Goal: Task Accomplishment & Management: Manage account settings

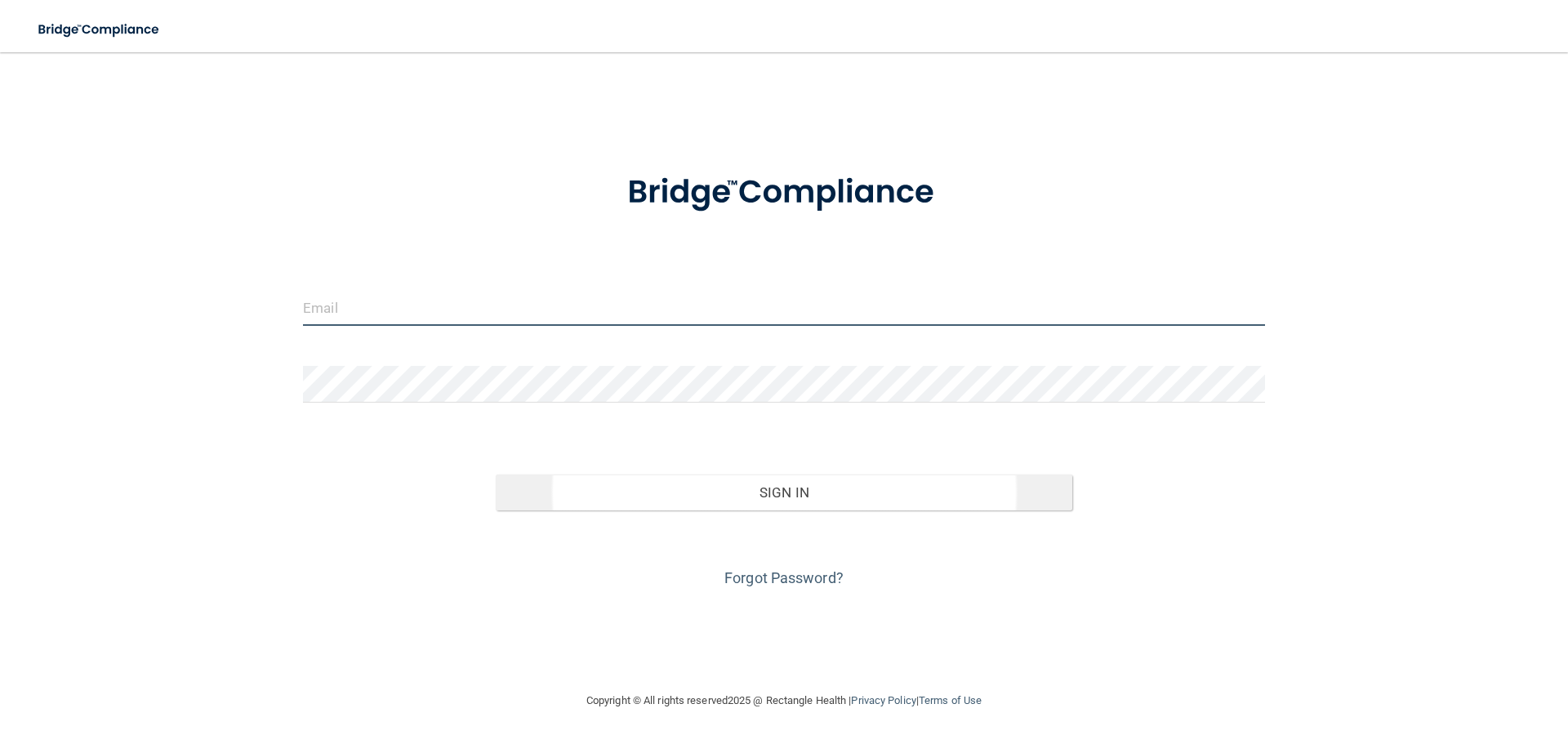
type input "[EMAIL_ADDRESS][DOMAIN_NAME]"
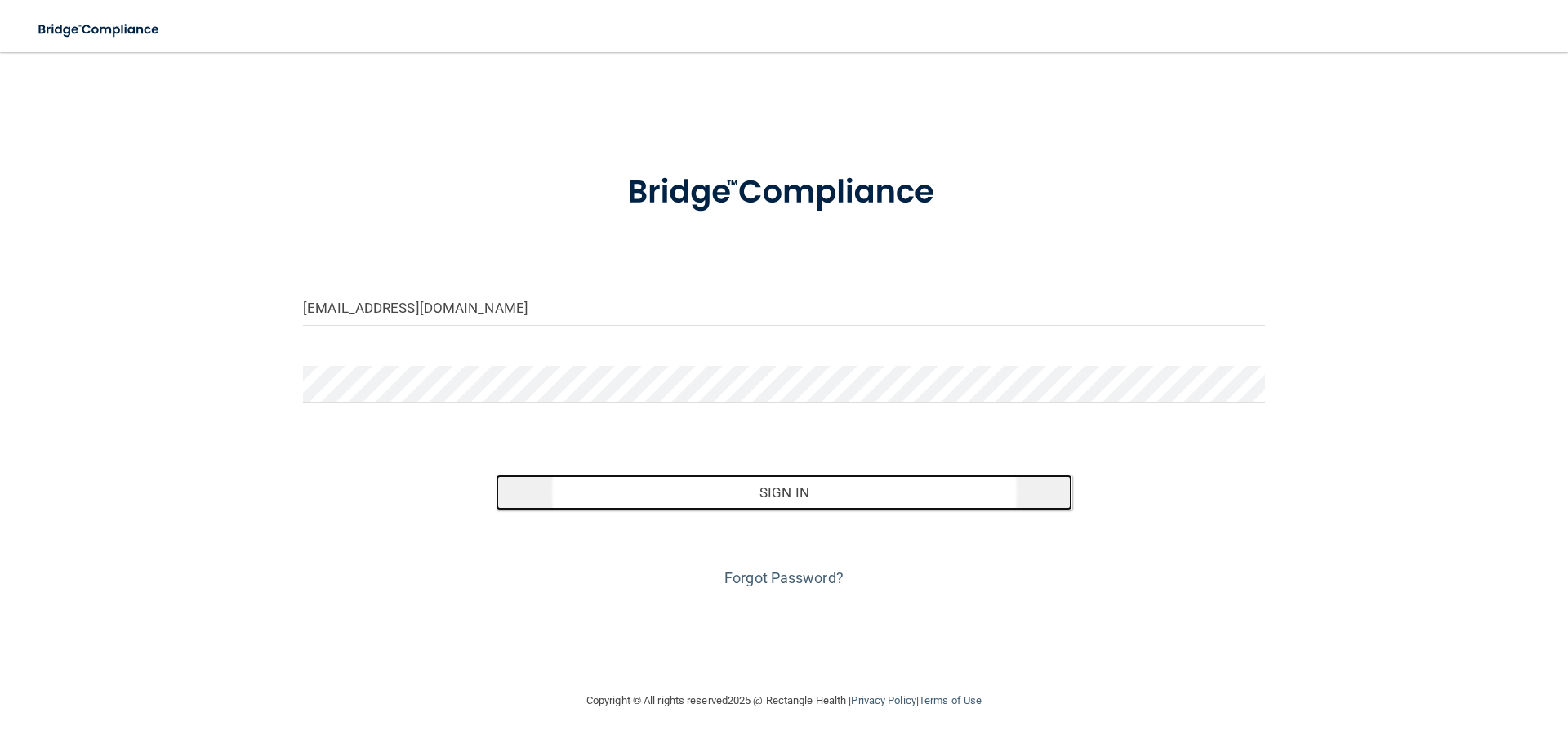
click at [692, 496] on button "Sign In" at bounding box center [784, 492] width 578 height 36
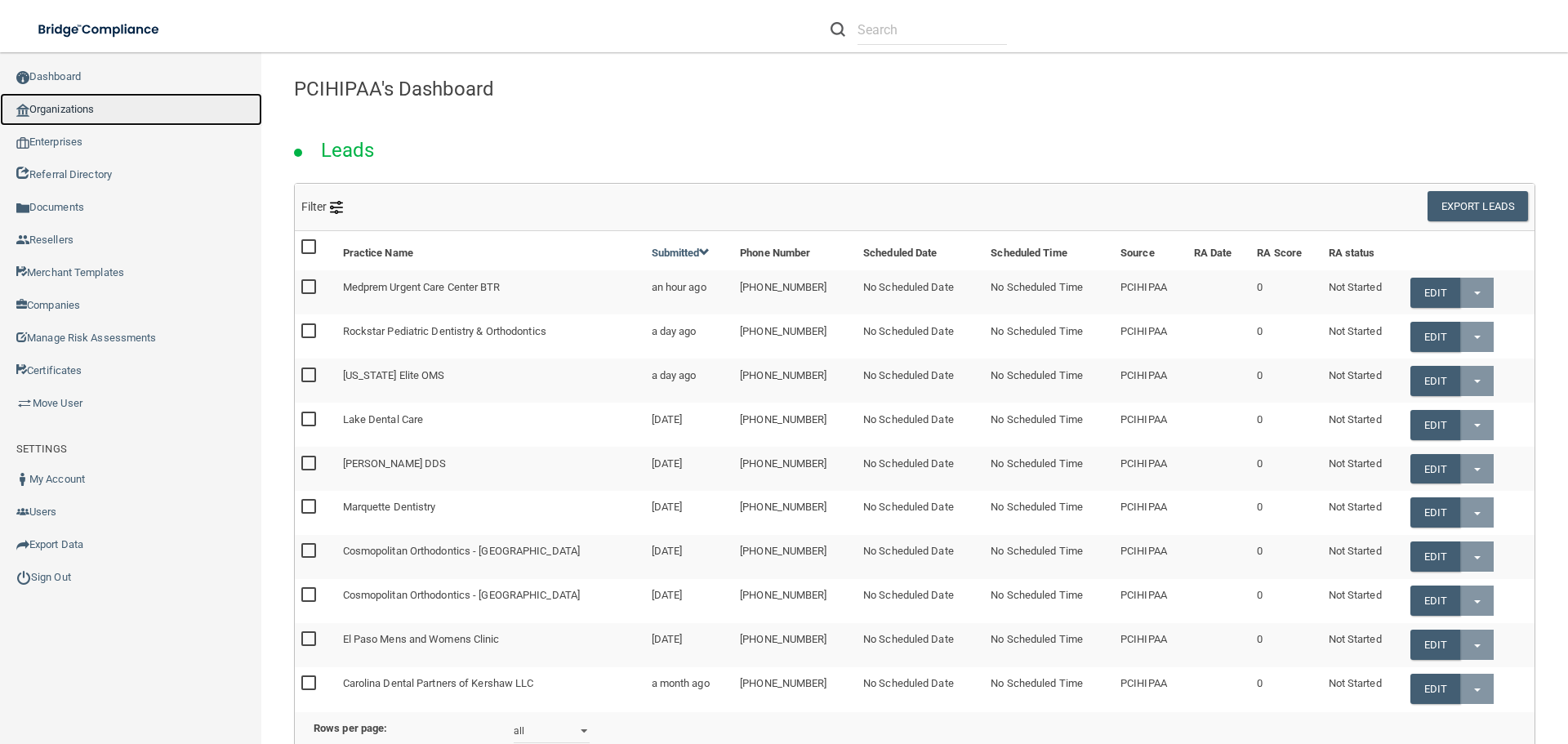
click at [78, 111] on link "Organizations" at bounding box center [131, 109] width 262 height 33
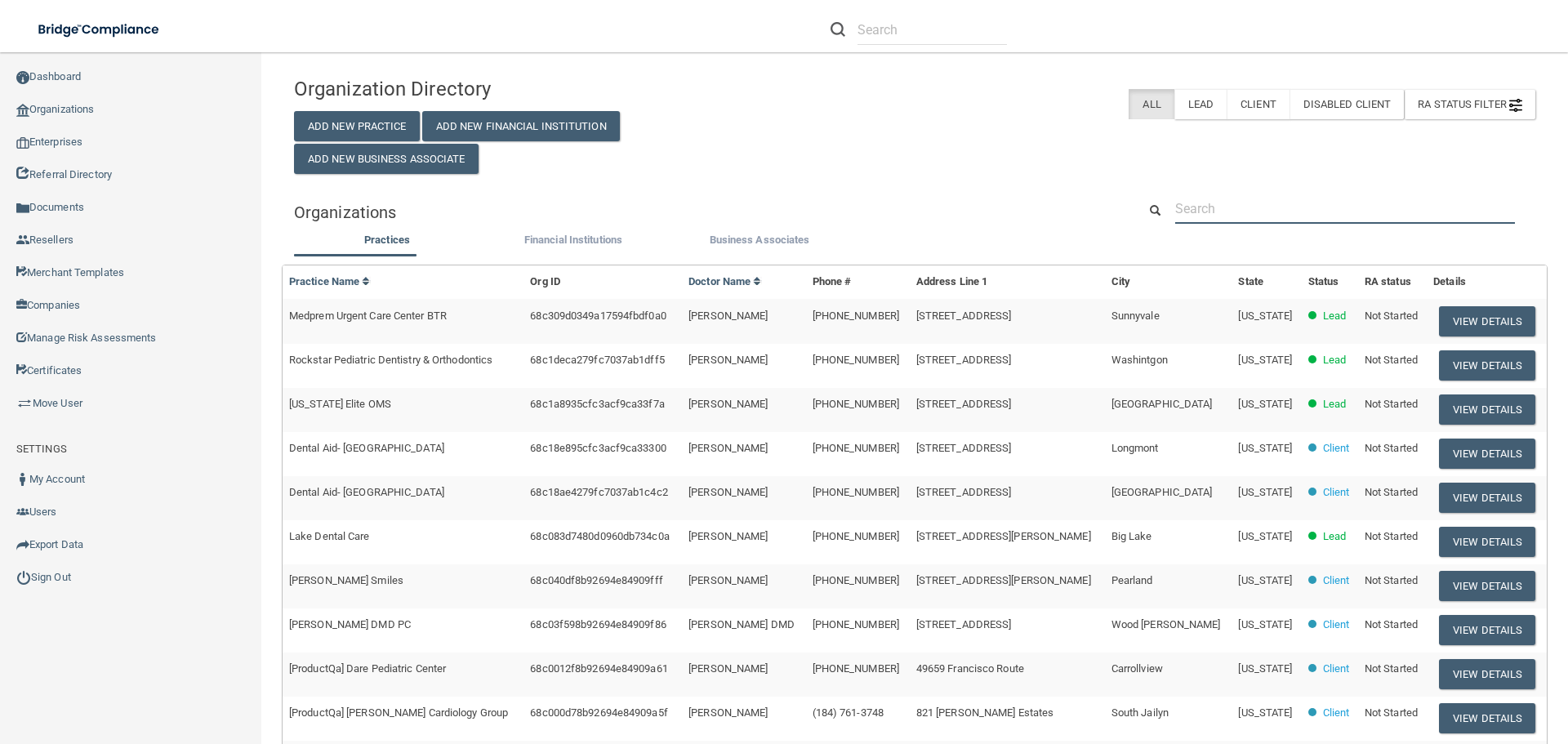
click at [1185, 201] on input "text" at bounding box center [1345, 209] width 340 height 31
paste input "Edge Orthodontics"
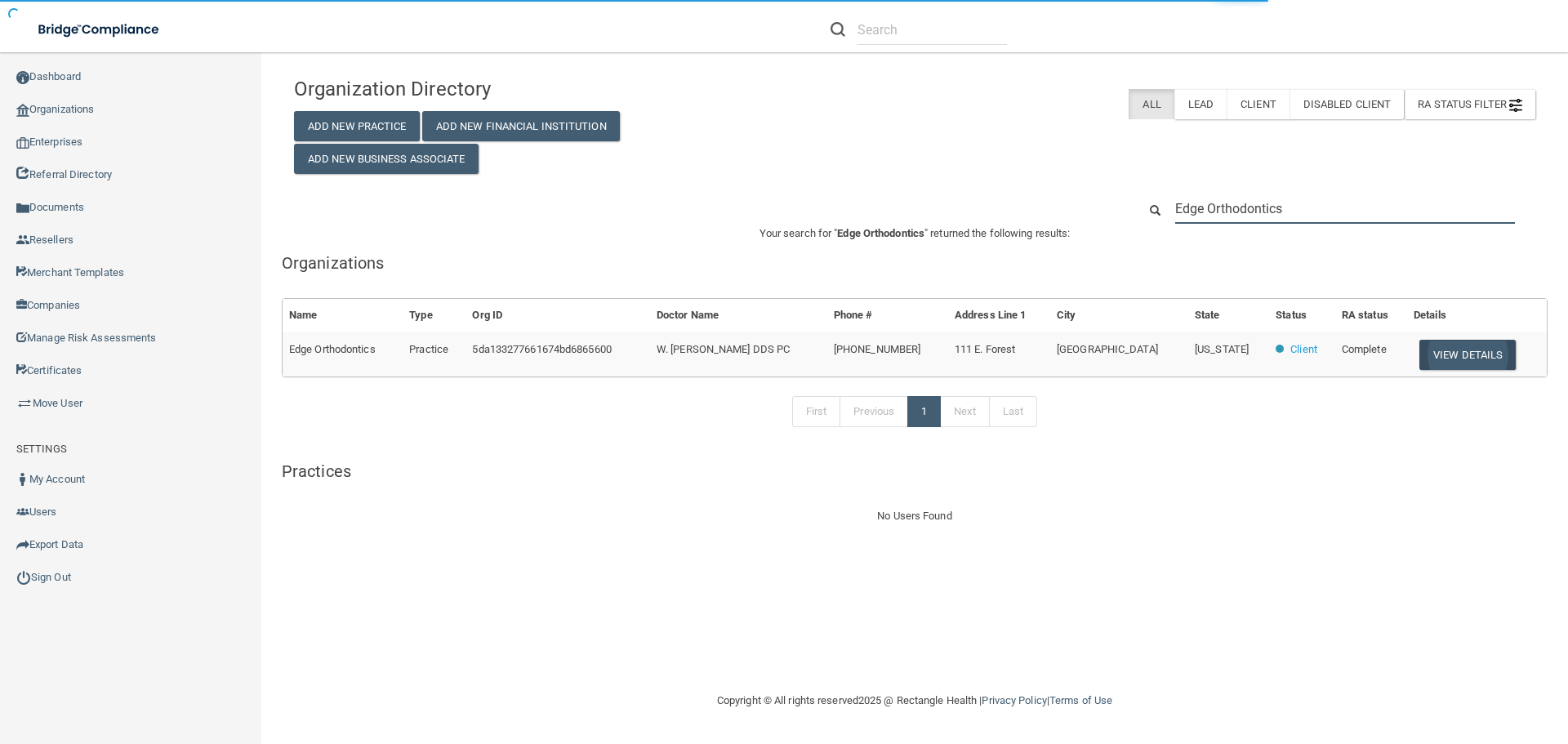
type input "Edge Orthodontics"
click at [1475, 361] on button "View Details" at bounding box center [1467, 355] width 97 height 31
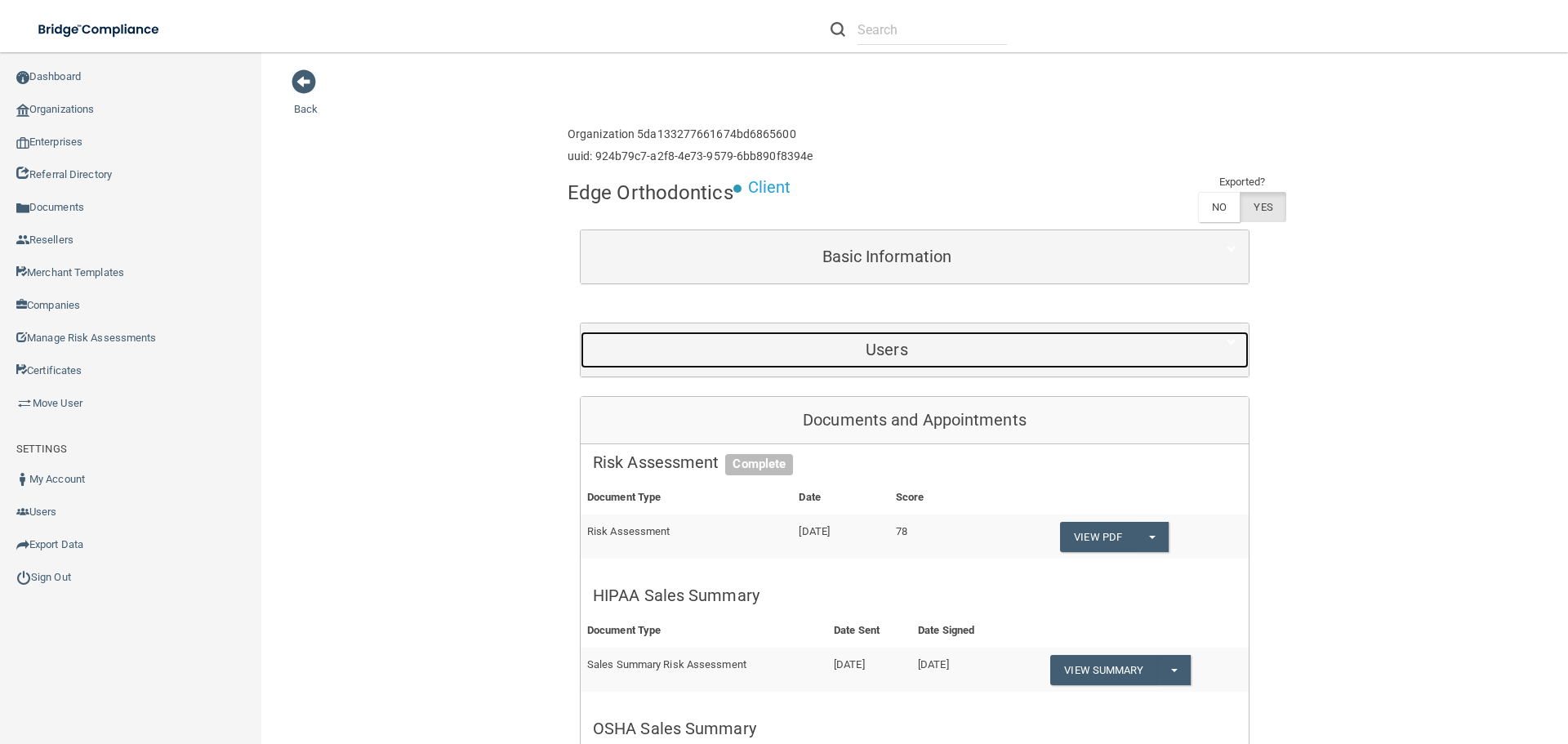
click at [850, 363] on div "Users" at bounding box center [886, 349] width 612 height 36
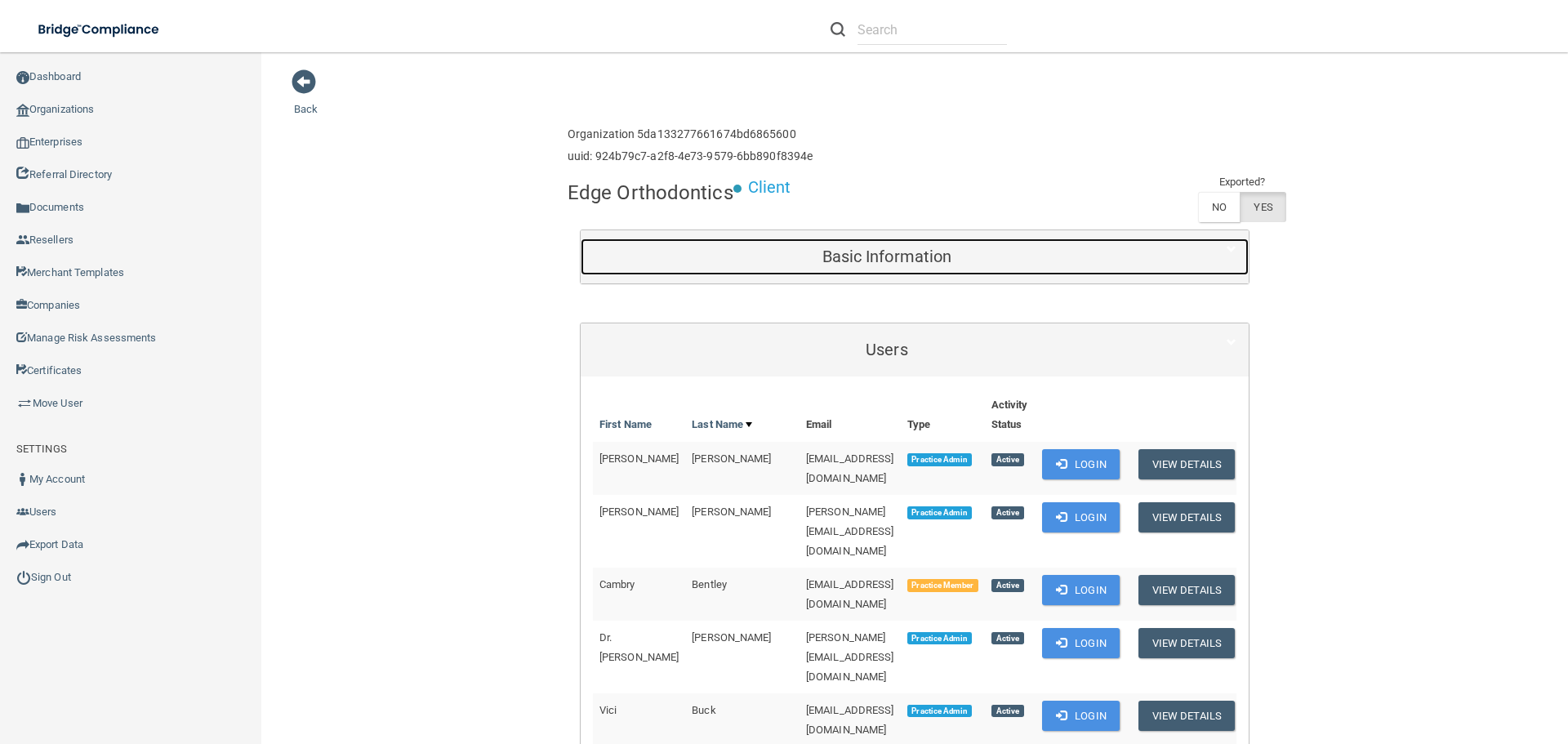
click at [902, 250] on h5 "Basic Information" at bounding box center [887, 256] width 588 height 18
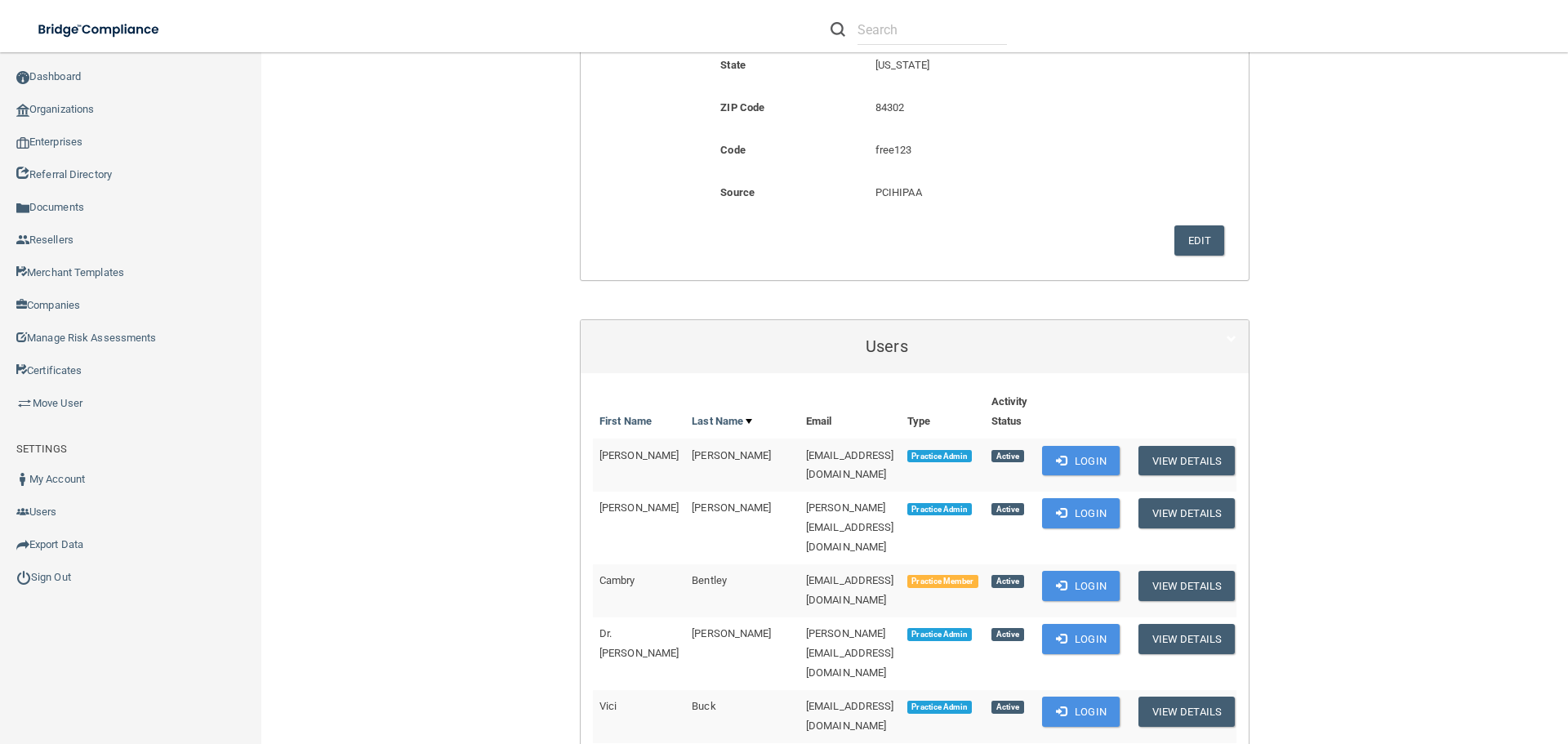
scroll to position [653, 0]
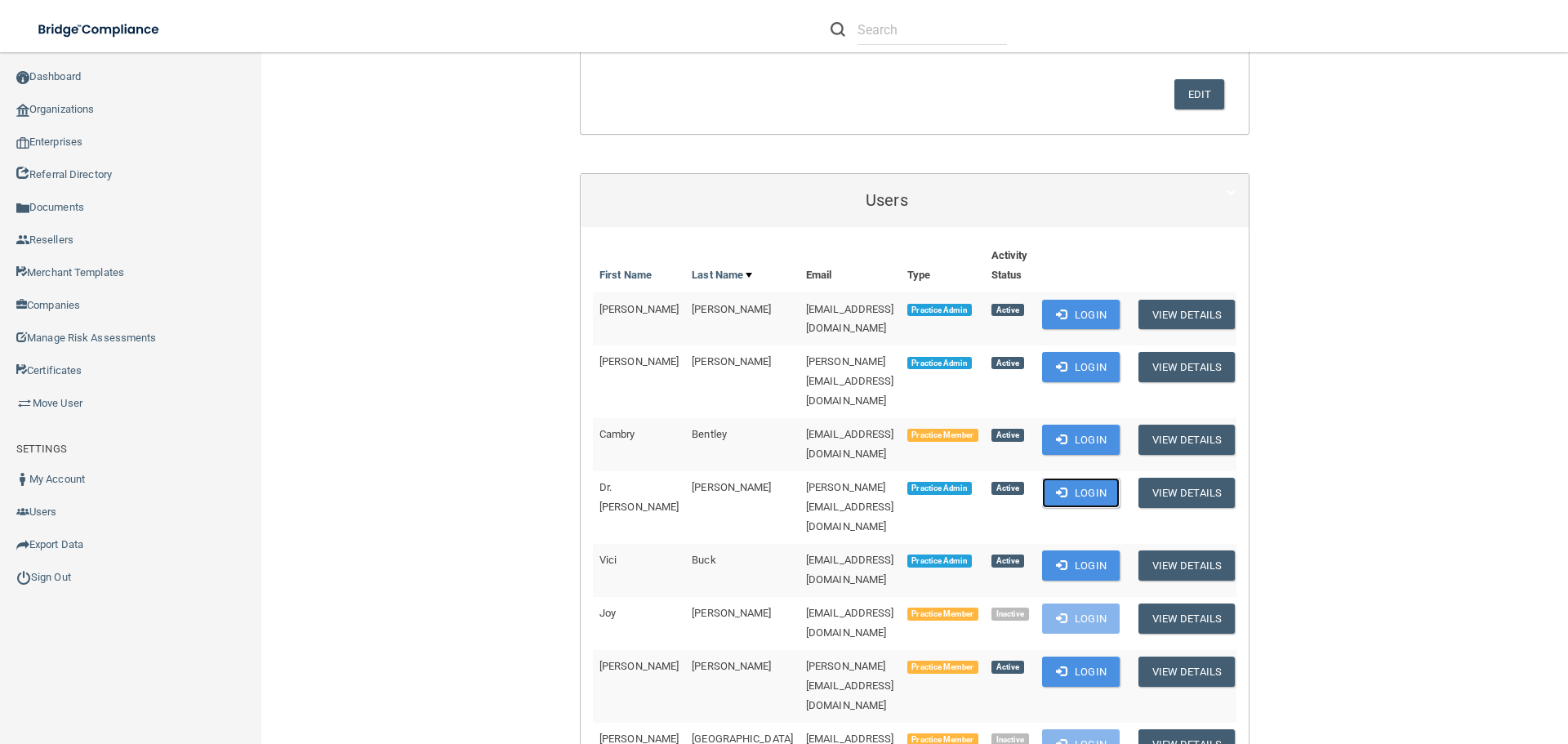
click at [1055, 478] on button "Login" at bounding box center [1080, 493] width 78 height 31
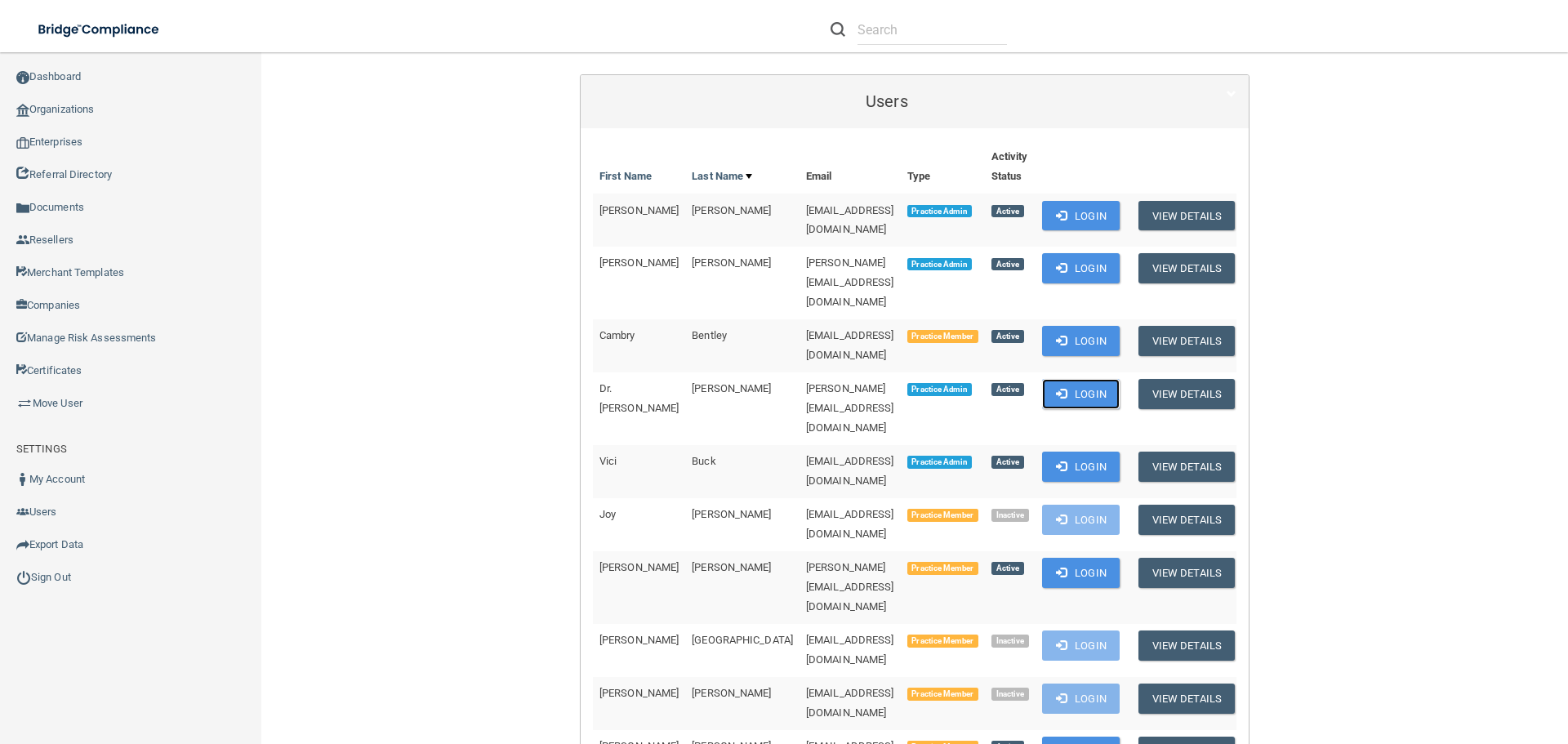
scroll to position [734, 0]
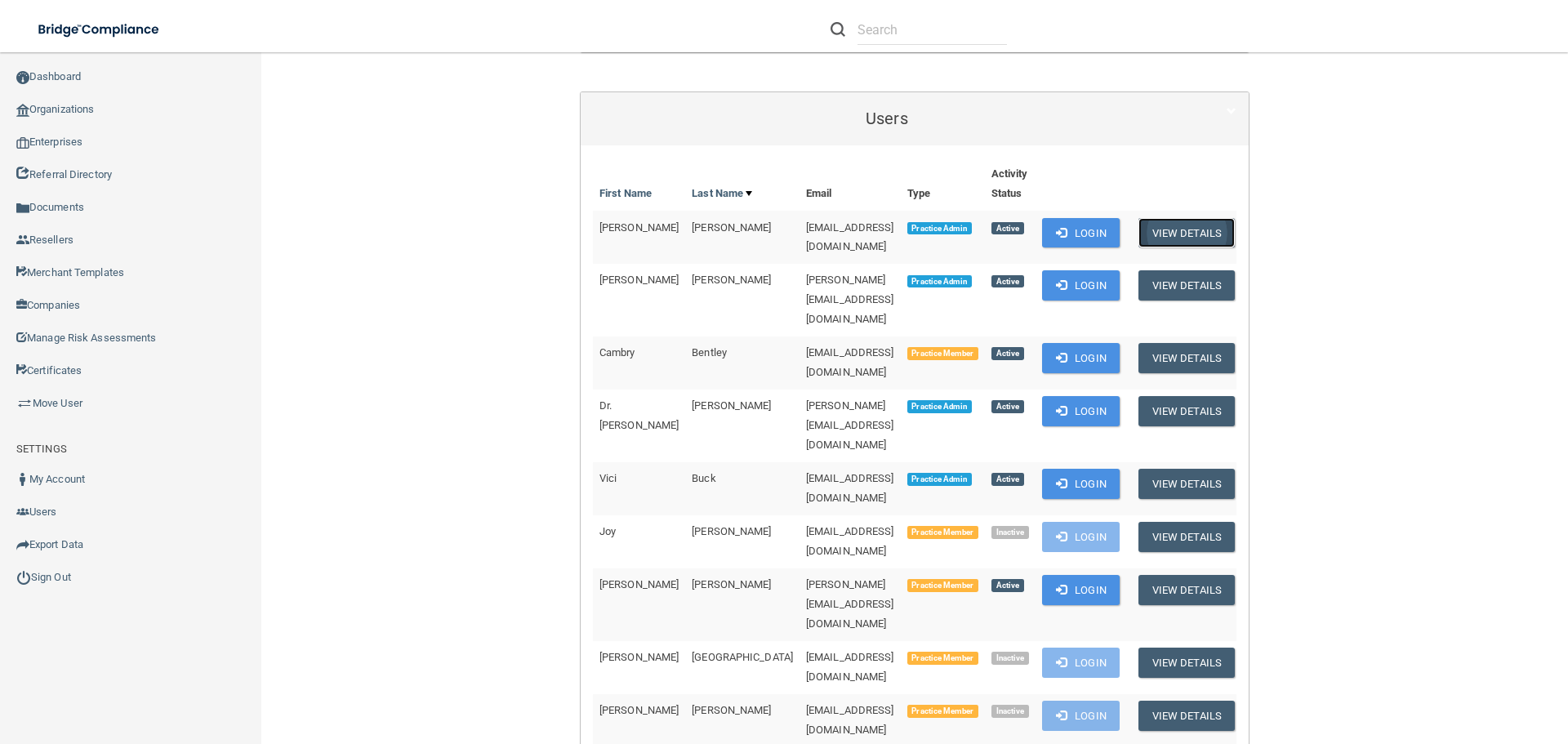
click at [1184, 236] on button "View Details" at bounding box center [1186, 234] width 97 height 31
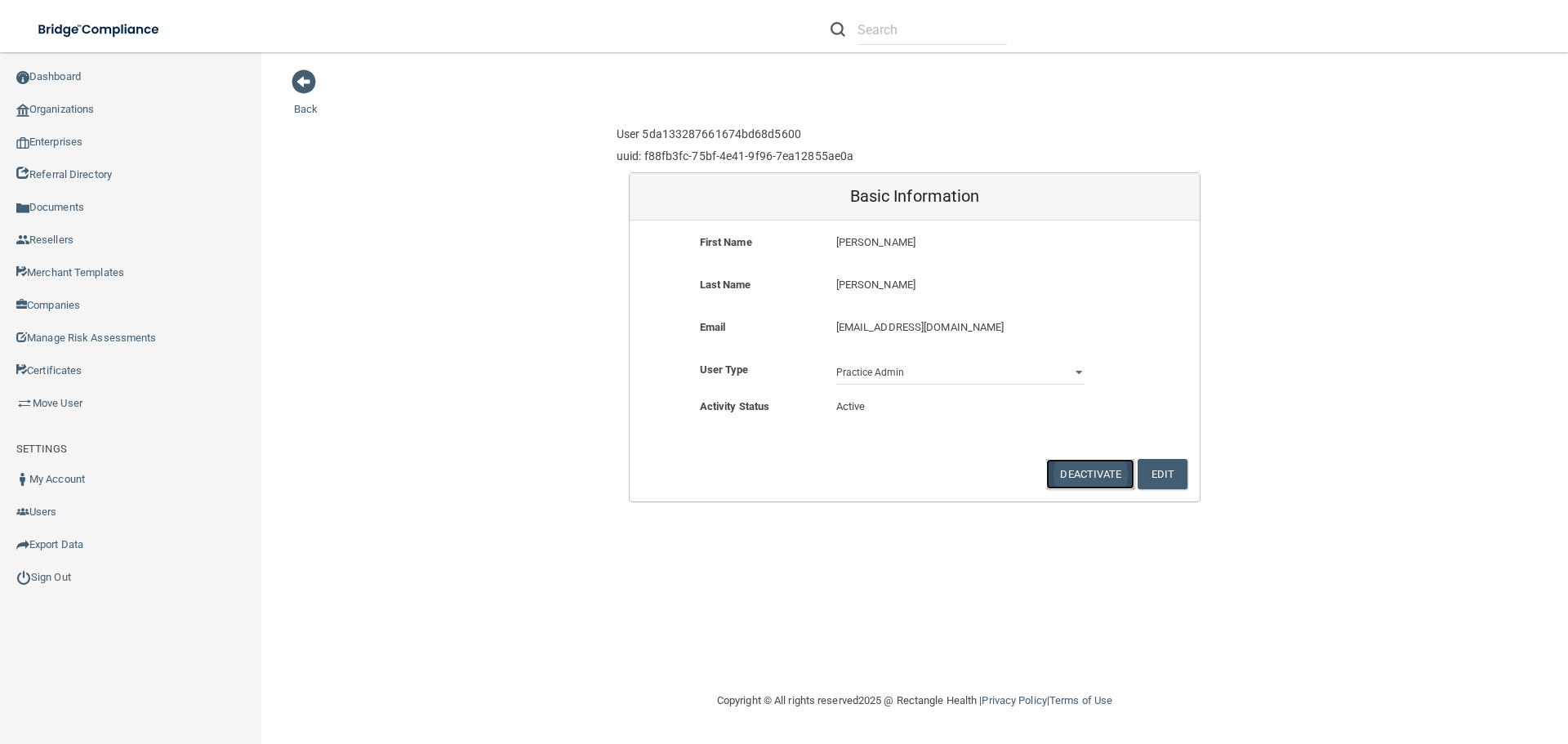
click at [1077, 476] on button "Deactivate" at bounding box center [1090, 474] width 88 height 31
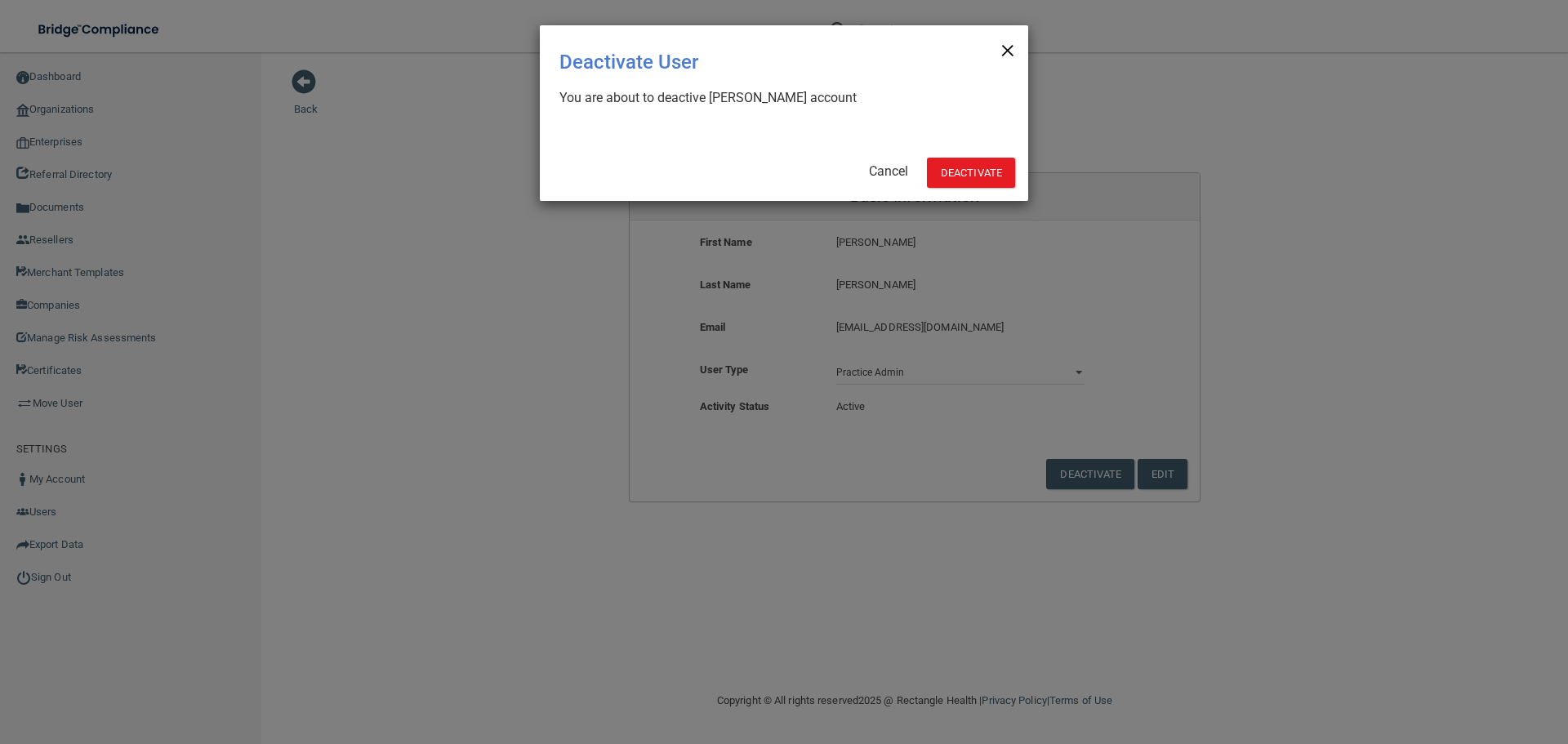
click at [1006, 45] on span "×" at bounding box center [1007, 48] width 14 height 33
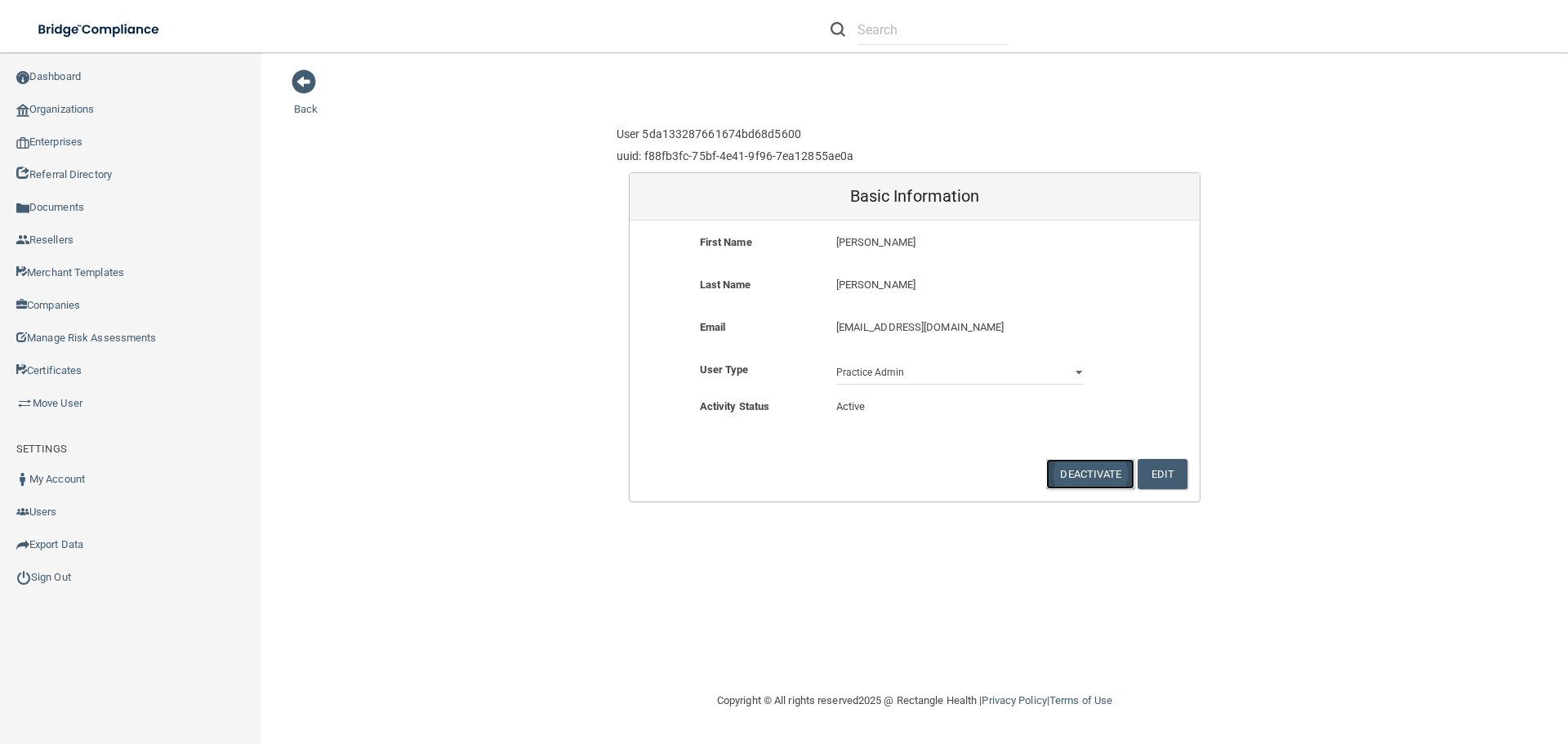
click at [1086, 485] on button "Deactivate" at bounding box center [1090, 474] width 88 height 31
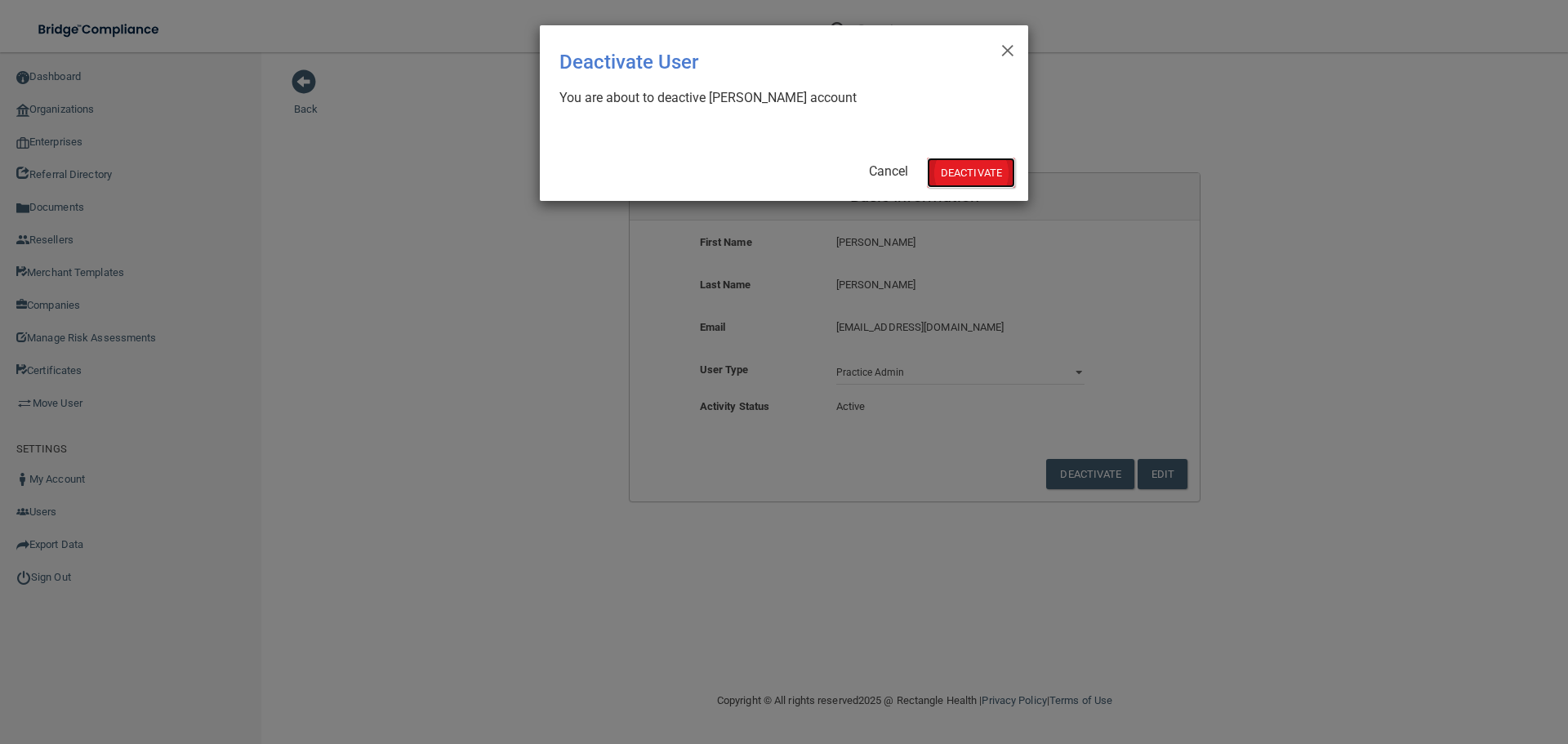
click at [994, 174] on button "Deactivate" at bounding box center [971, 173] width 88 height 31
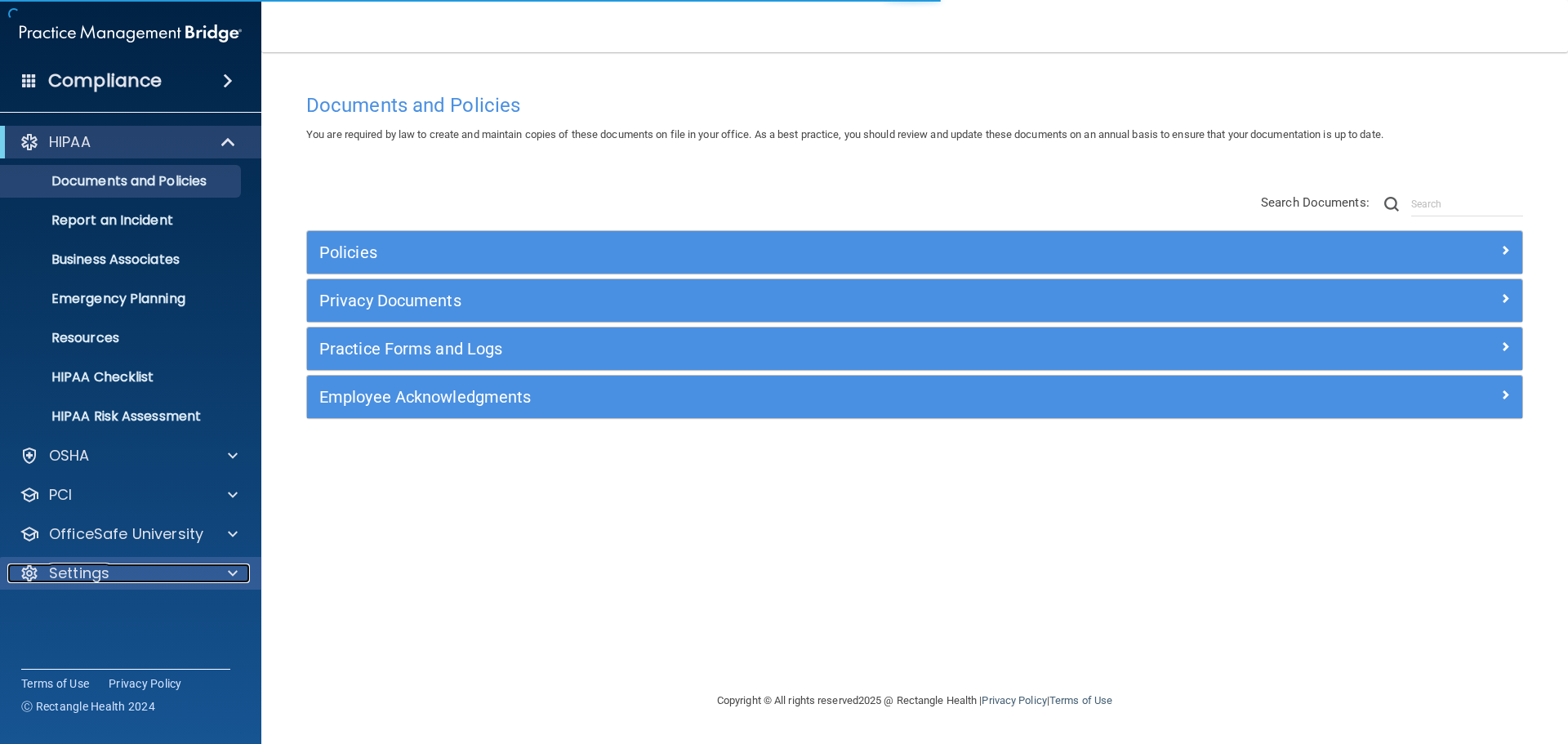
click at [230, 567] on span at bounding box center [233, 573] width 10 height 19
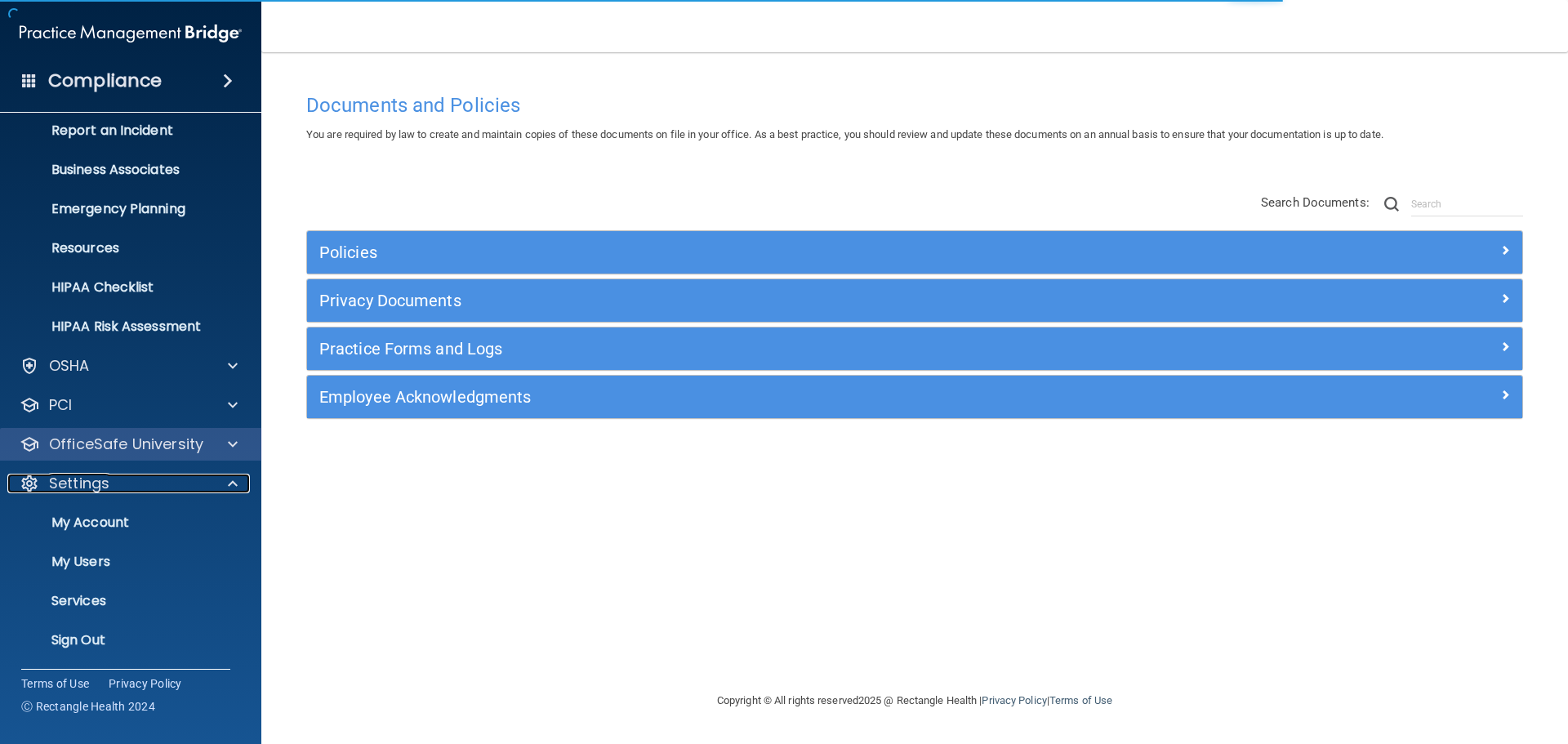
scroll to position [91, 0]
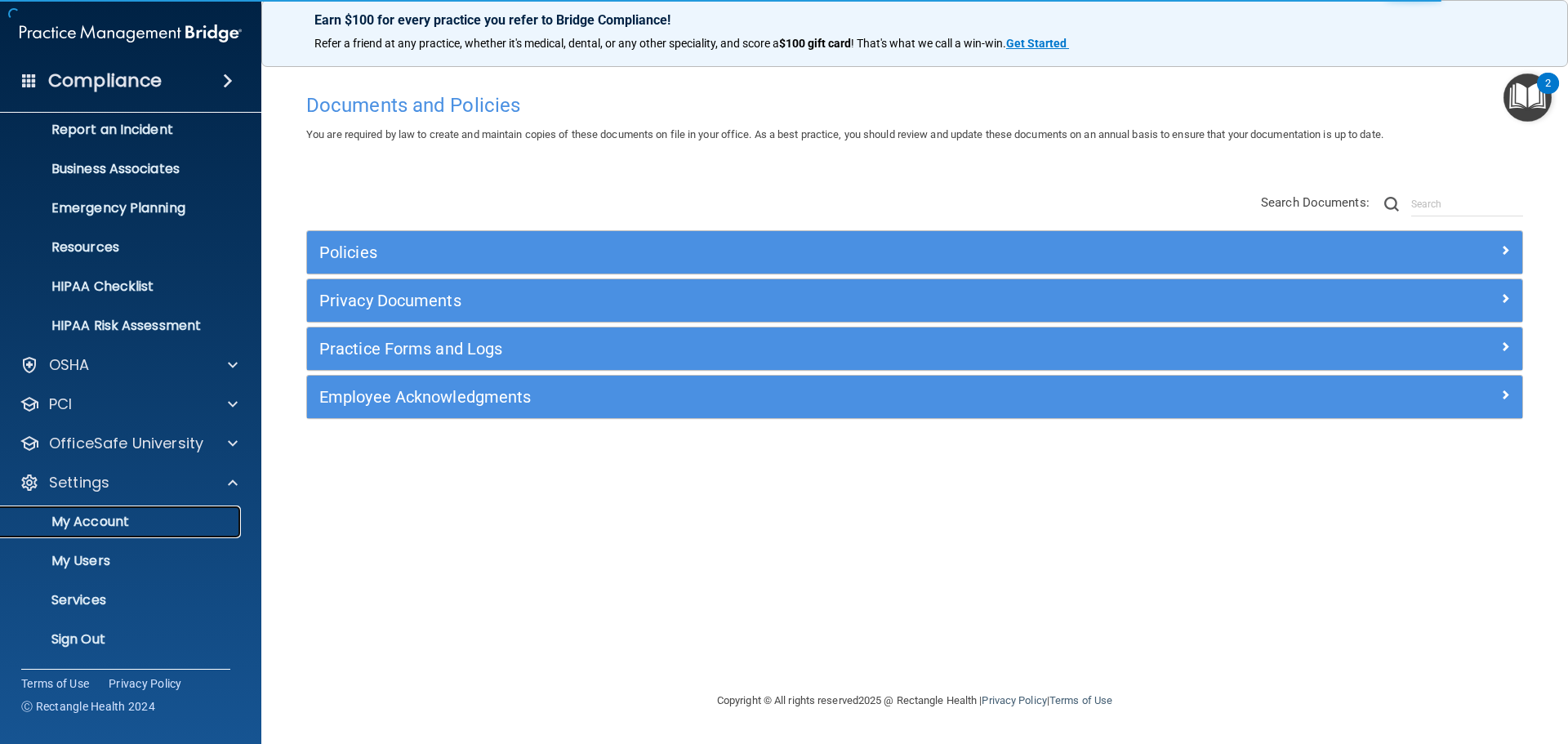
click at [152, 516] on p "My Account" at bounding box center [122, 521] width 223 height 16
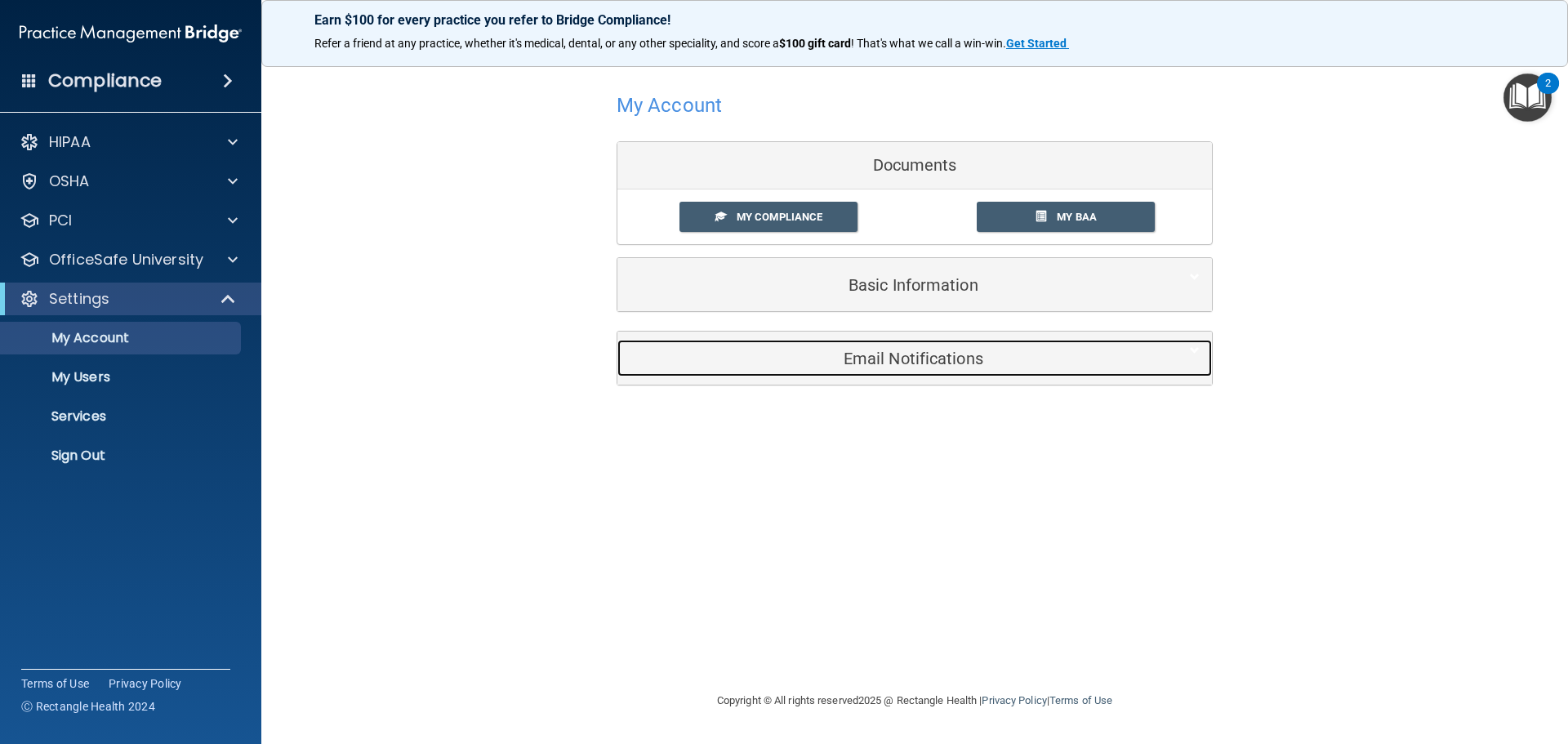
click at [922, 362] on h5 "Email Notifications" at bounding box center [889, 358] width 520 height 18
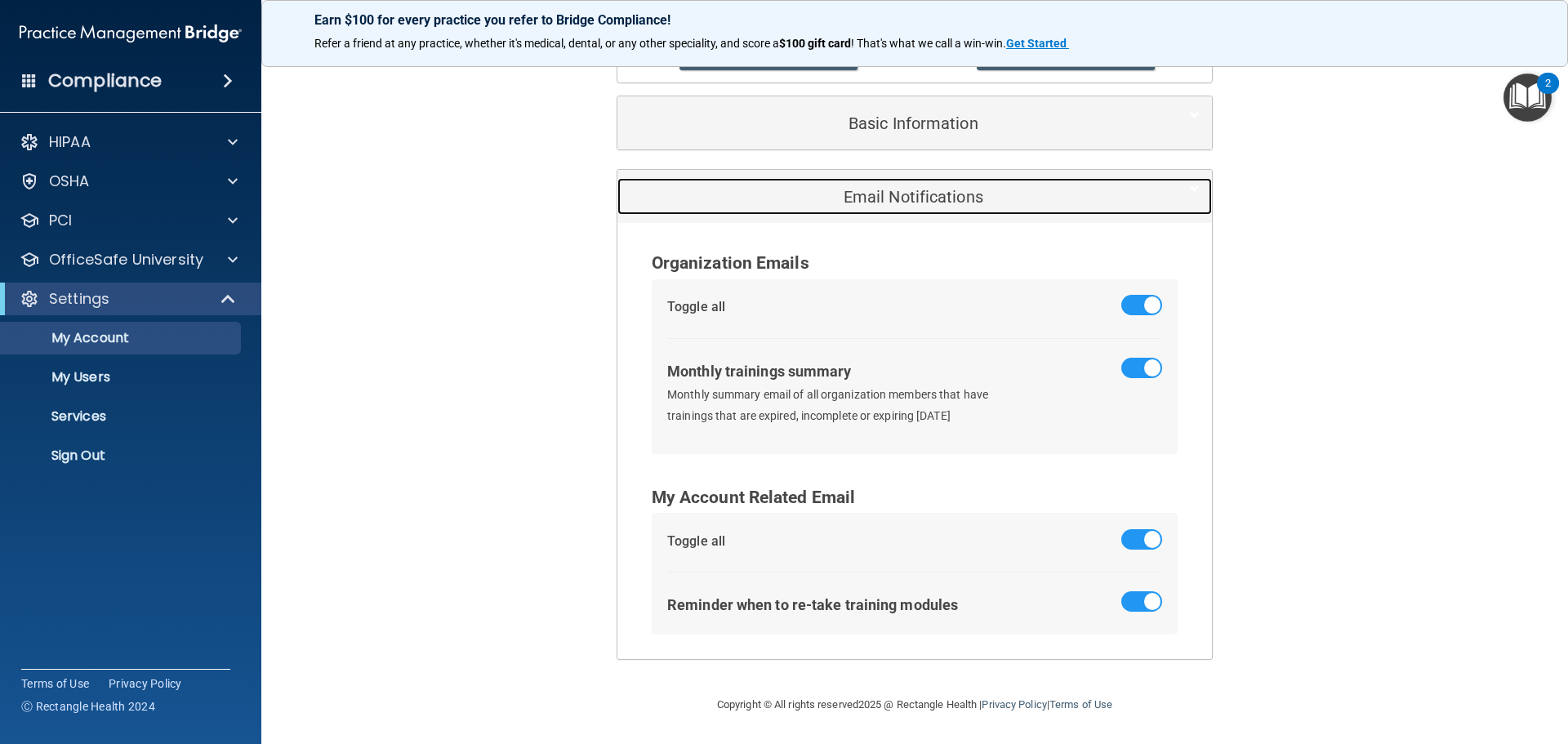
scroll to position [80, 0]
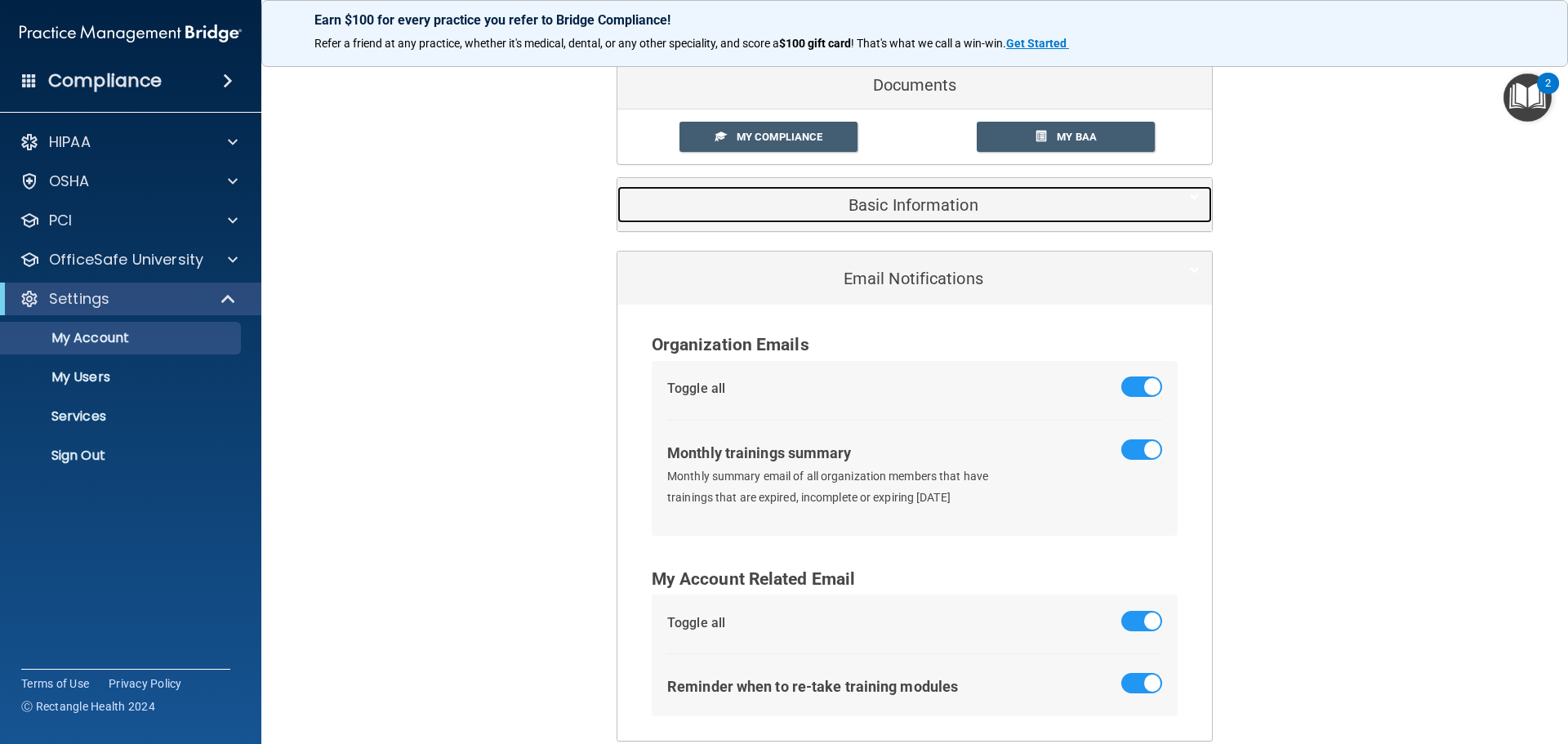
click at [914, 202] on h5 "Basic Information" at bounding box center [889, 205] width 520 height 18
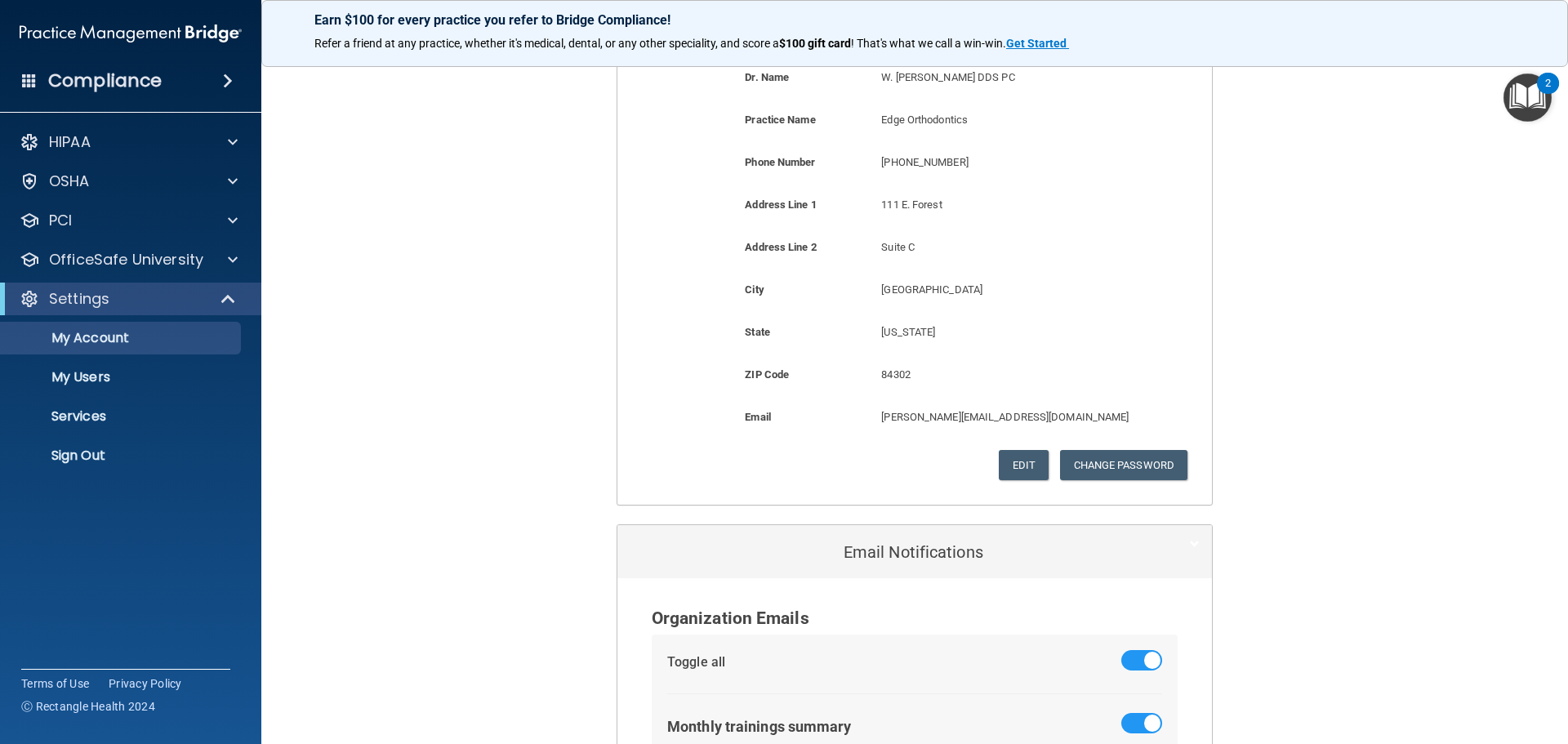
scroll to position [325, 0]
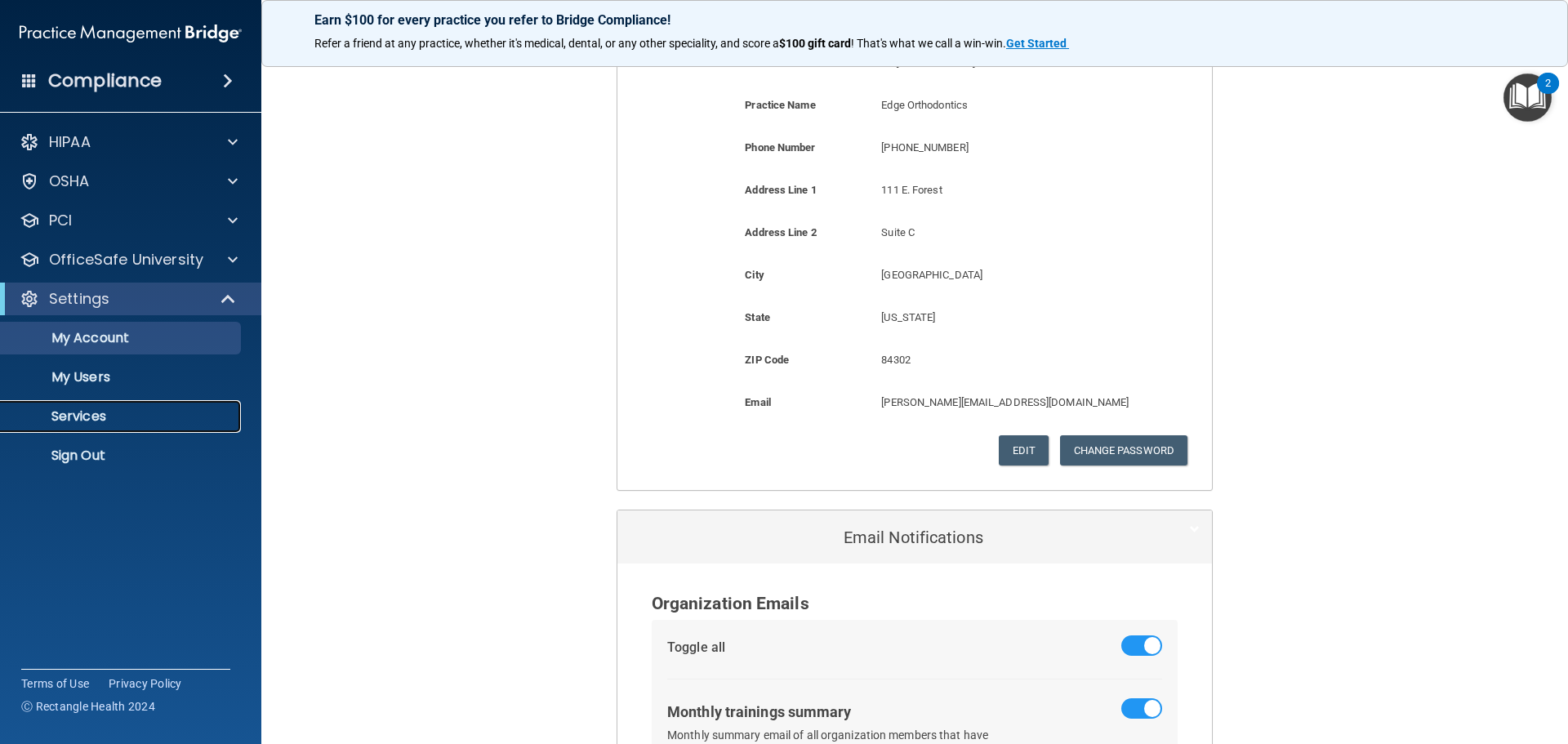
click at [103, 429] on link "Services" at bounding box center [112, 417] width 258 height 33
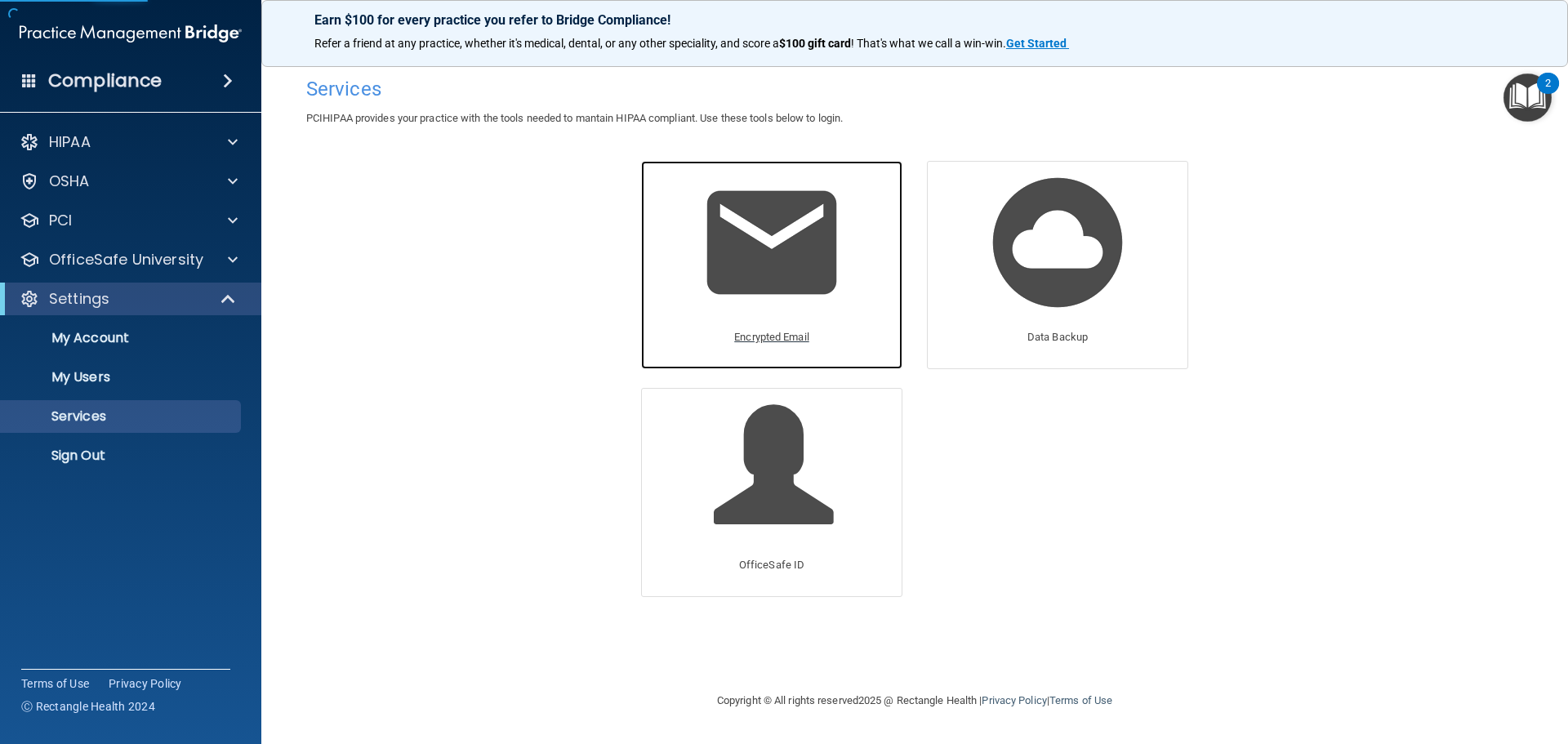
click at [776, 241] on img at bounding box center [772, 242] width 155 height 155
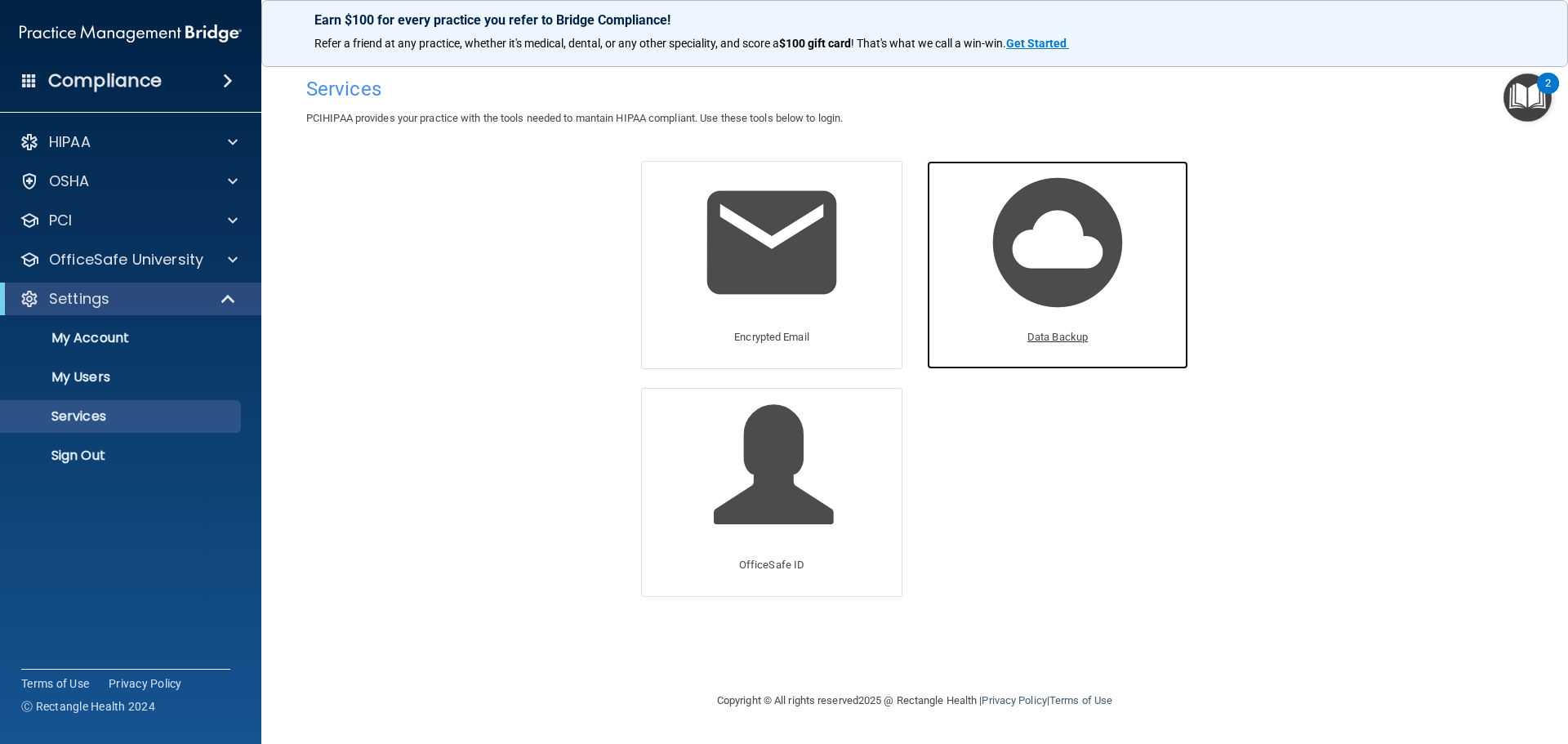
click at [1037, 247] on img at bounding box center [1057, 242] width 155 height 155
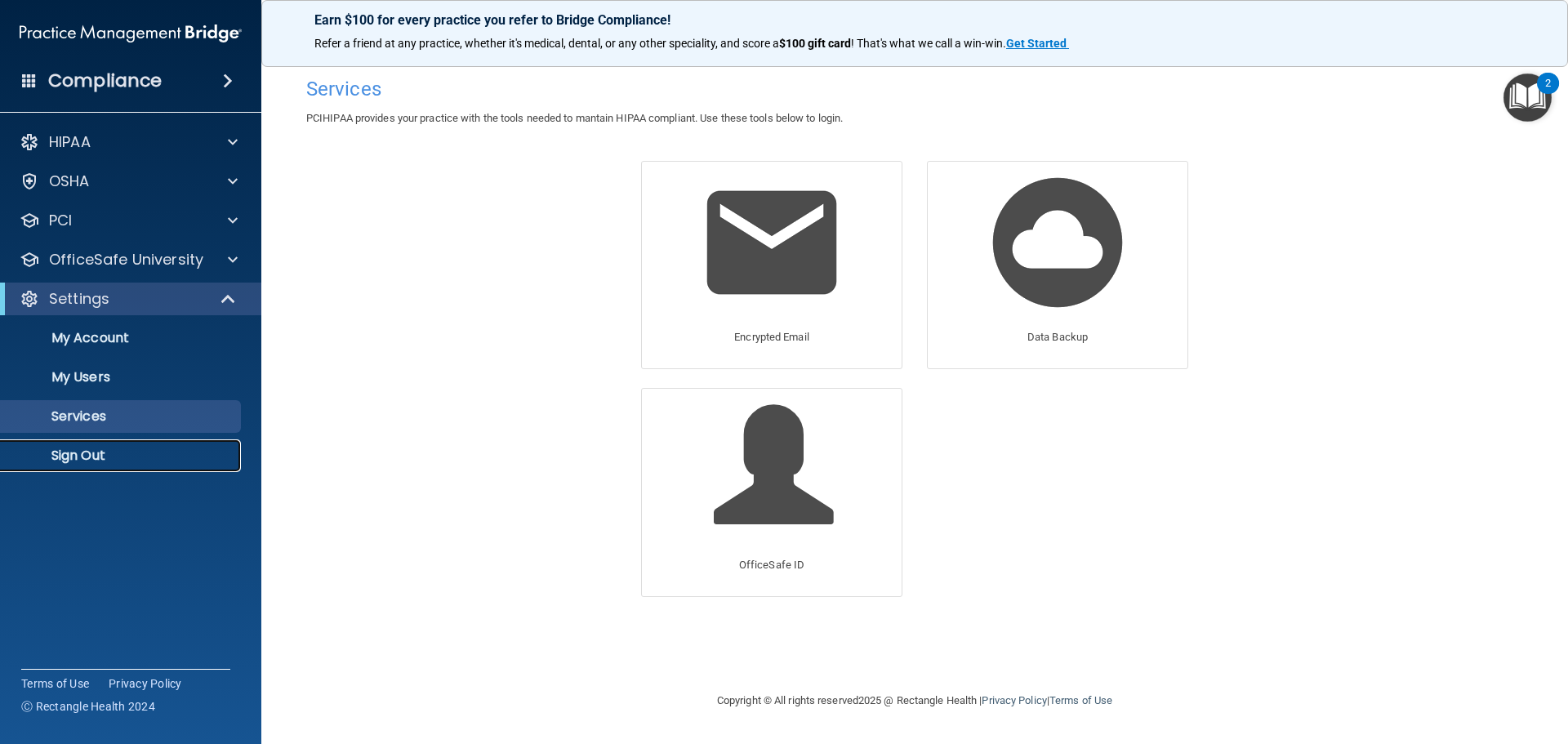
click at [80, 457] on p "Sign Out" at bounding box center [122, 455] width 223 height 16
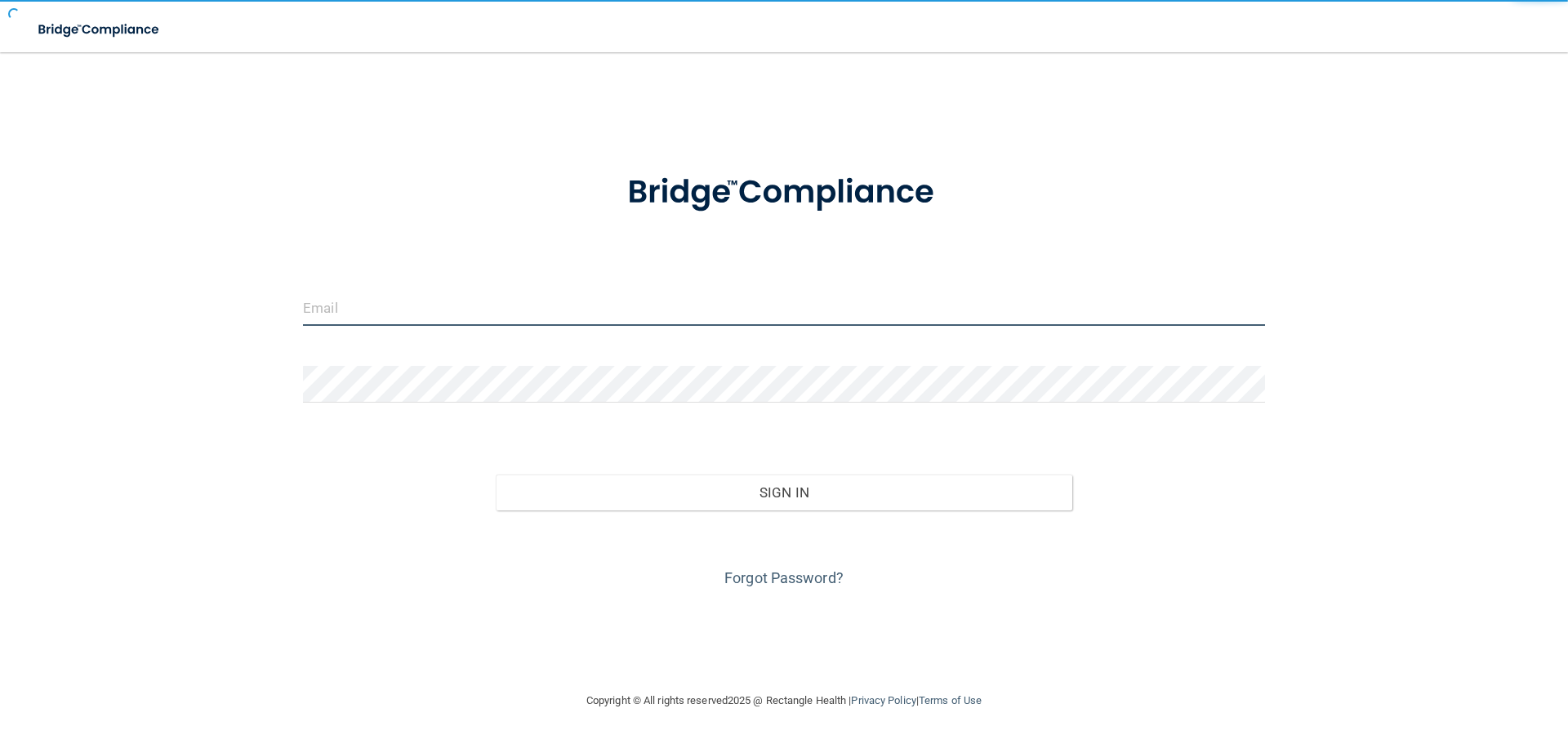
type input "[EMAIL_ADDRESS][DOMAIN_NAME]"
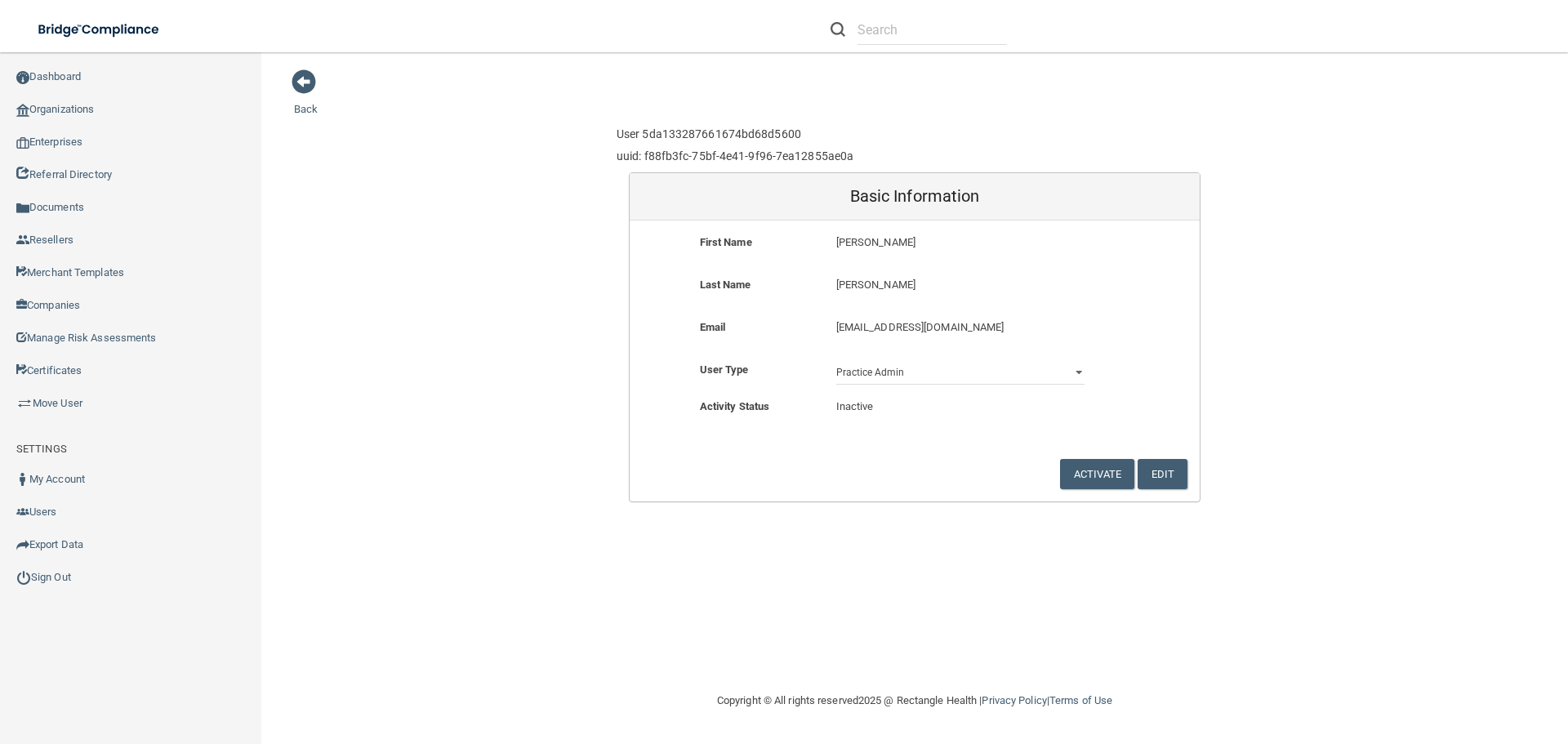
drag, startPoint x: 302, startPoint y: 87, endPoint x: 350, endPoint y: 101, distance: 50.0
click at [302, 87] on span at bounding box center [304, 81] width 25 height 25
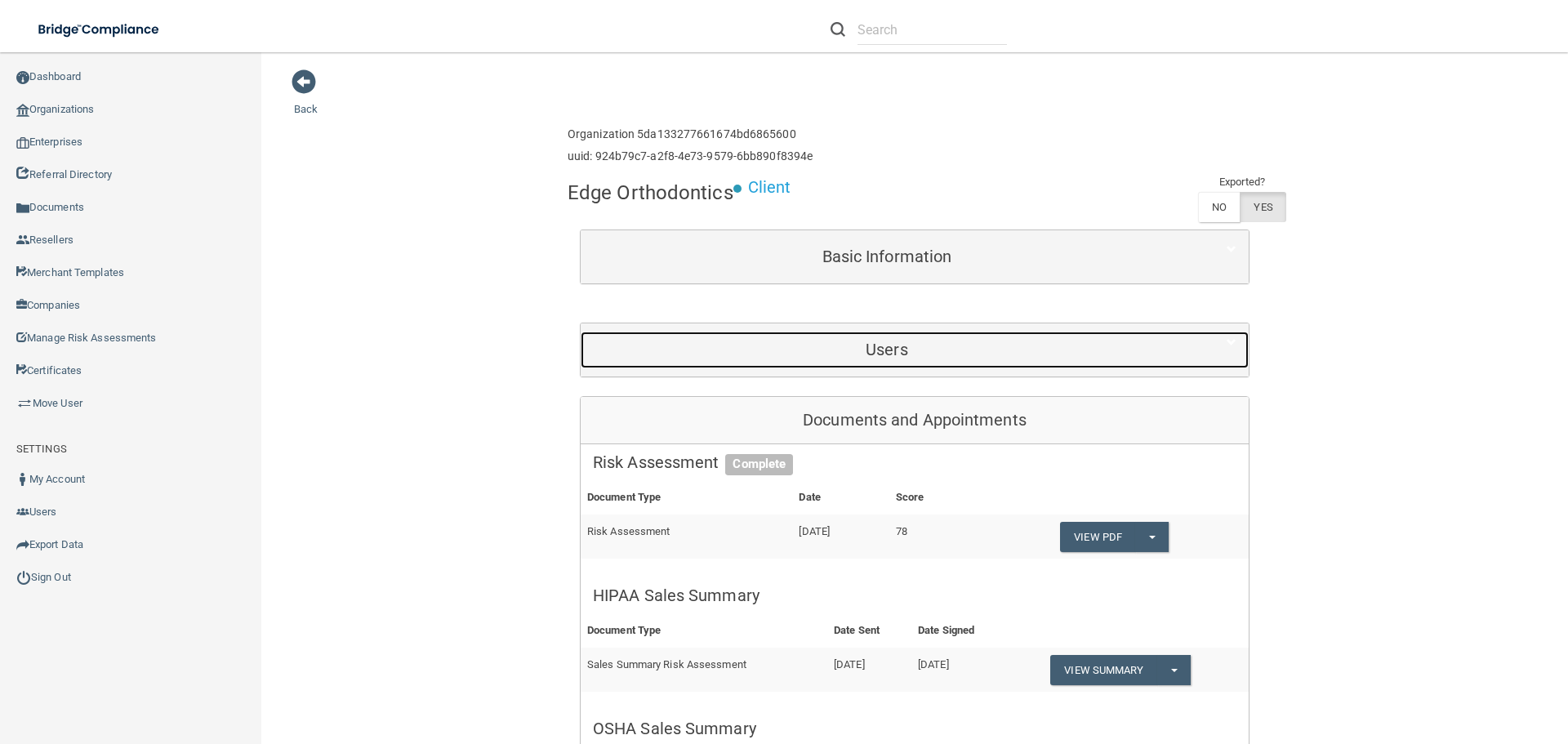
click at [879, 346] on h5 "Users" at bounding box center [887, 349] width 588 height 18
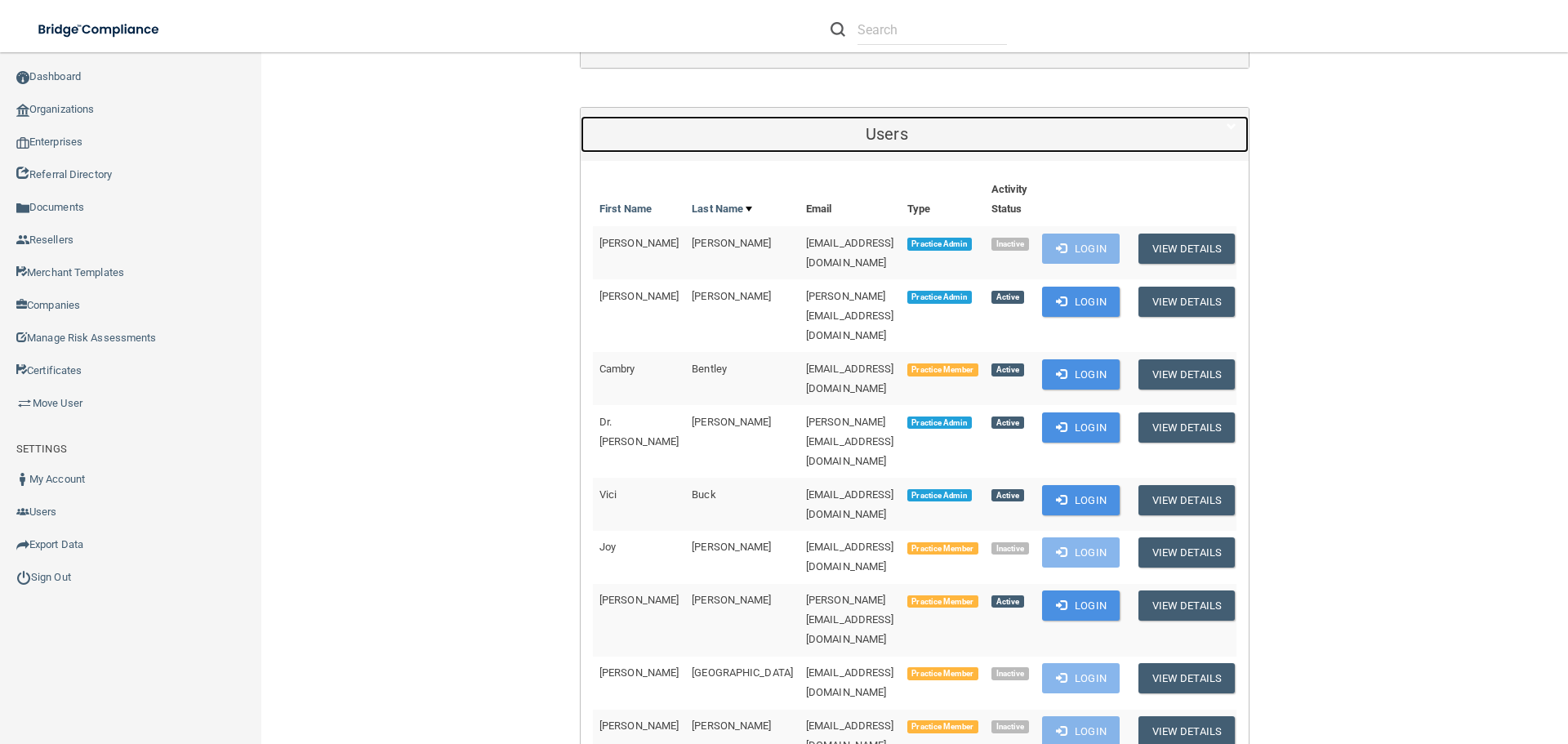
scroll to position [245, 0]
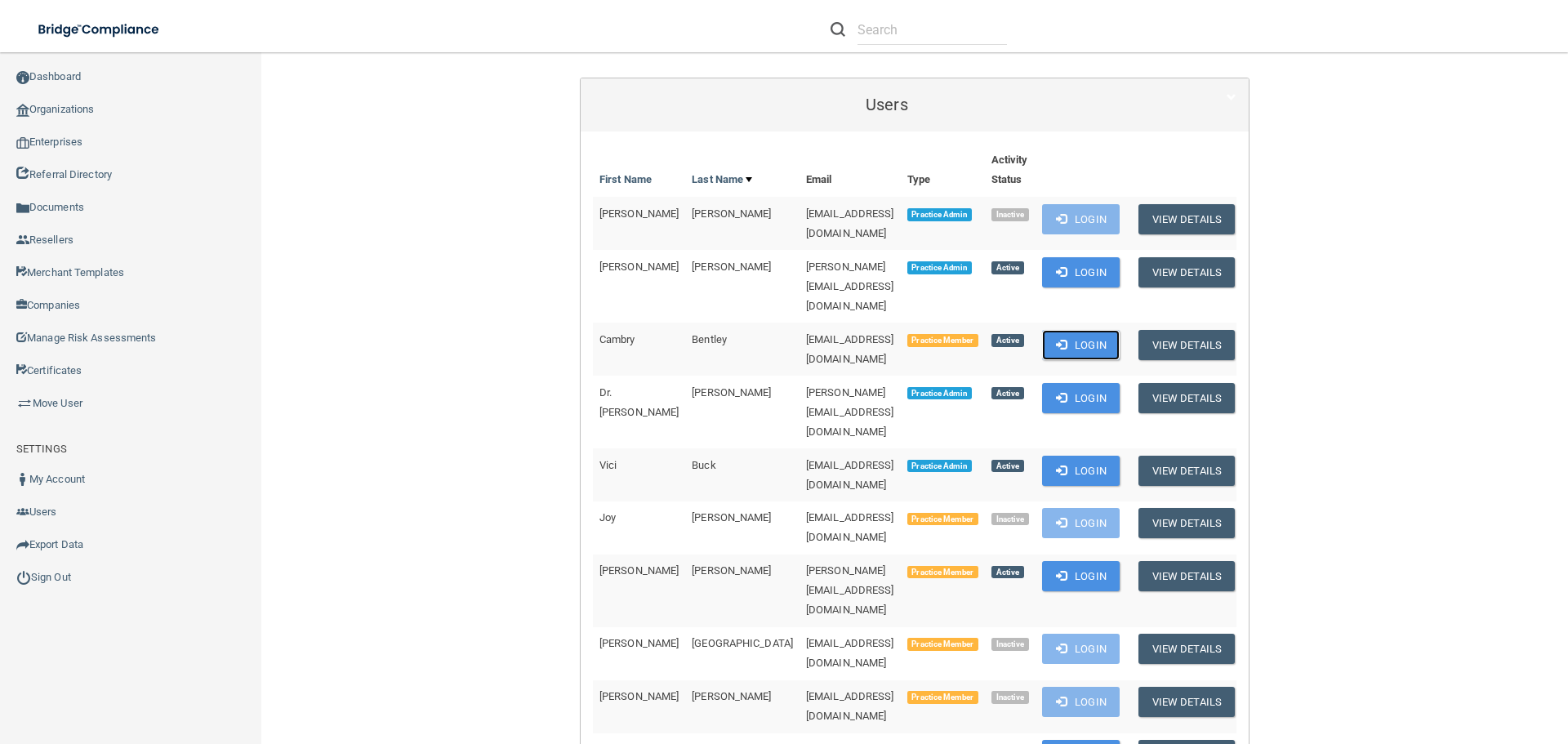
click at [1089, 329] on button "Login" at bounding box center [1080, 345] width 78 height 31
click at [1058, 383] on button "Login" at bounding box center [1080, 398] width 78 height 31
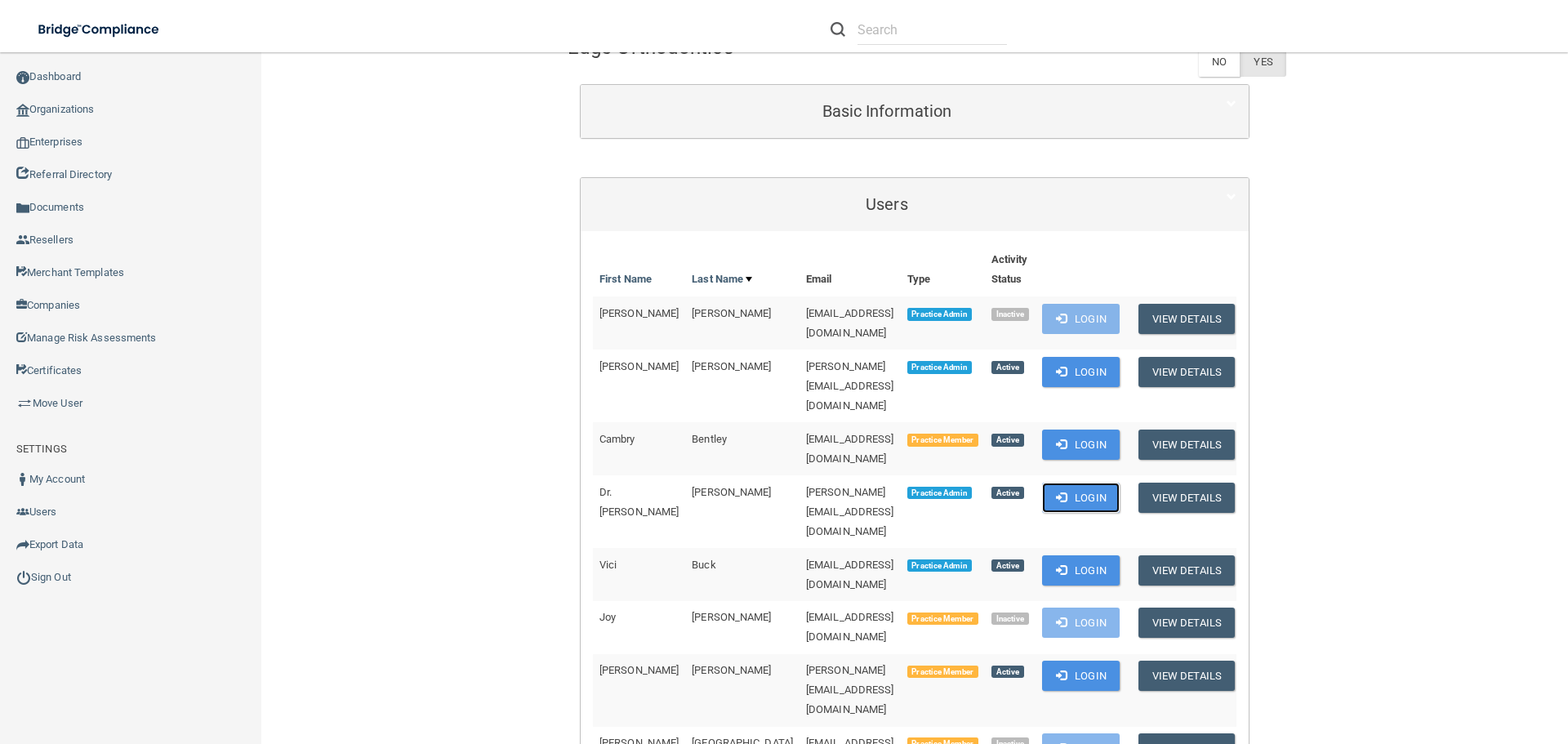
scroll to position [0, 0]
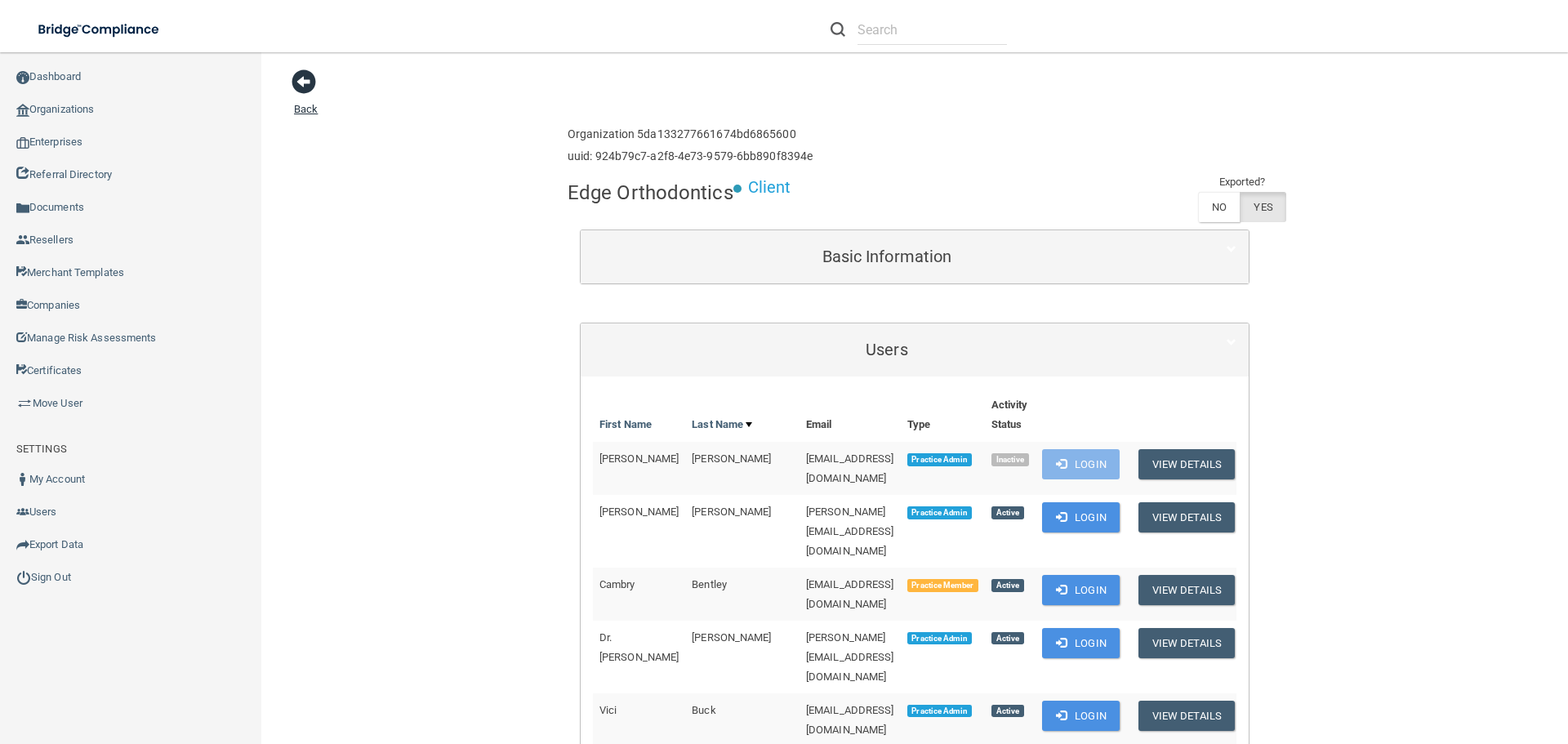
click at [306, 74] on span at bounding box center [304, 81] width 25 height 25
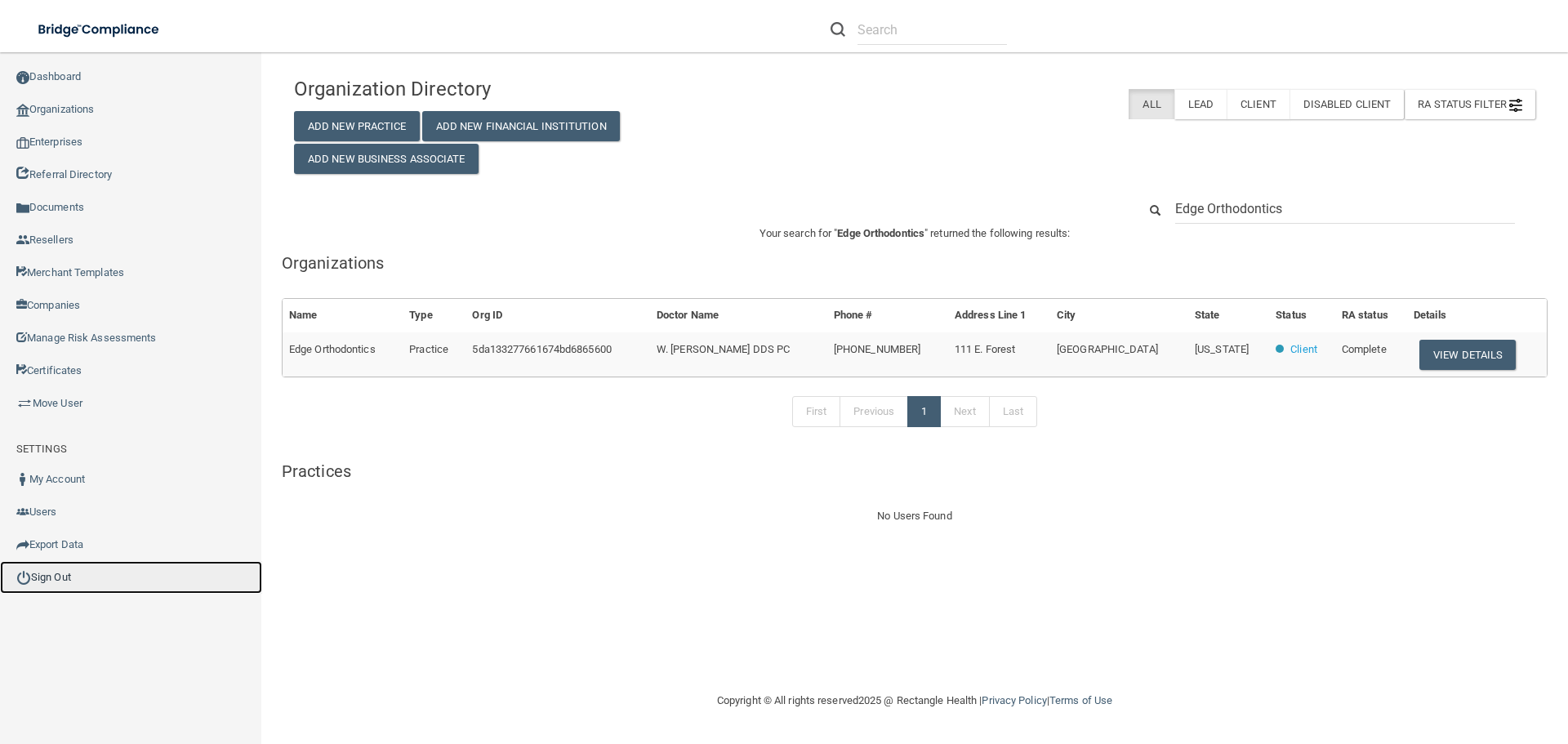
click at [60, 574] on link "Sign Out" at bounding box center [131, 577] width 262 height 33
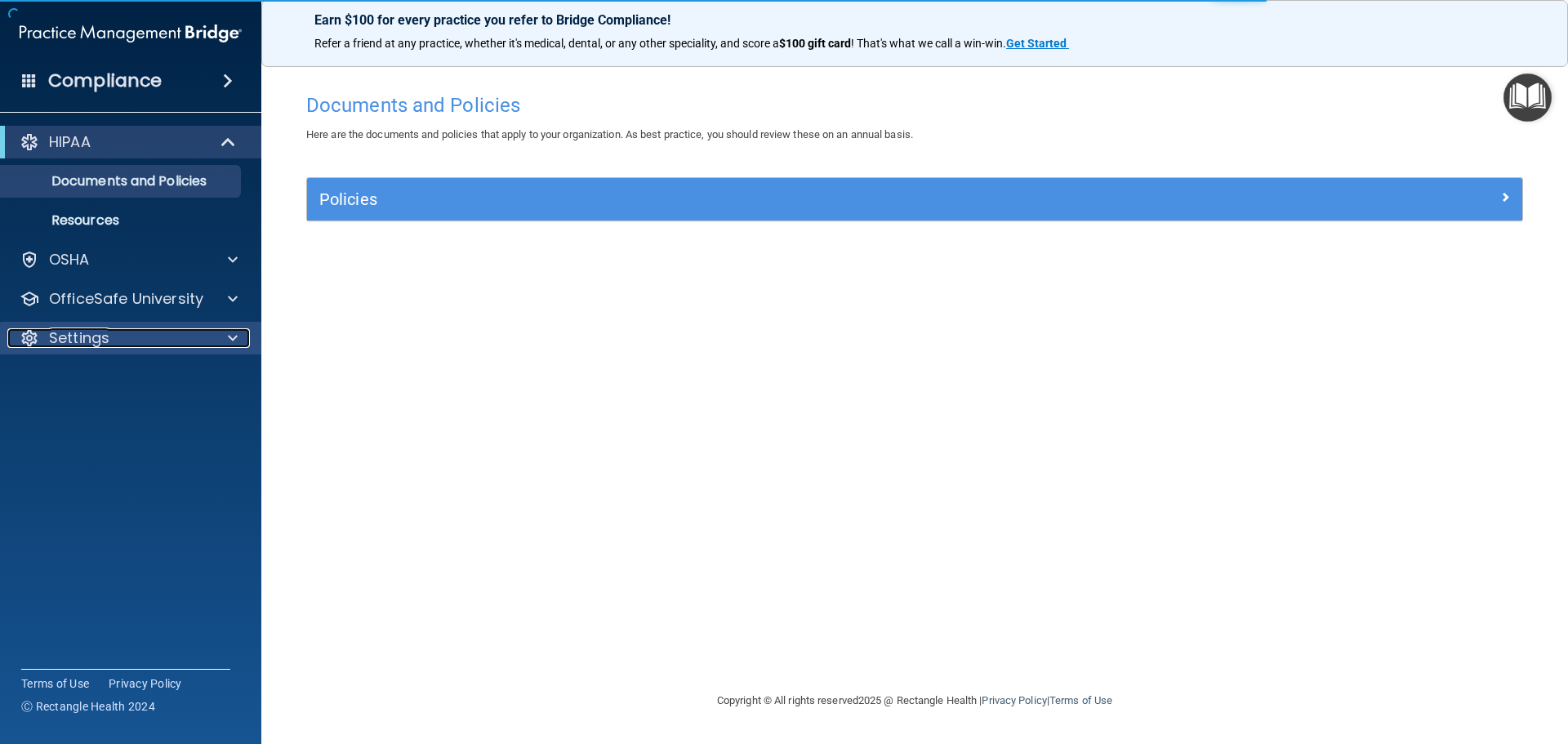
click at [204, 337] on div "Settings" at bounding box center [108, 338] width 202 height 19
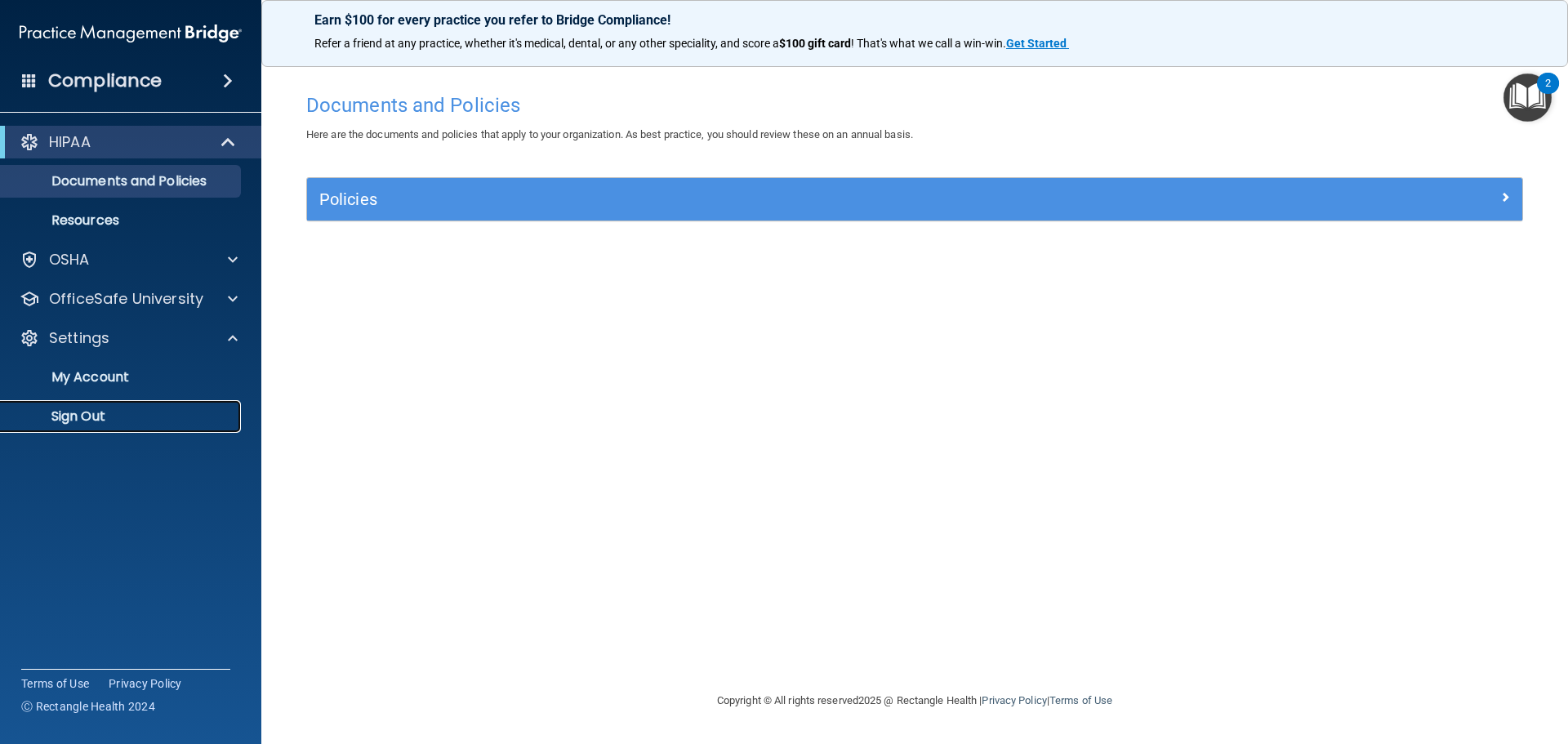
click at [112, 417] on p "Sign Out" at bounding box center [122, 416] width 223 height 16
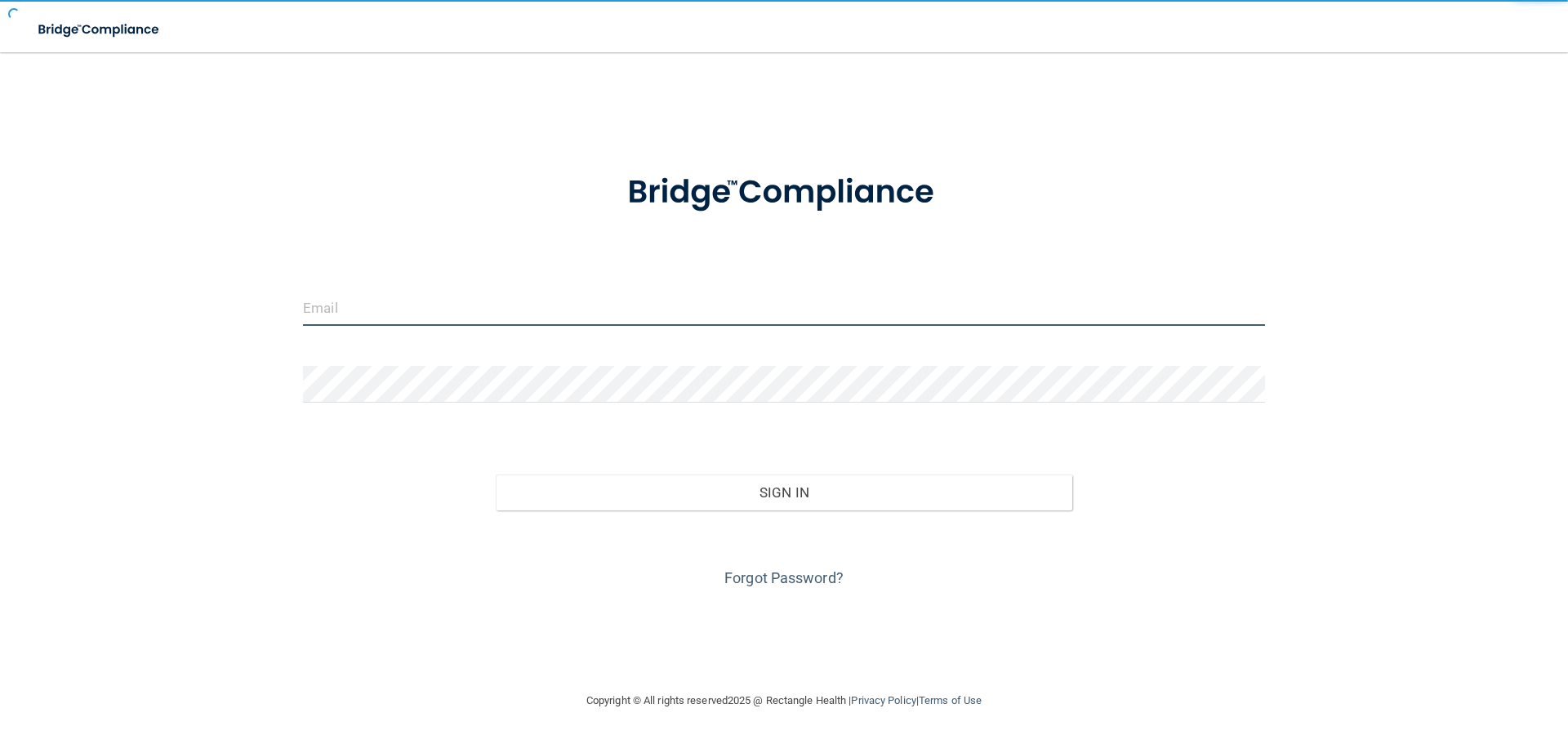
type input "[EMAIL_ADDRESS][DOMAIN_NAME]"
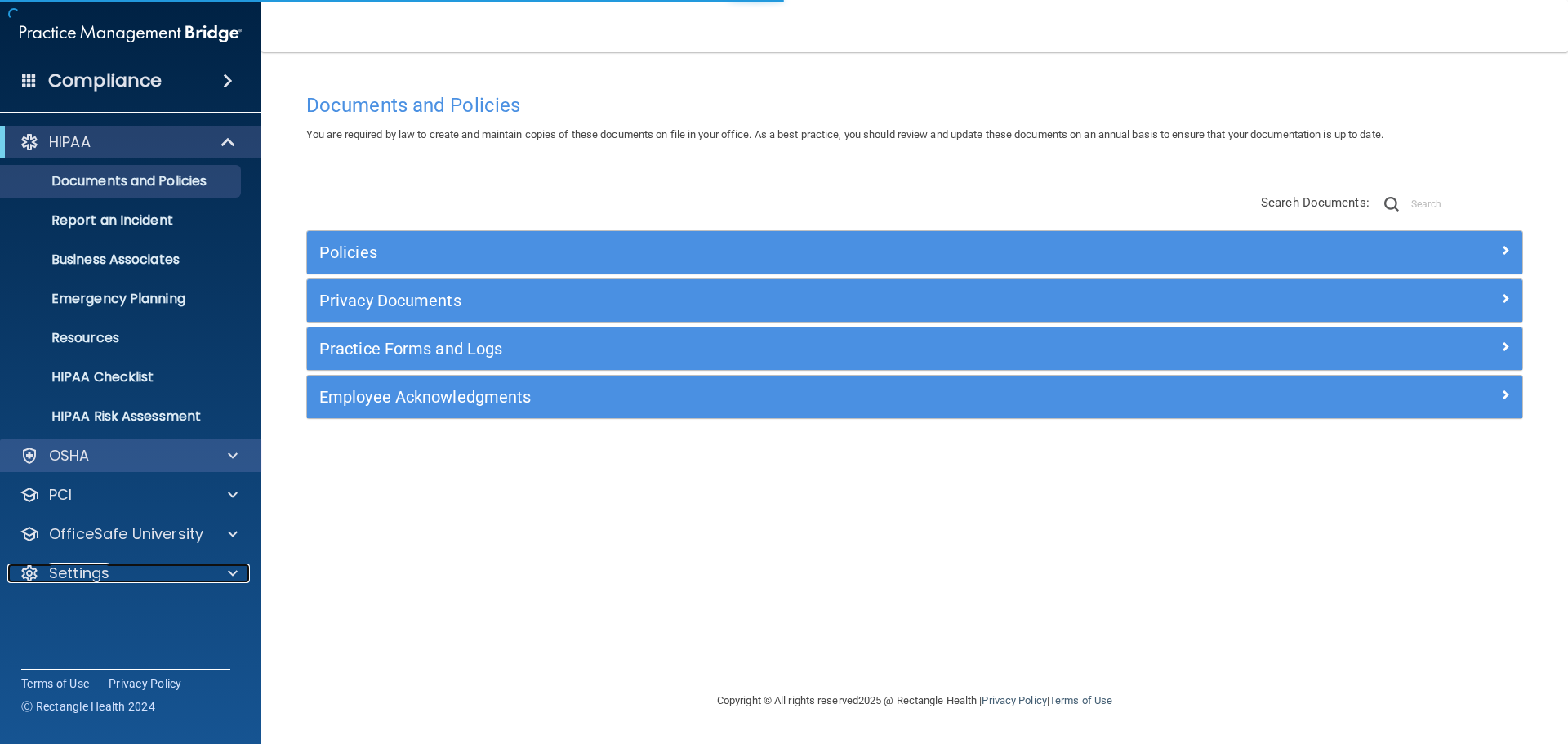
drag, startPoint x: 236, startPoint y: 566, endPoint x: 225, endPoint y: 453, distance: 113.5
click at [236, 566] on span at bounding box center [233, 573] width 10 height 19
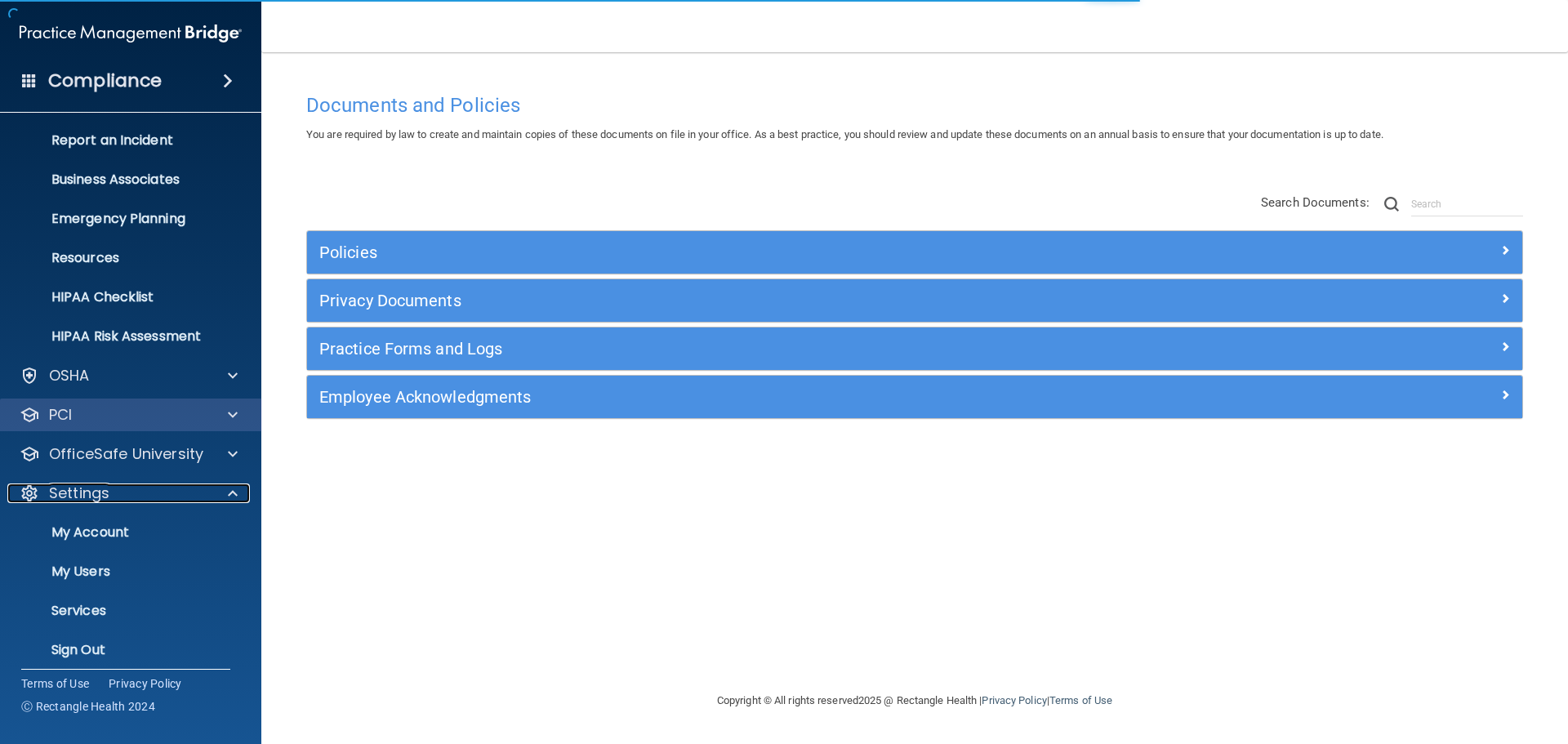
scroll to position [85, 0]
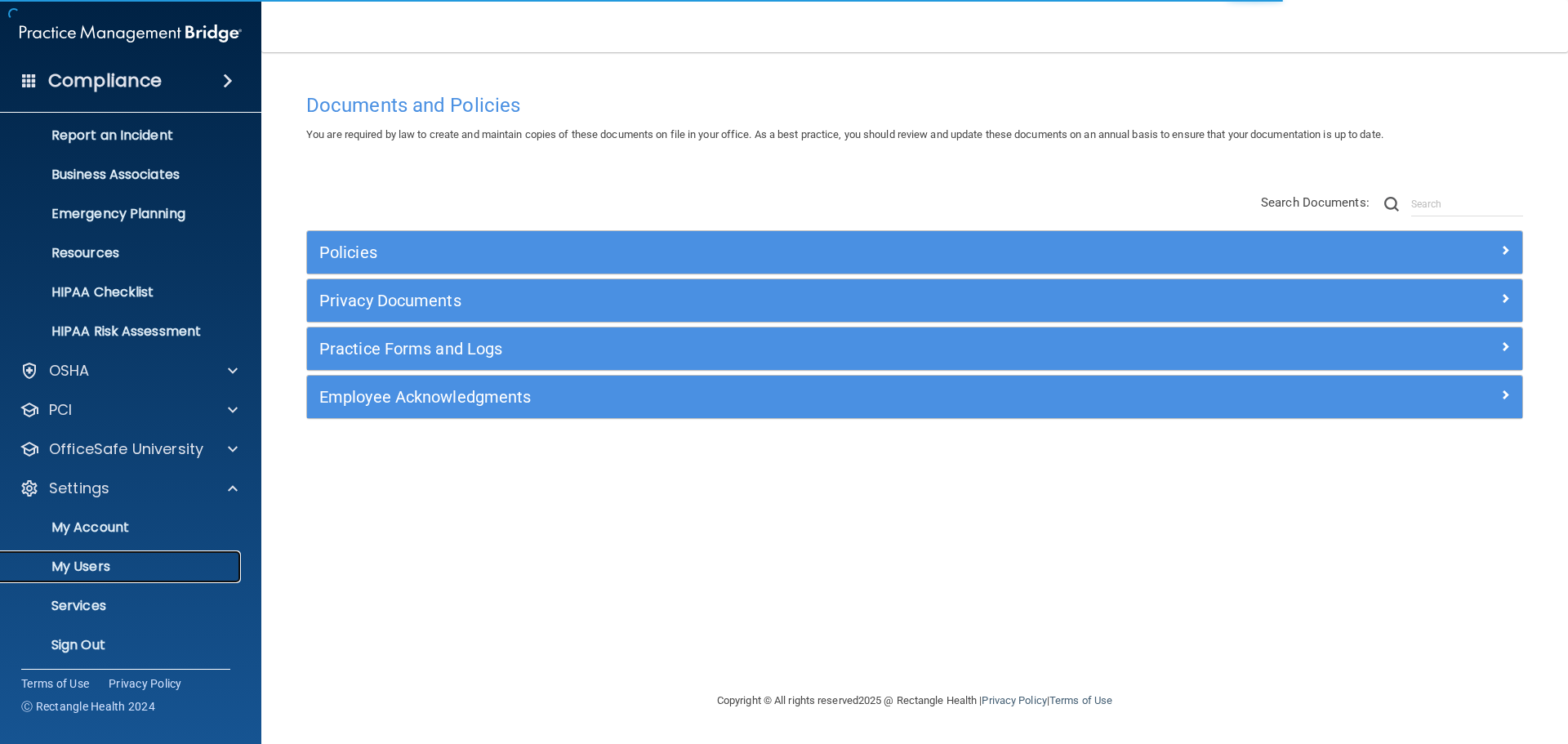
click at [124, 562] on p "My Users" at bounding box center [122, 566] width 223 height 16
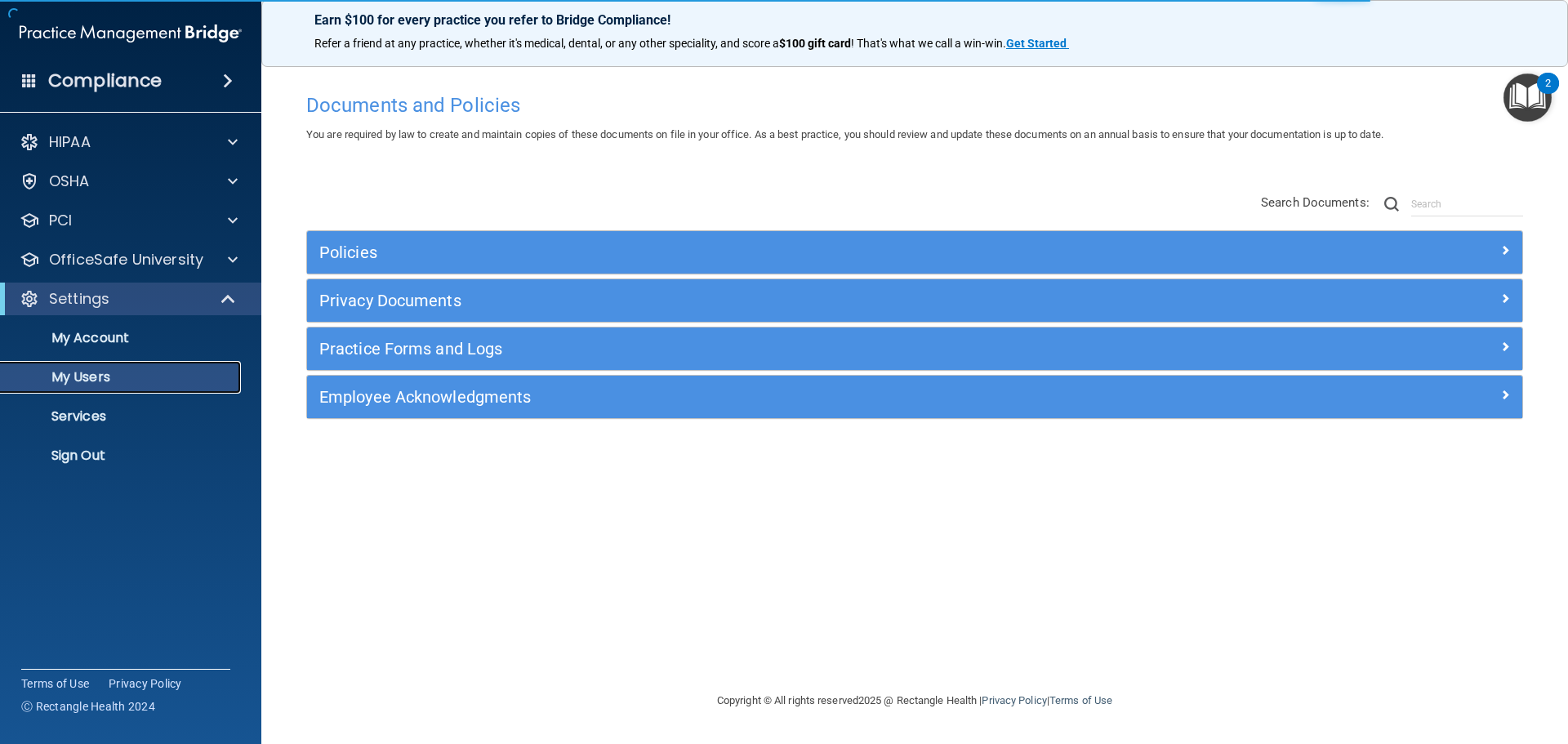
select select "20"
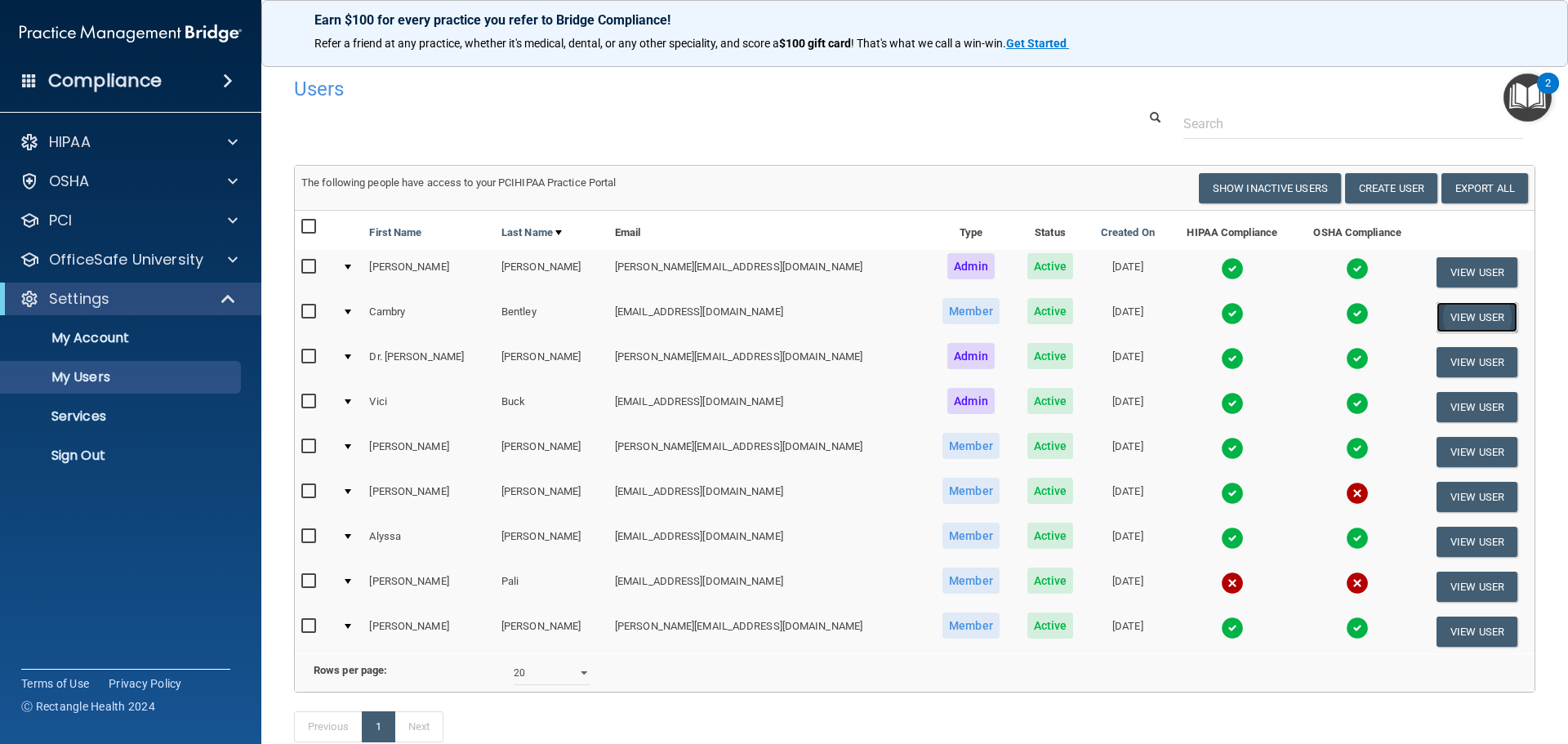
click at [1453, 324] on button "View User" at bounding box center [1476, 317] width 80 height 31
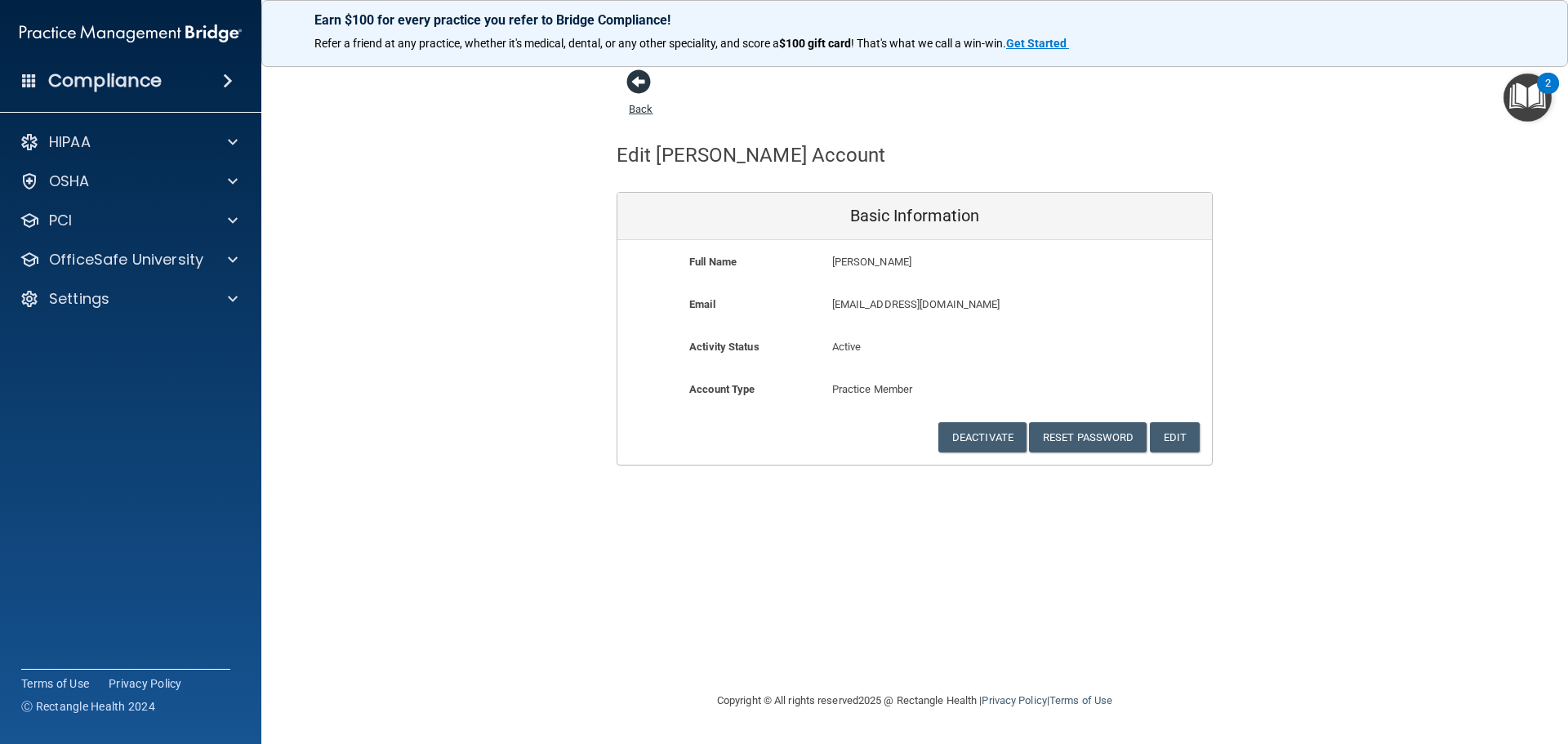
click at [639, 83] on span at bounding box center [639, 81] width 25 height 25
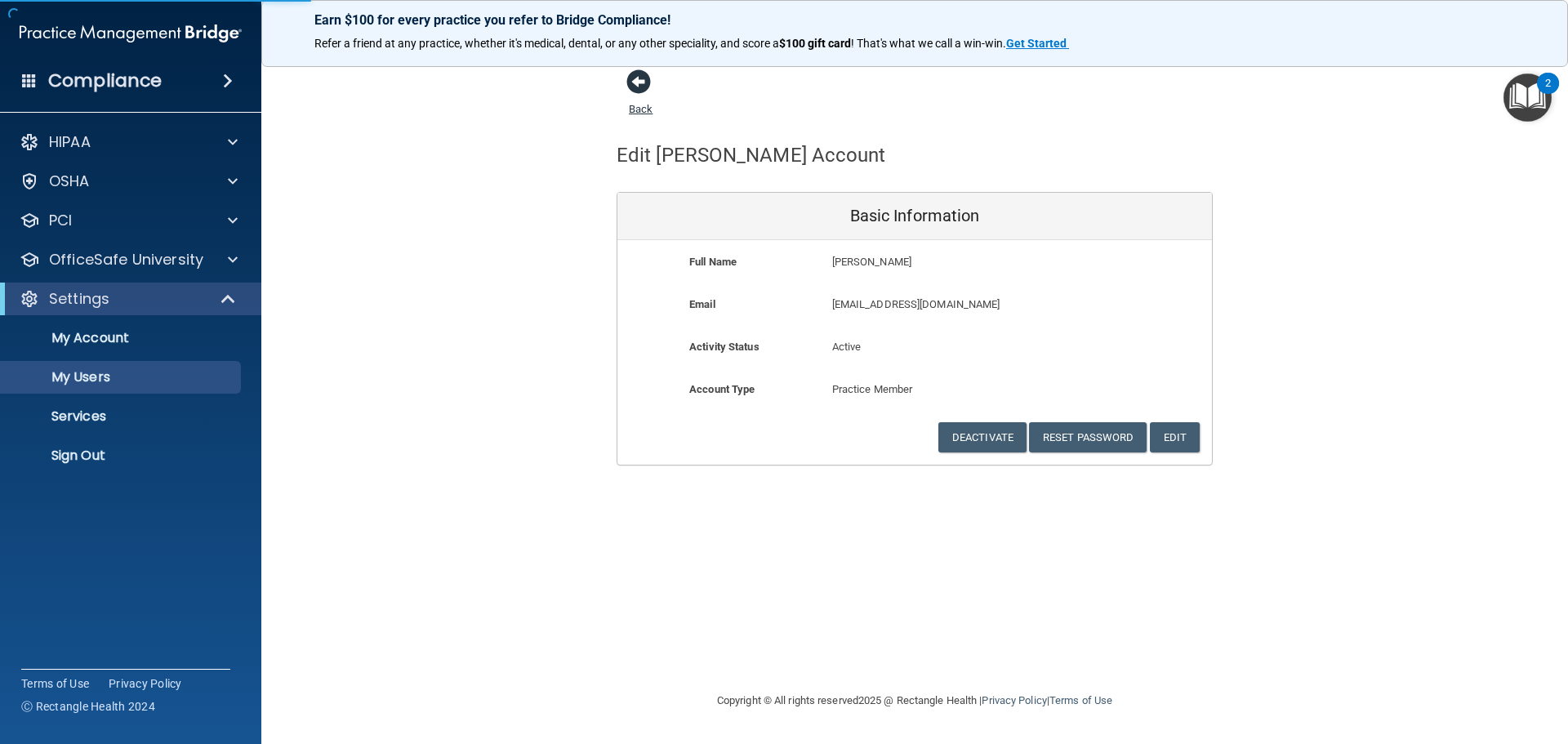
select select "20"
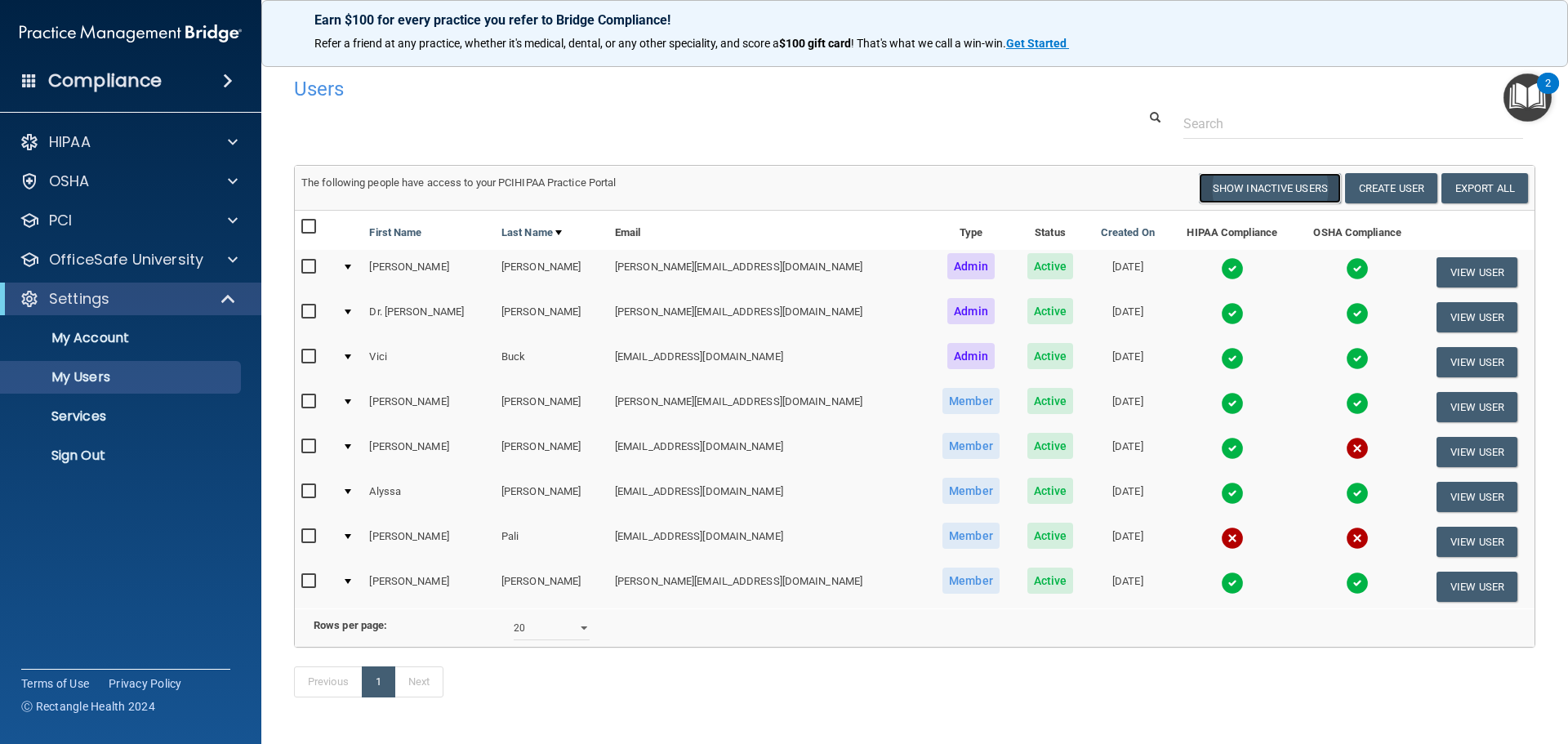
click at [1242, 183] on button "Show Inactive Users" at bounding box center [1269, 189] width 142 height 31
select select "20"
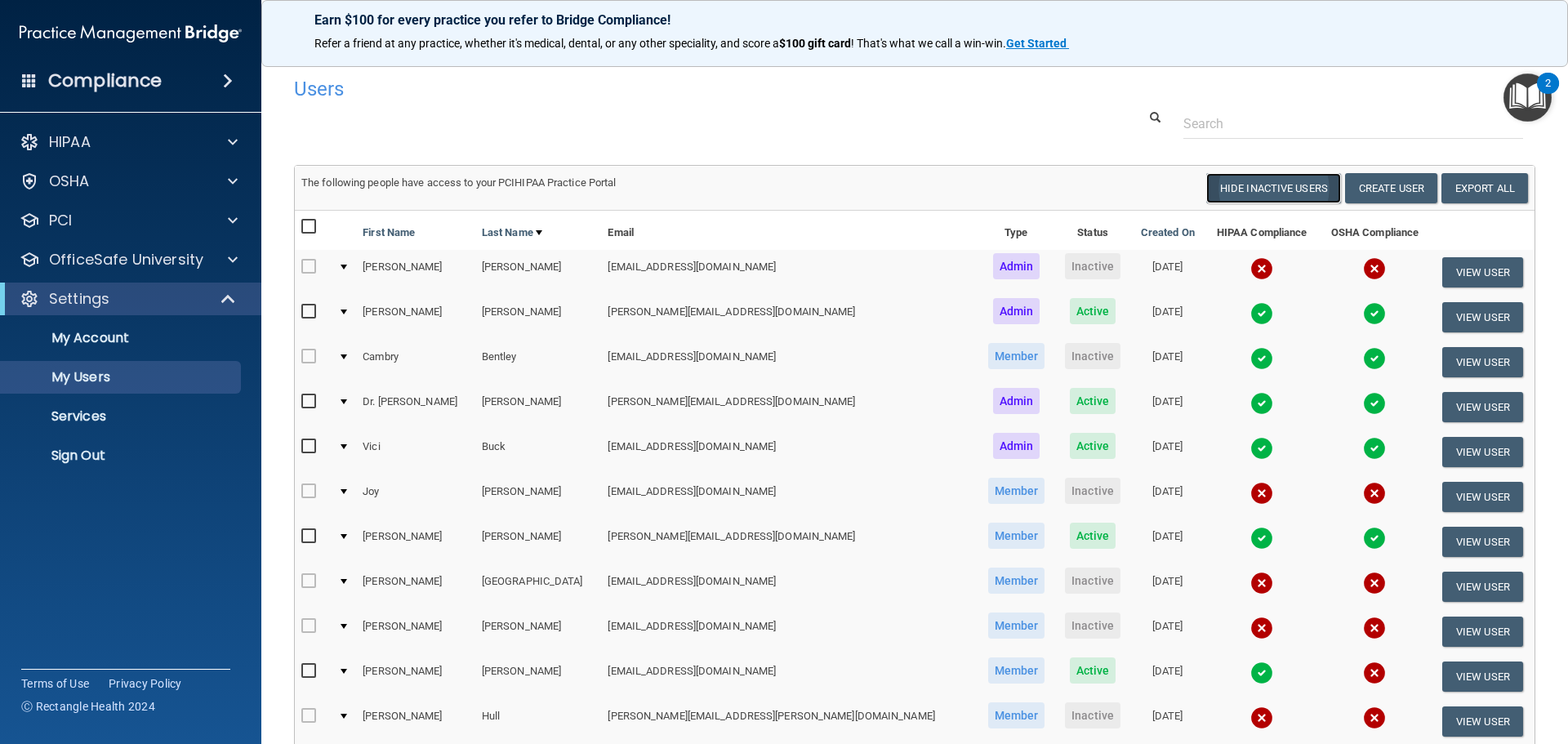
click at [1269, 183] on button "Hide Inactive Users" at bounding box center [1273, 189] width 135 height 31
select select "20"
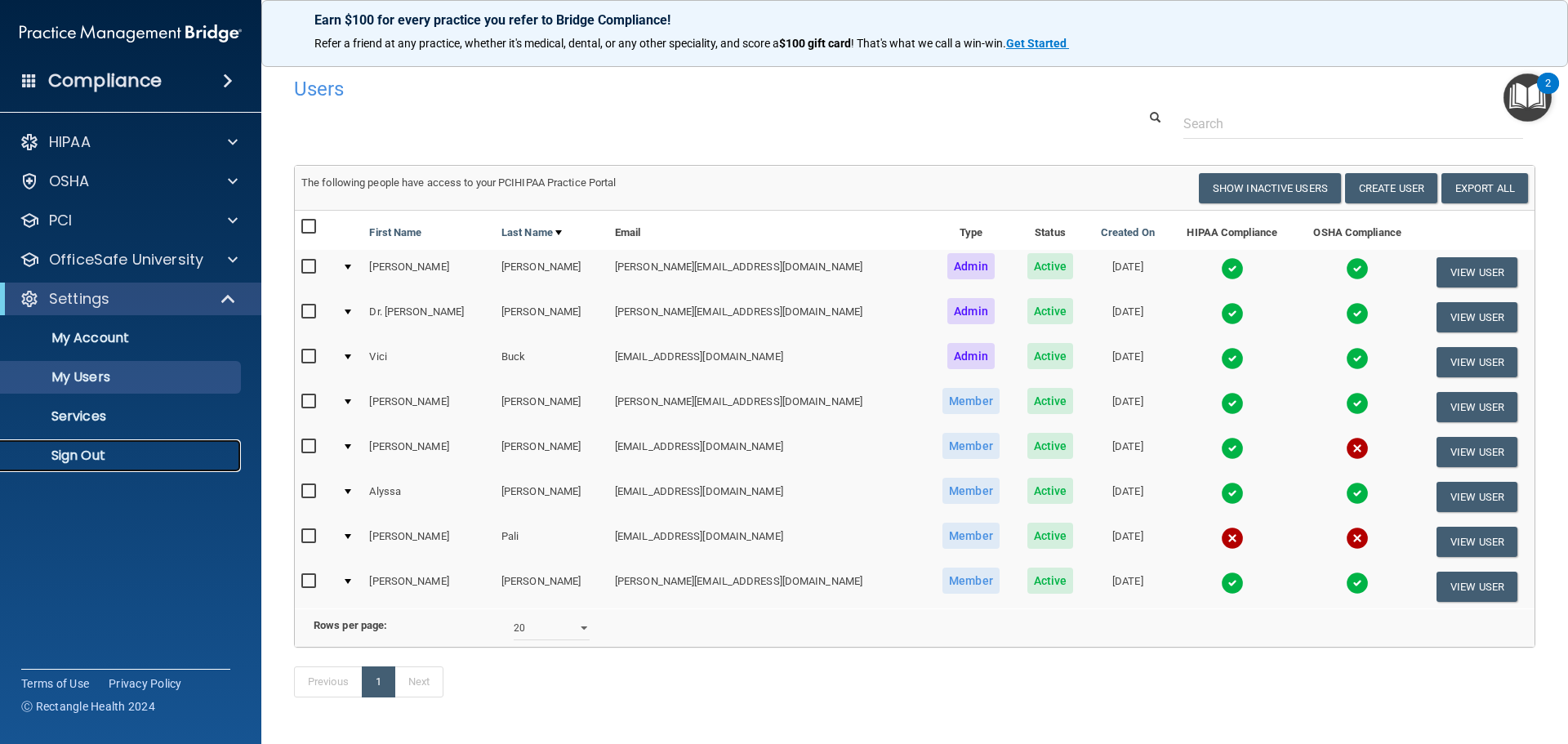
click at [95, 462] on p "Sign Out" at bounding box center [122, 455] width 223 height 16
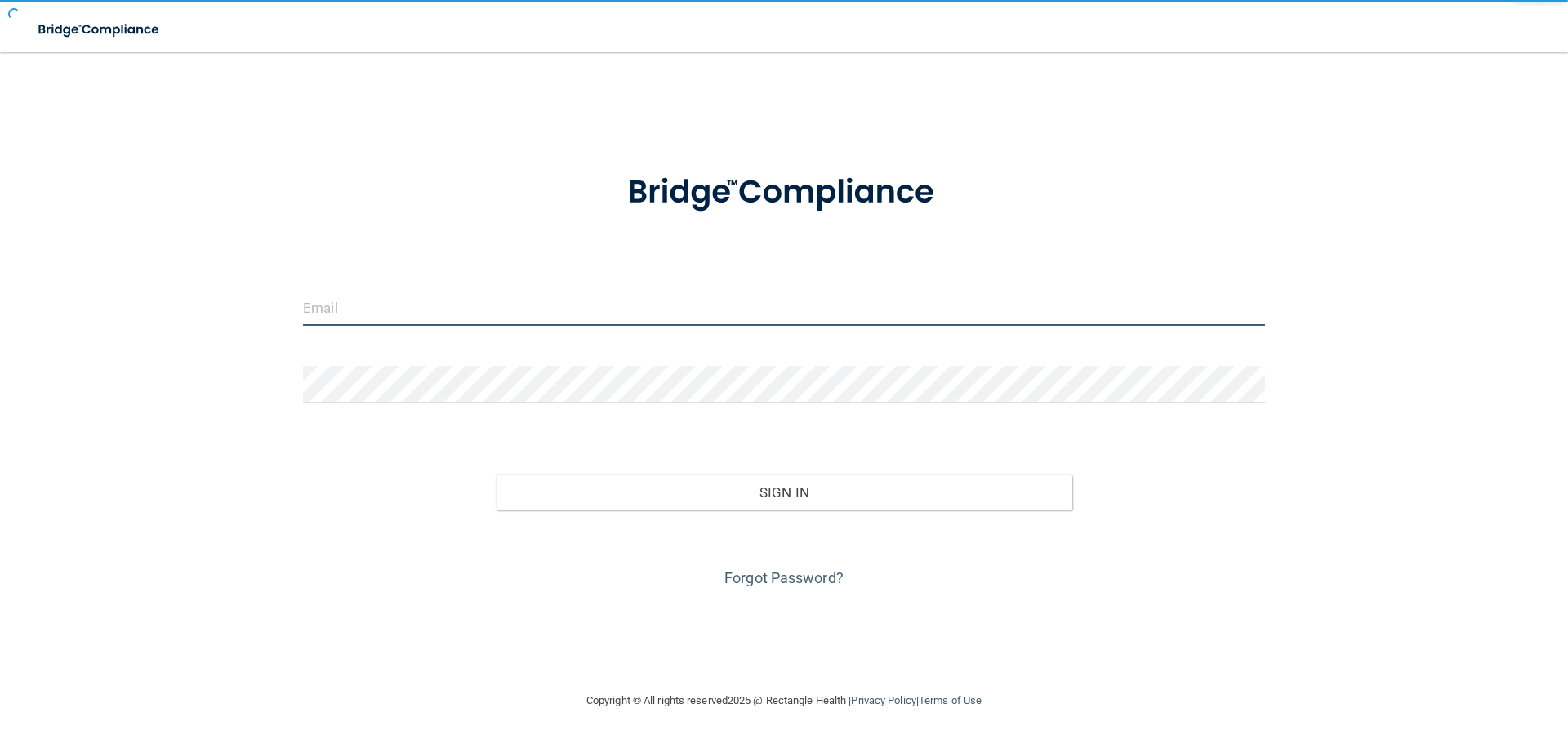
type input "[EMAIL_ADDRESS][DOMAIN_NAME]"
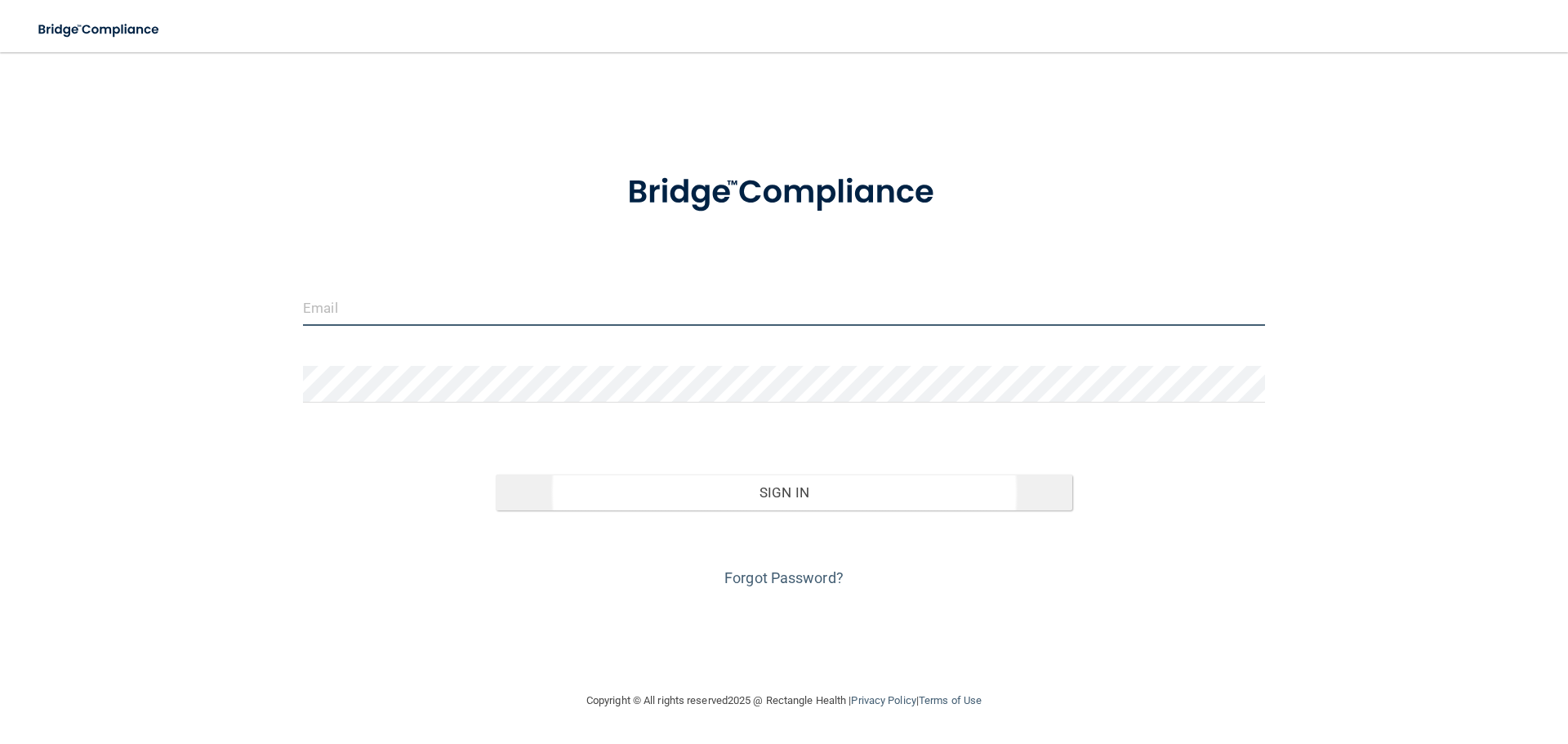
type input "[EMAIL_ADDRESS][DOMAIN_NAME]"
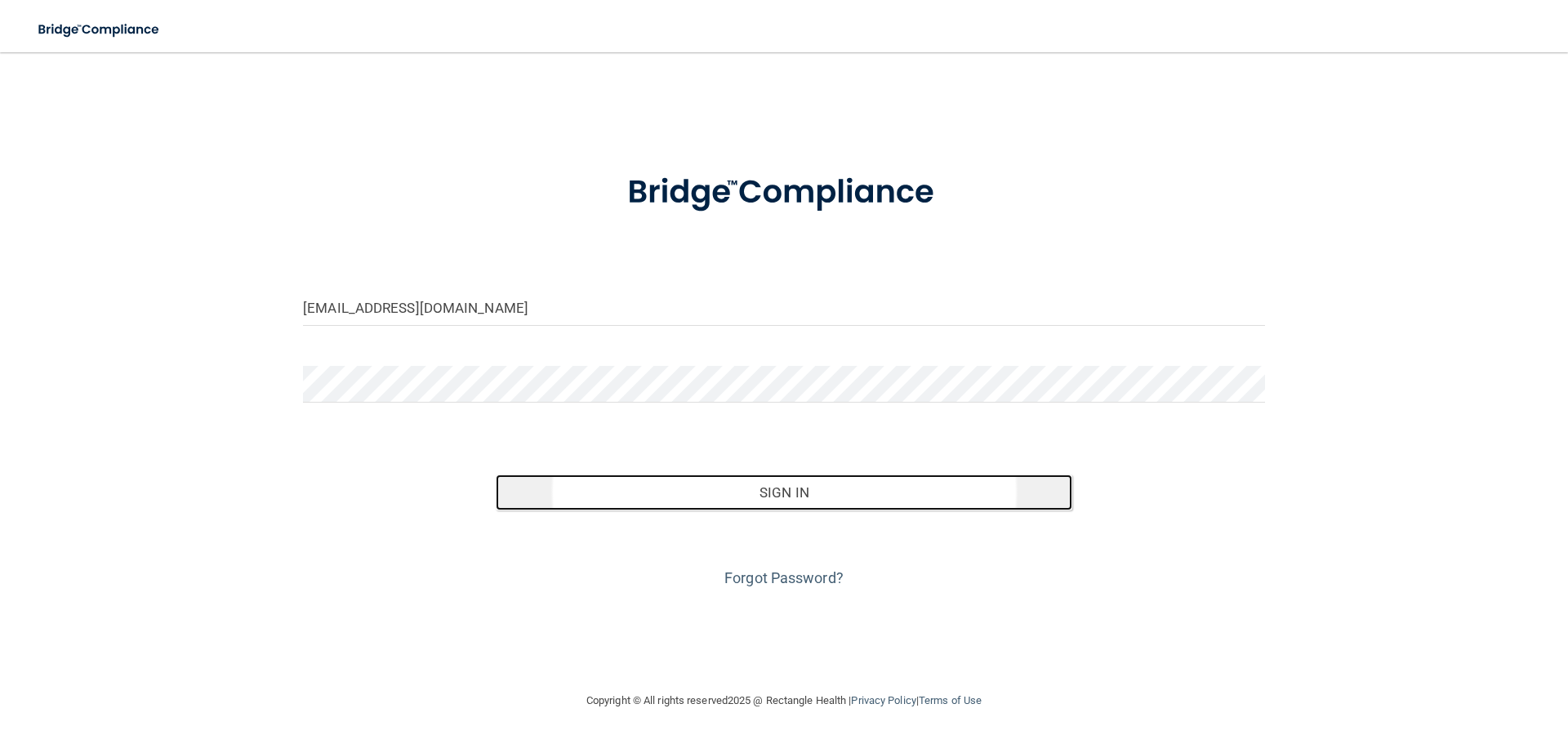
click at [706, 503] on button "Sign In" at bounding box center [784, 492] width 578 height 36
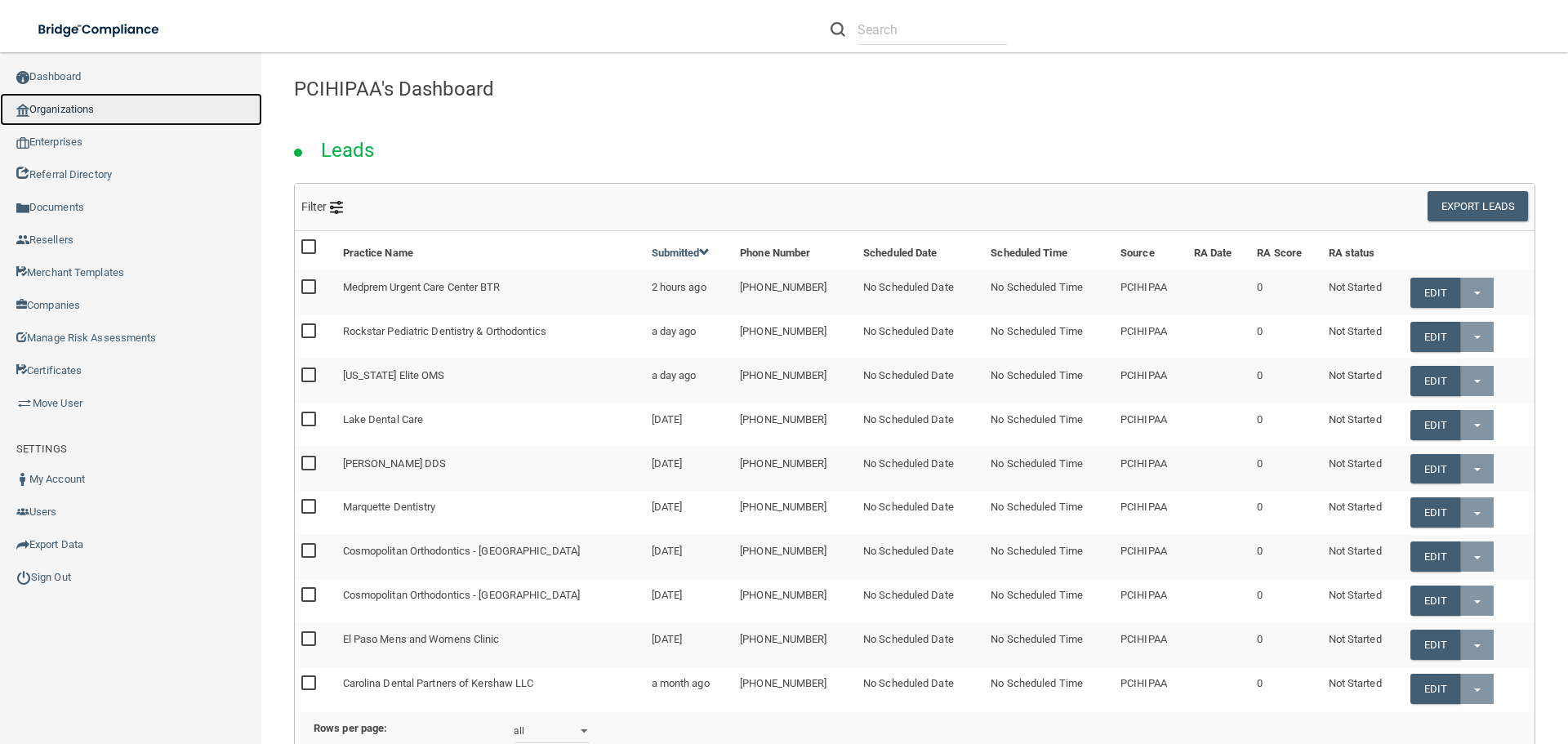
click at [86, 102] on link "Organizations" at bounding box center [131, 109] width 262 height 33
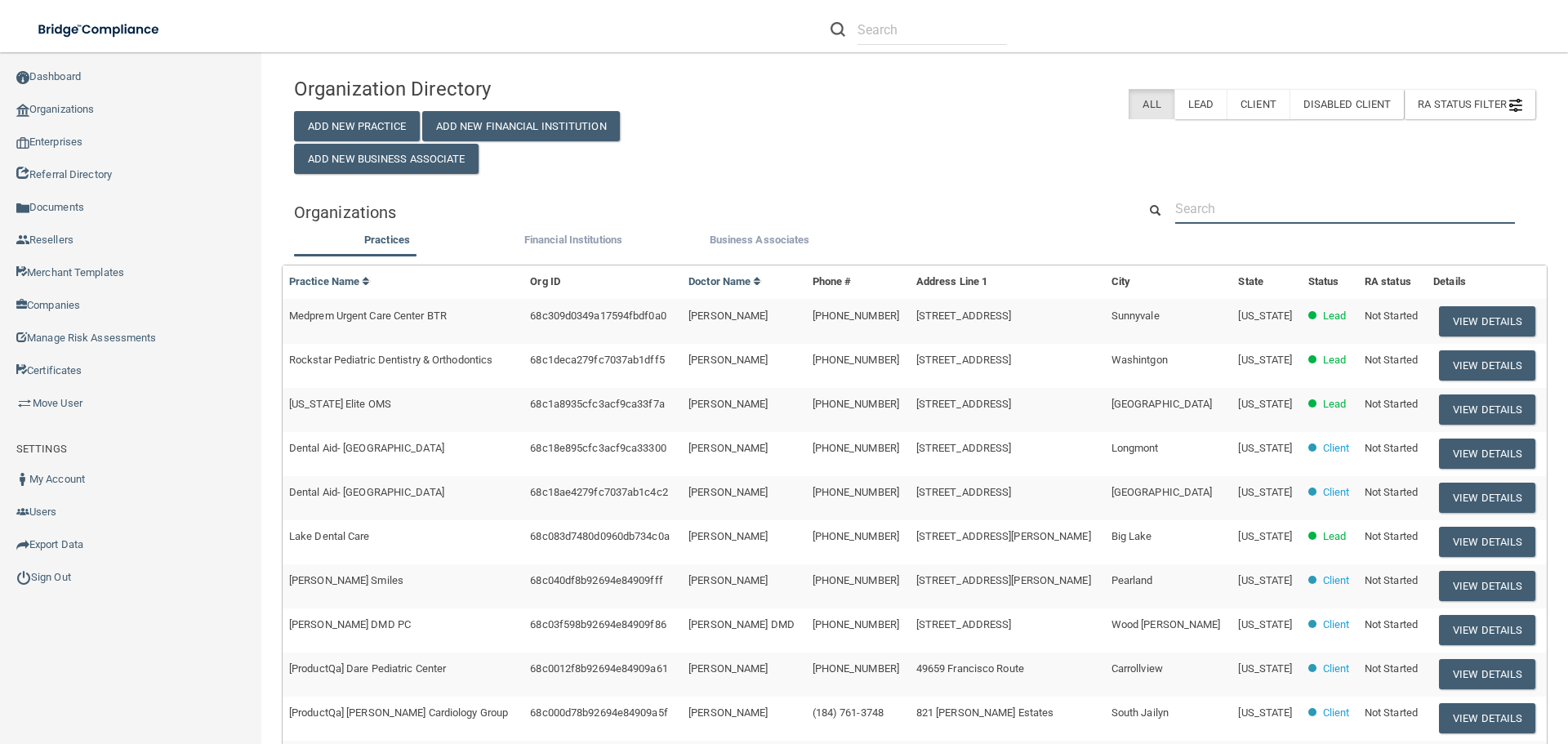
click at [1261, 202] on input "text" at bounding box center [1345, 209] width 340 height 31
paste input "Desert Sage Behavioral Health"
type input "Desert Sage Behavioral Health"
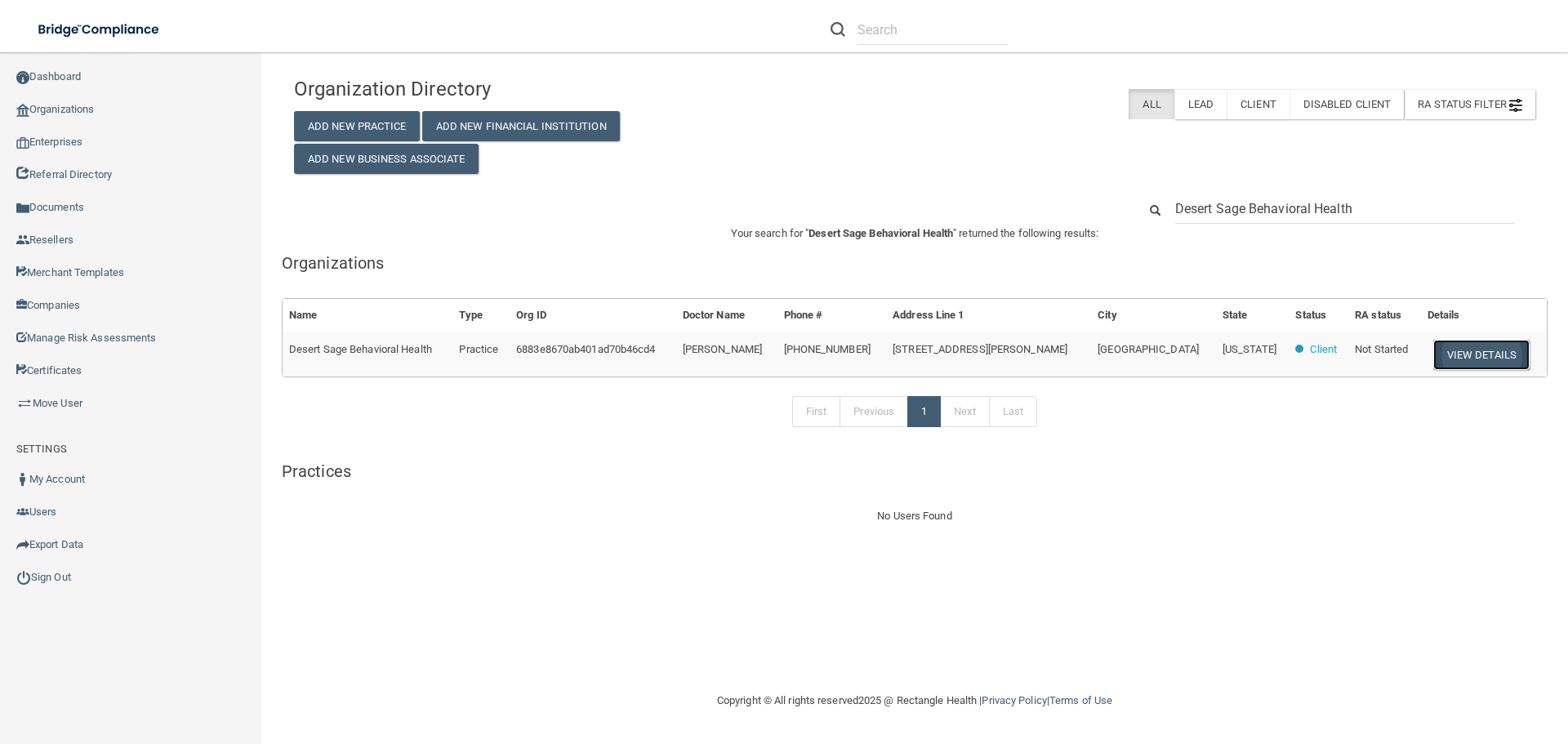
click at [1453, 363] on button "View Details" at bounding box center [1481, 355] width 97 height 31
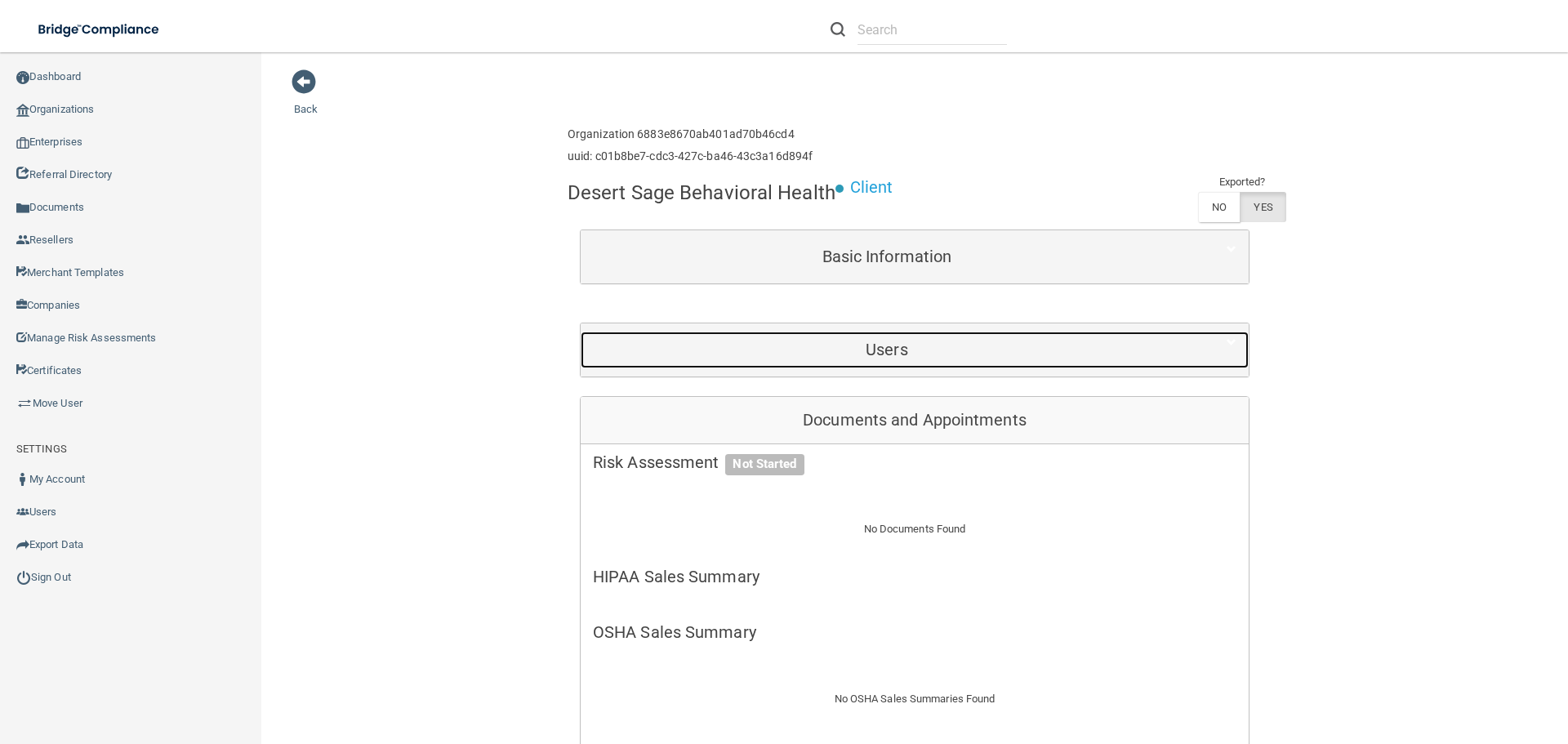
click at [875, 354] on h5 "Users" at bounding box center [887, 349] width 588 height 18
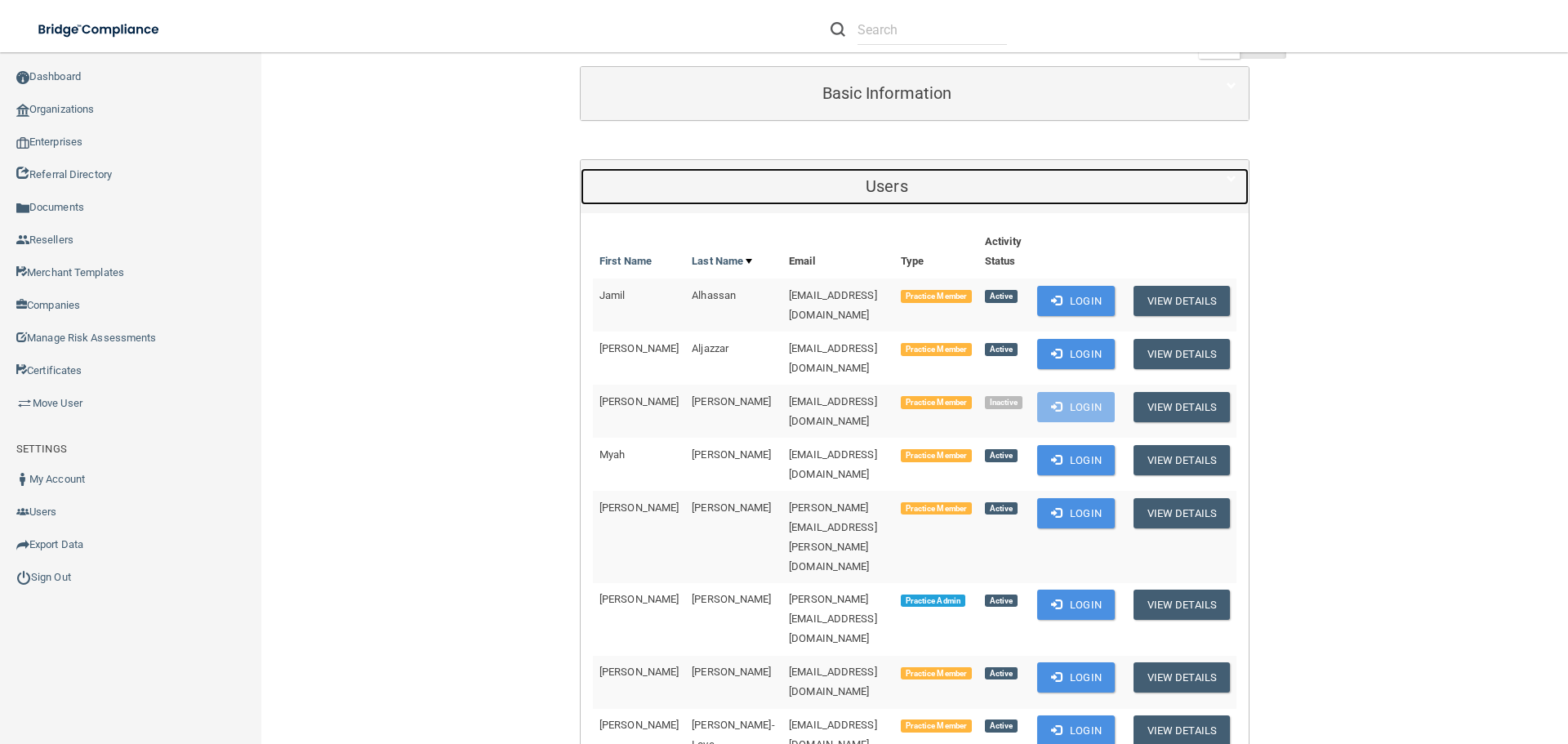
scroll to position [408, 0]
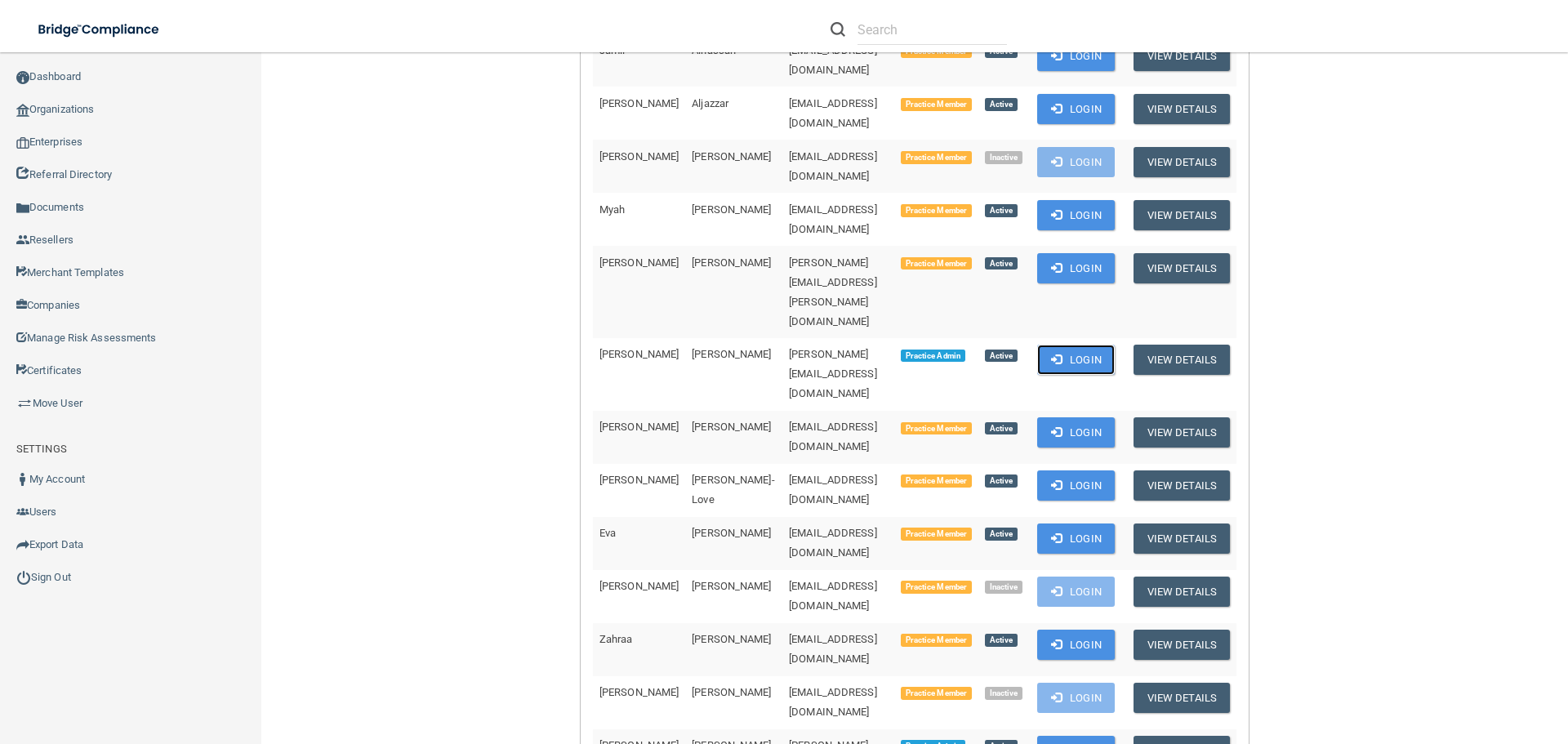
click at [1087, 345] on button "Login" at bounding box center [1076, 360] width 78 height 31
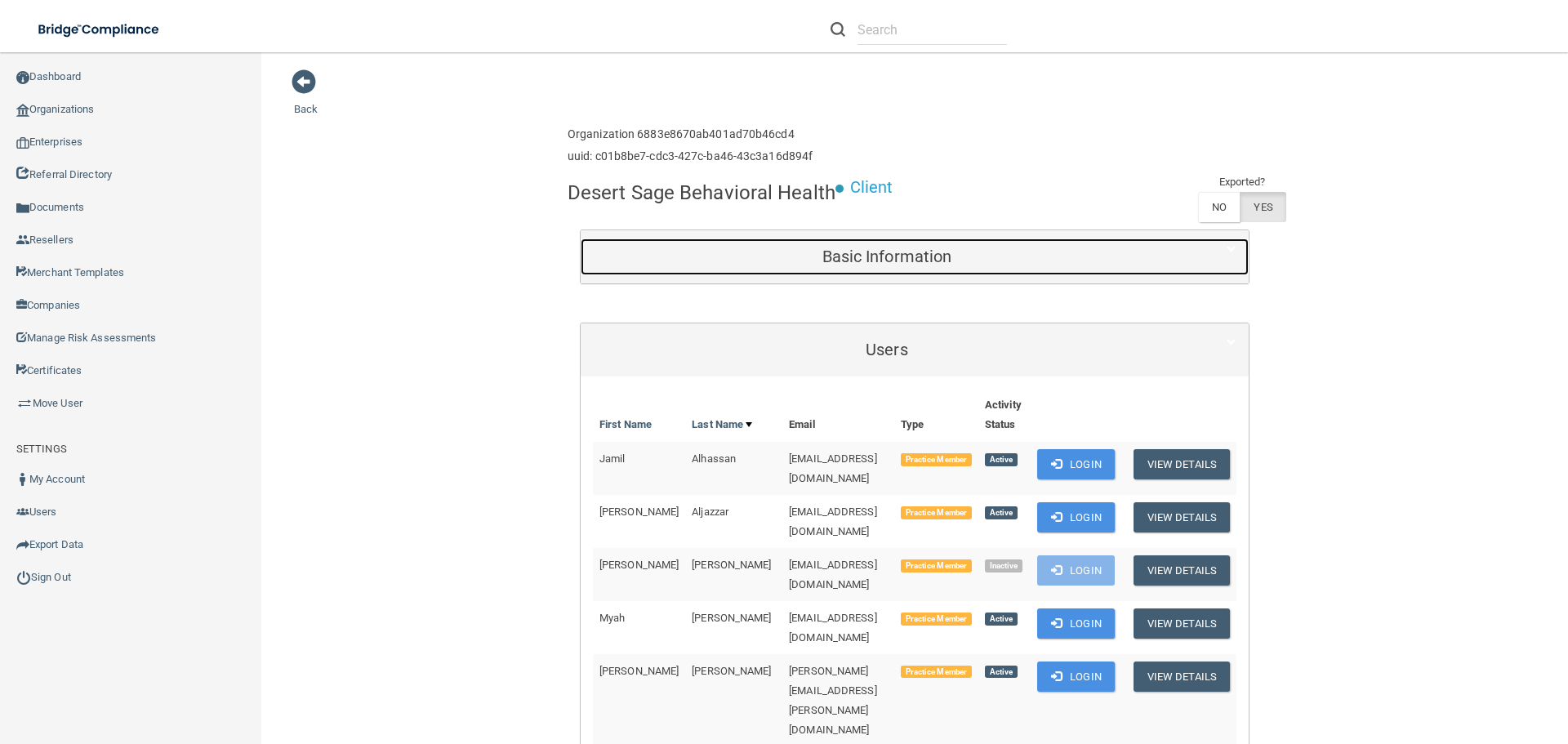
click at [840, 246] on div "Basic Information" at bounding box center [886, 257] width 612 height 36
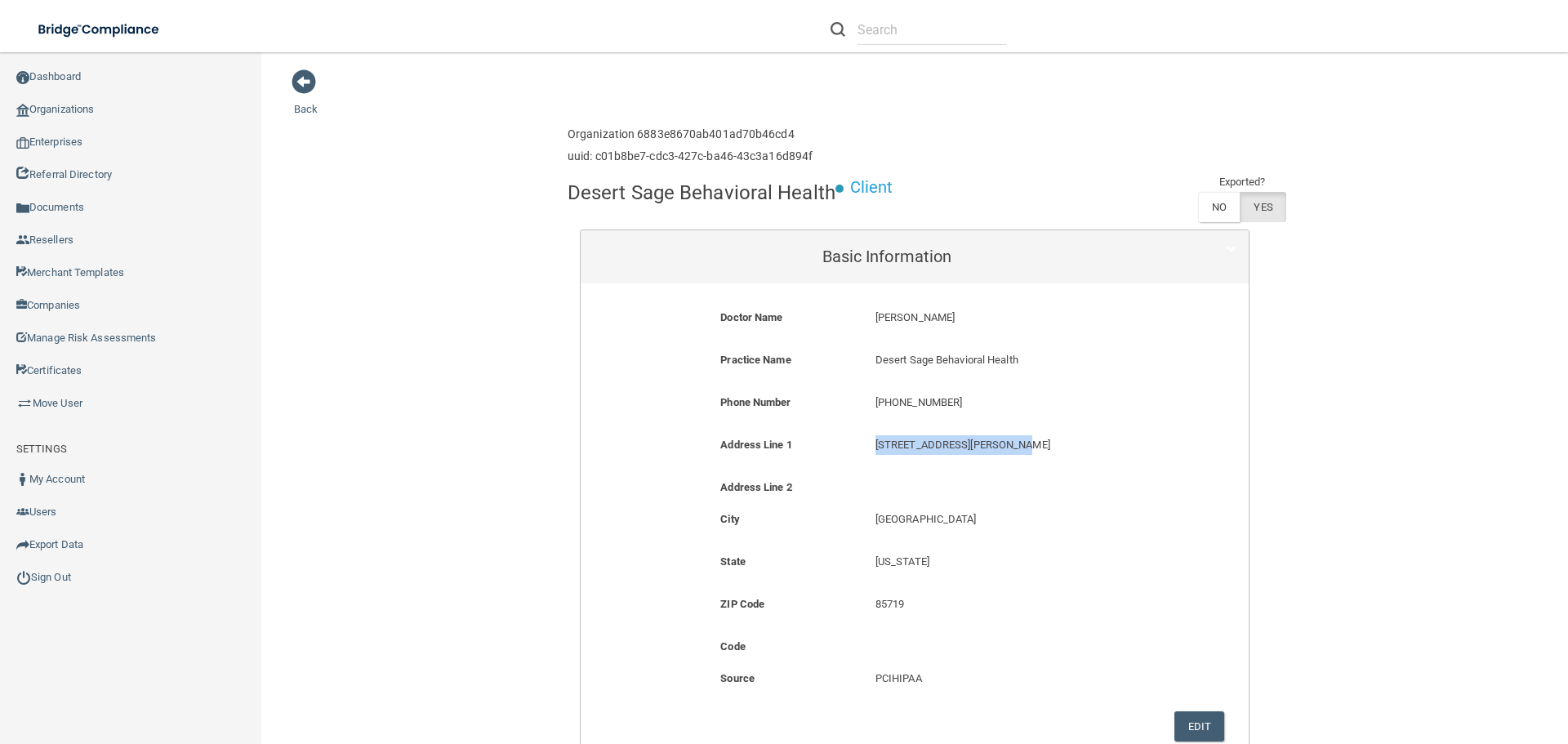
drag, startPoint x: 1021, startPoint y: 449, endPoint x: 864, endPoint y: 450, distance: 157.0
click at [864, 450] on div "[STREET_ADDRESS][GEOGRAPHIC_DATA][PERSON_NAME][STREET_ADDRESS][PERSON_NAME]" at bounding box center [1017, 450] width 309 height 31
copy p "[STREET_ADDRESS][PERSON_NAME]"
click at [1077, 435] on p "[STREET_ADDRESS][PERSON_NAME]" at bounding box center [1018, 444] width 285 height 19
click at [80, 105] on link "Organizations" at bounding box center [131, 109] width 262 height 33
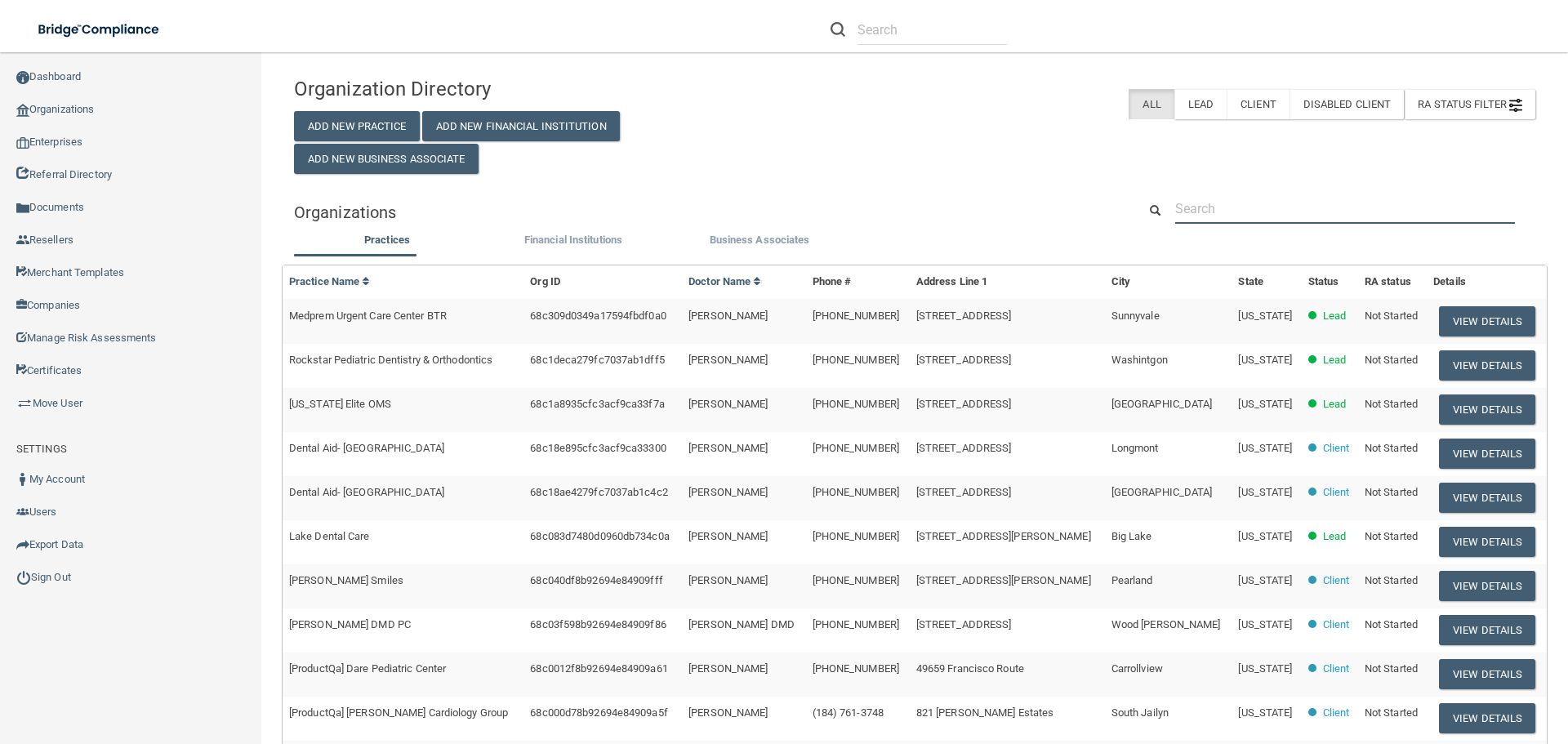
click at [1181, 205] on input "text" at bounding box center [1345, 209] width 340 height 31
paste input "Philadelphia Pediatric Dentistry"
type input "Philadelphia Pediatric Dentistry"
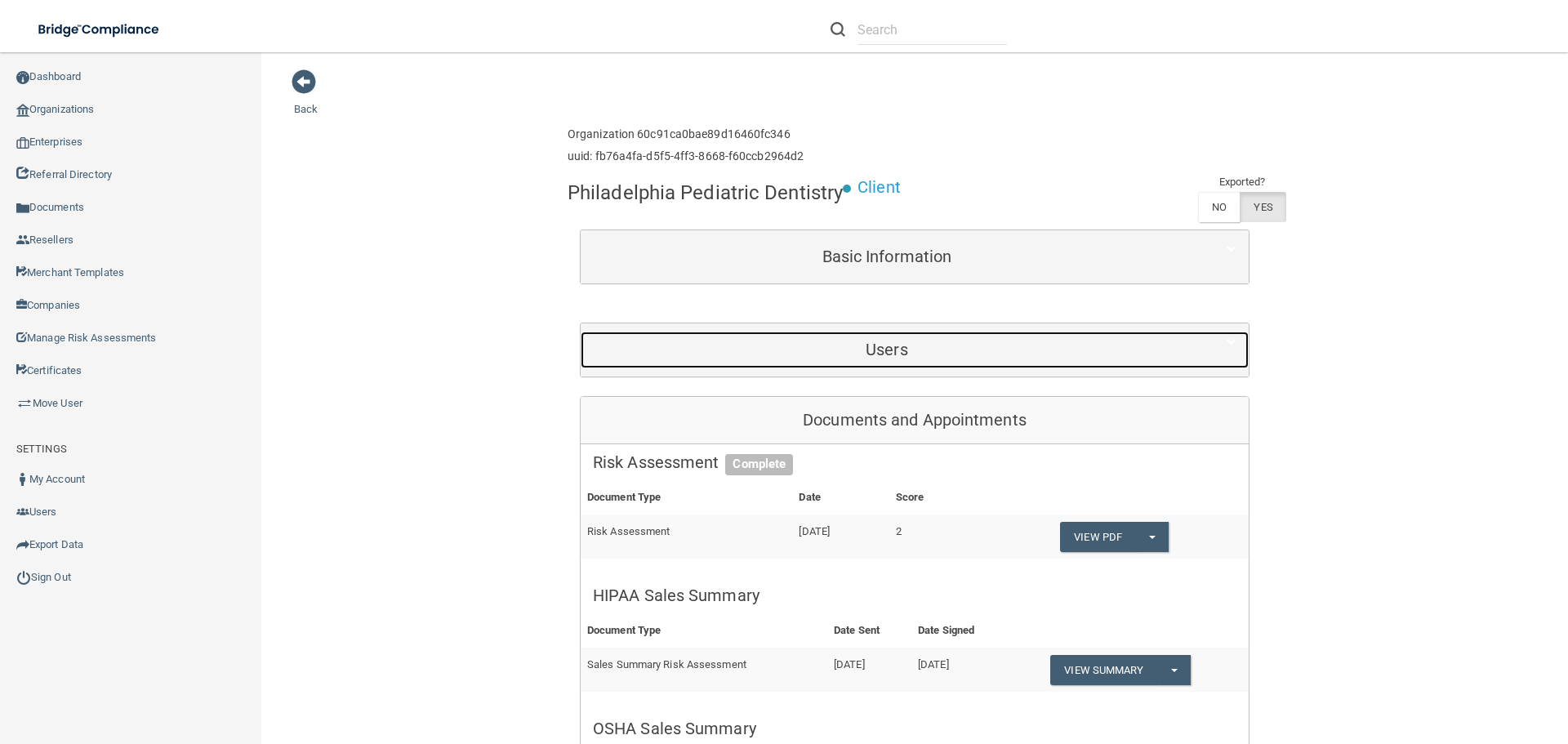
click at [844, 351] on h5 "Users" at bounding box center [887, 349] width 588 height 18
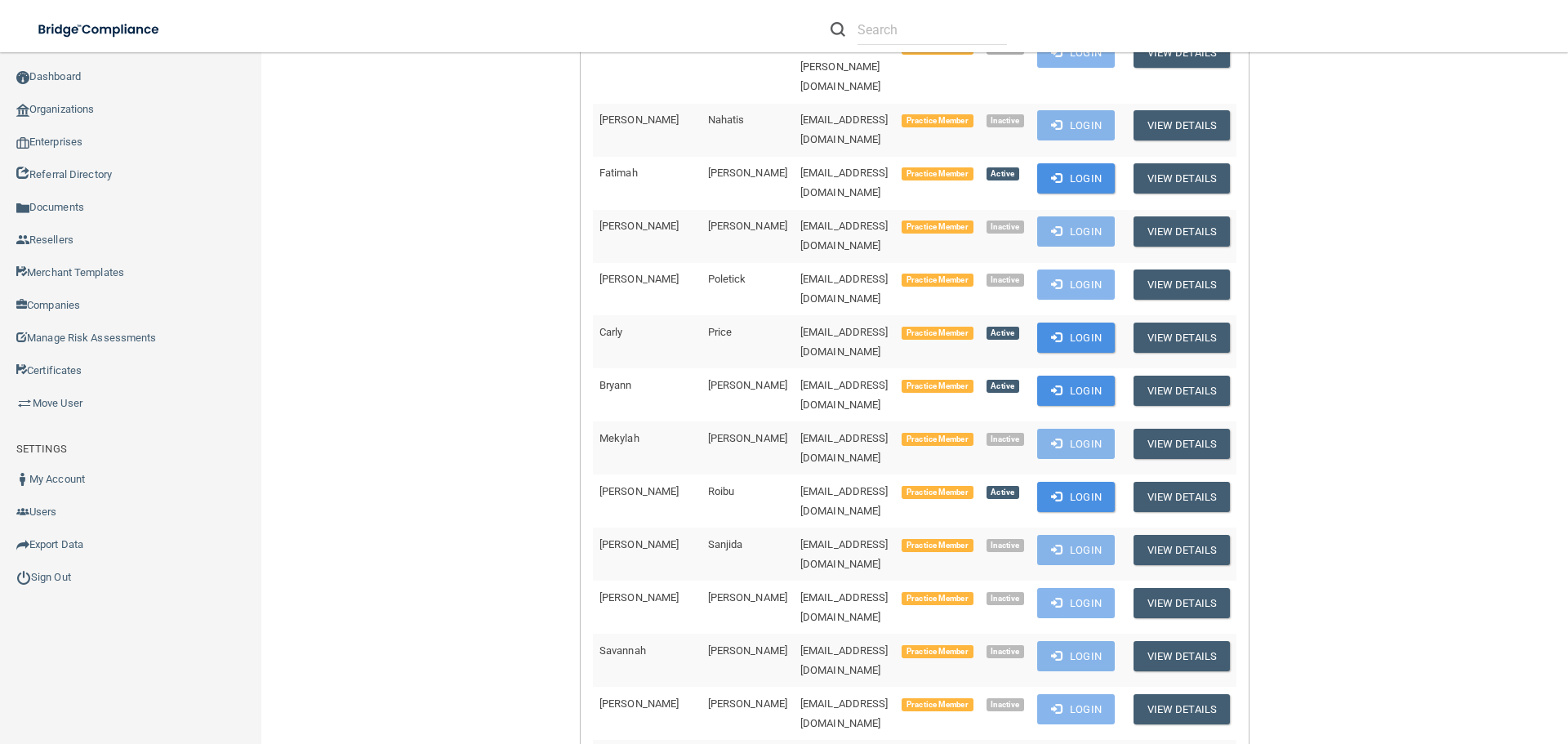
scroll to position [1306, 0]
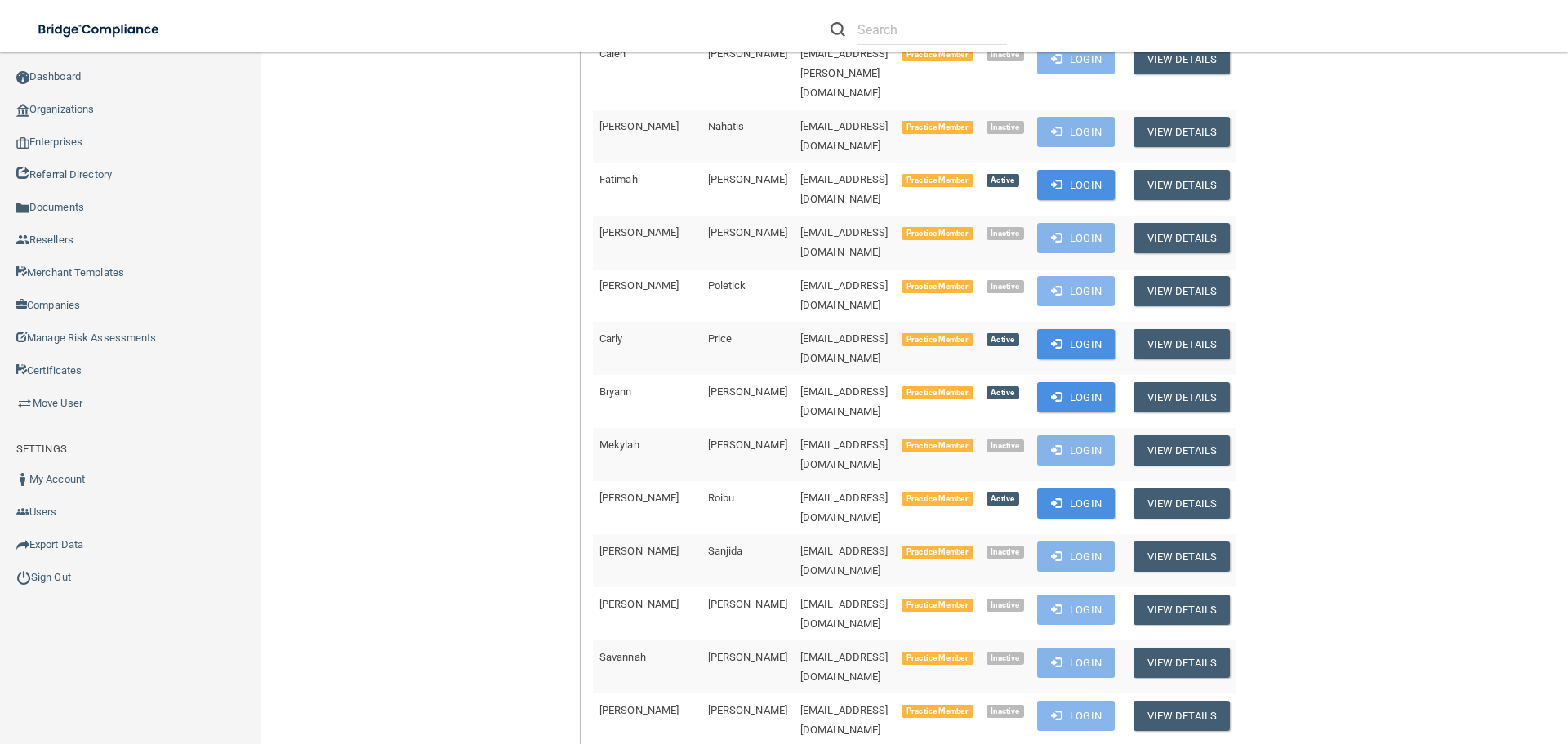
click at [62, 576] on link "Sign Out" at bounding box center [131, 577] width 262 height 33
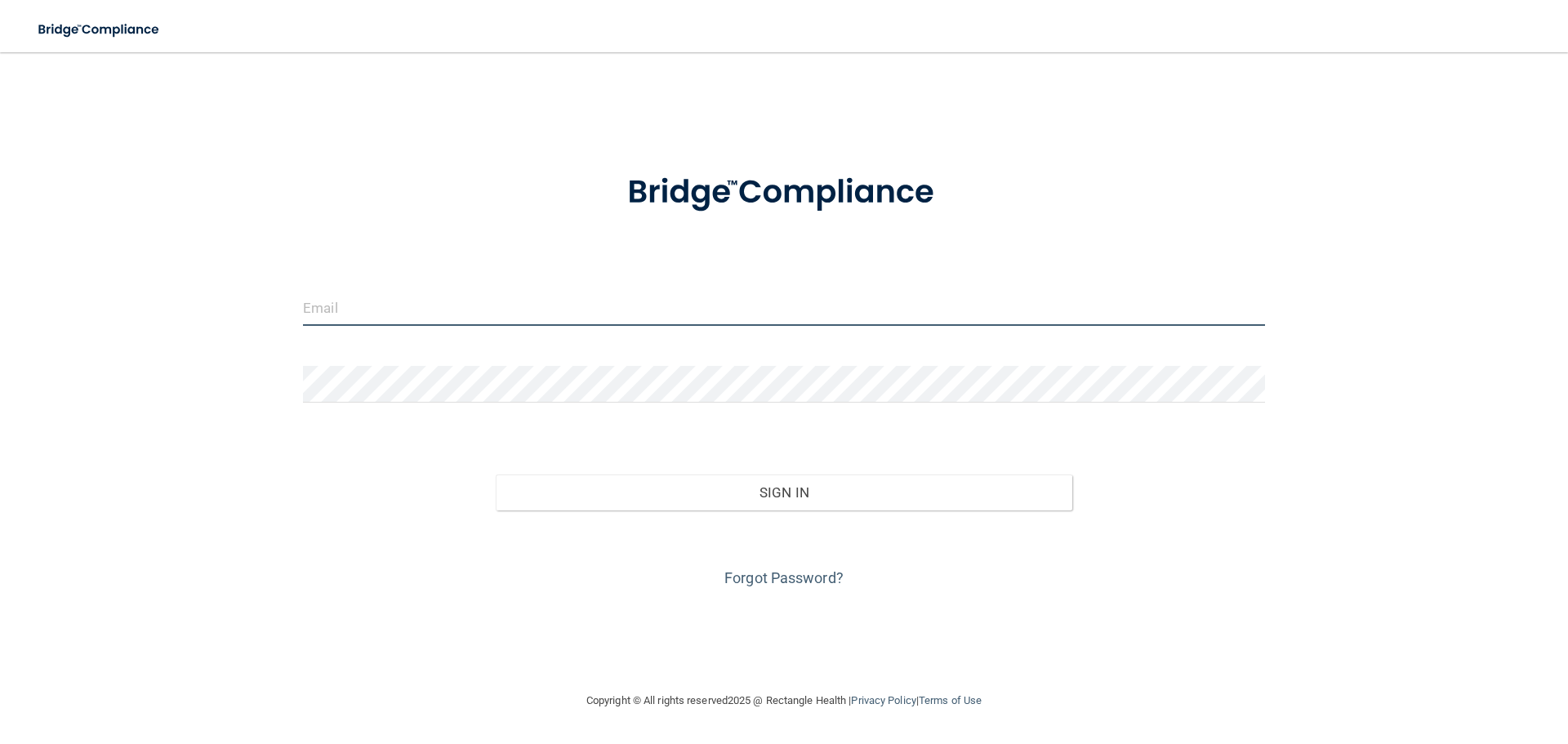
type input "[EMAIL_ADDRESS][DOMAIN_NAME]"
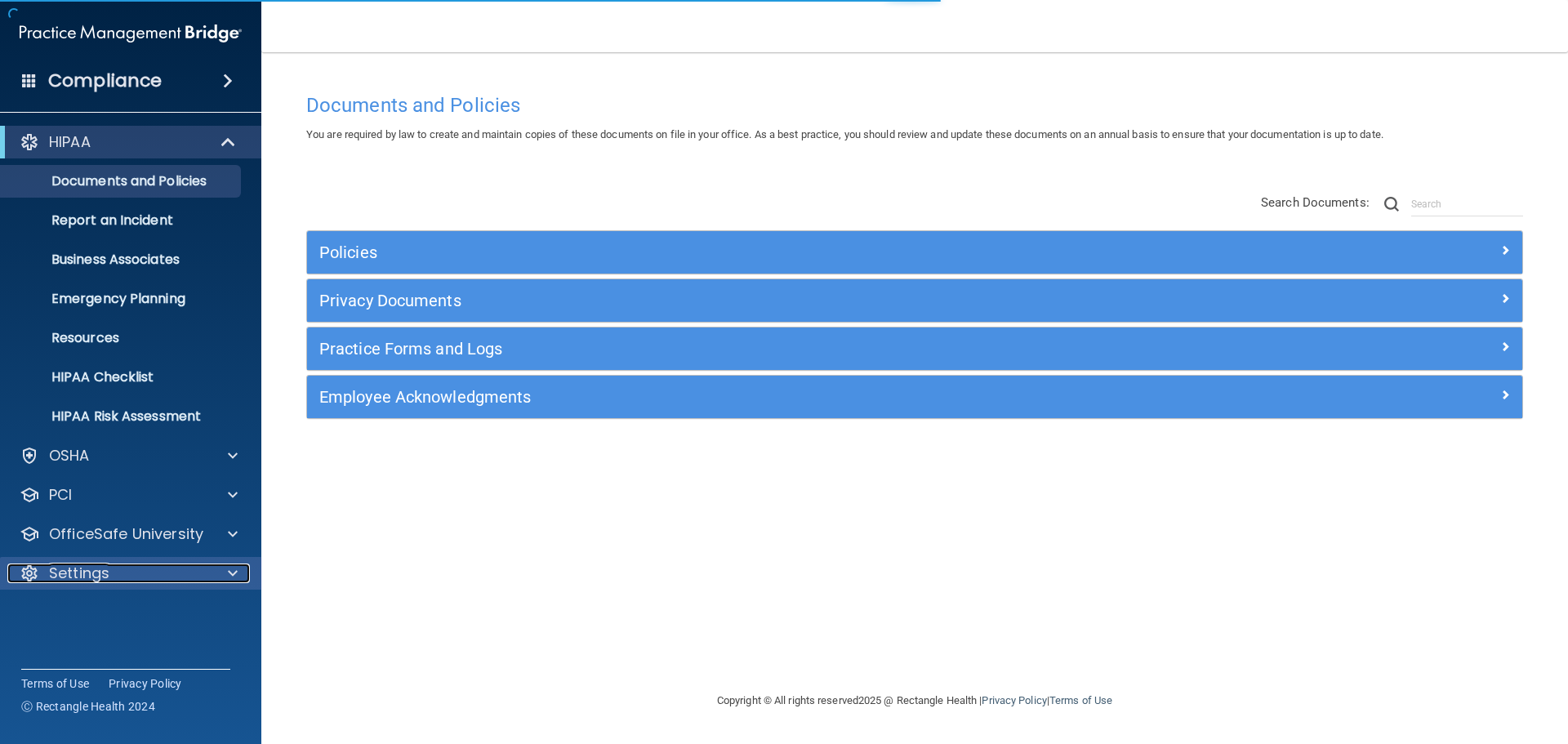
click at [225, 573] on div at bounding box center [230, 573] width 41 height 19
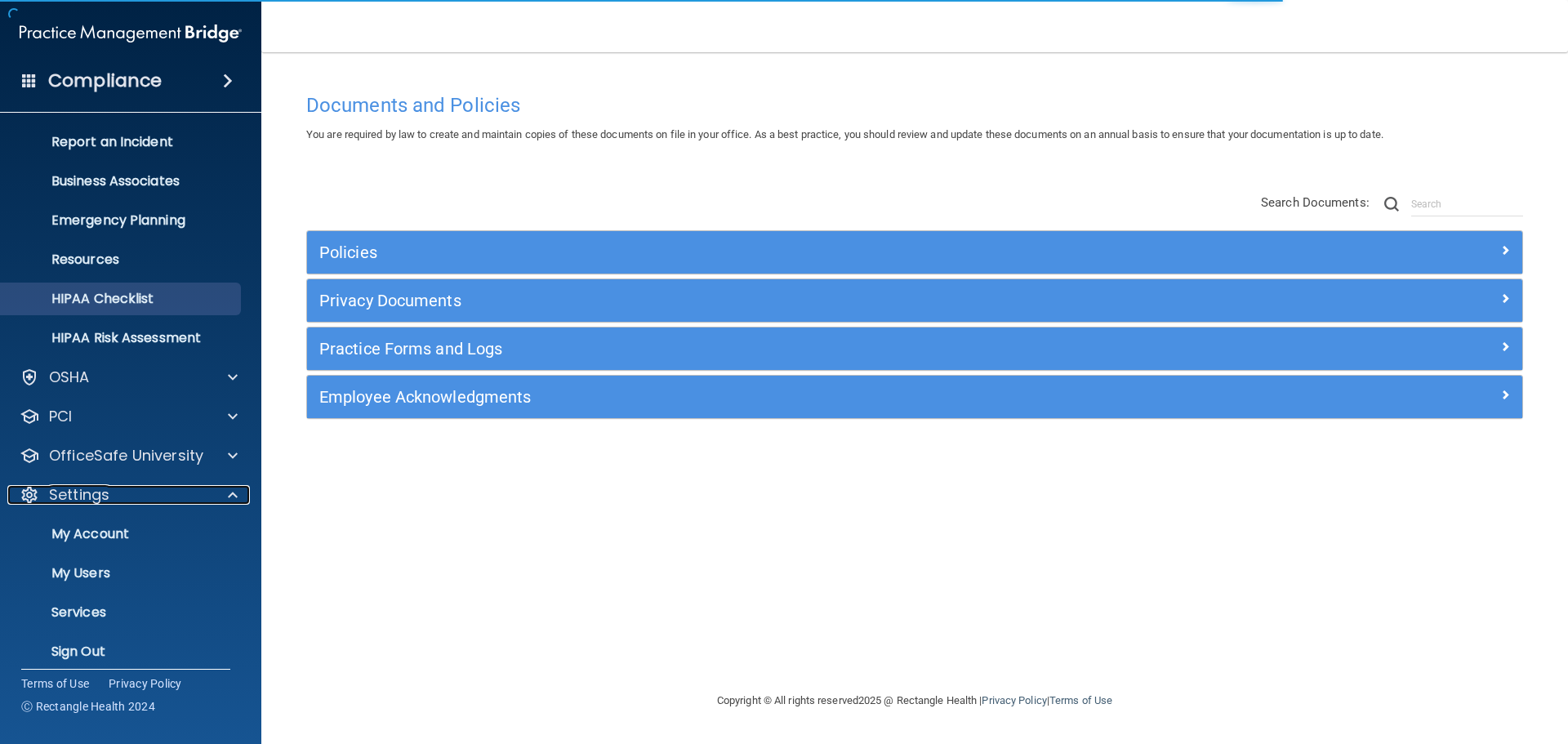
scroll to position [85, 0]
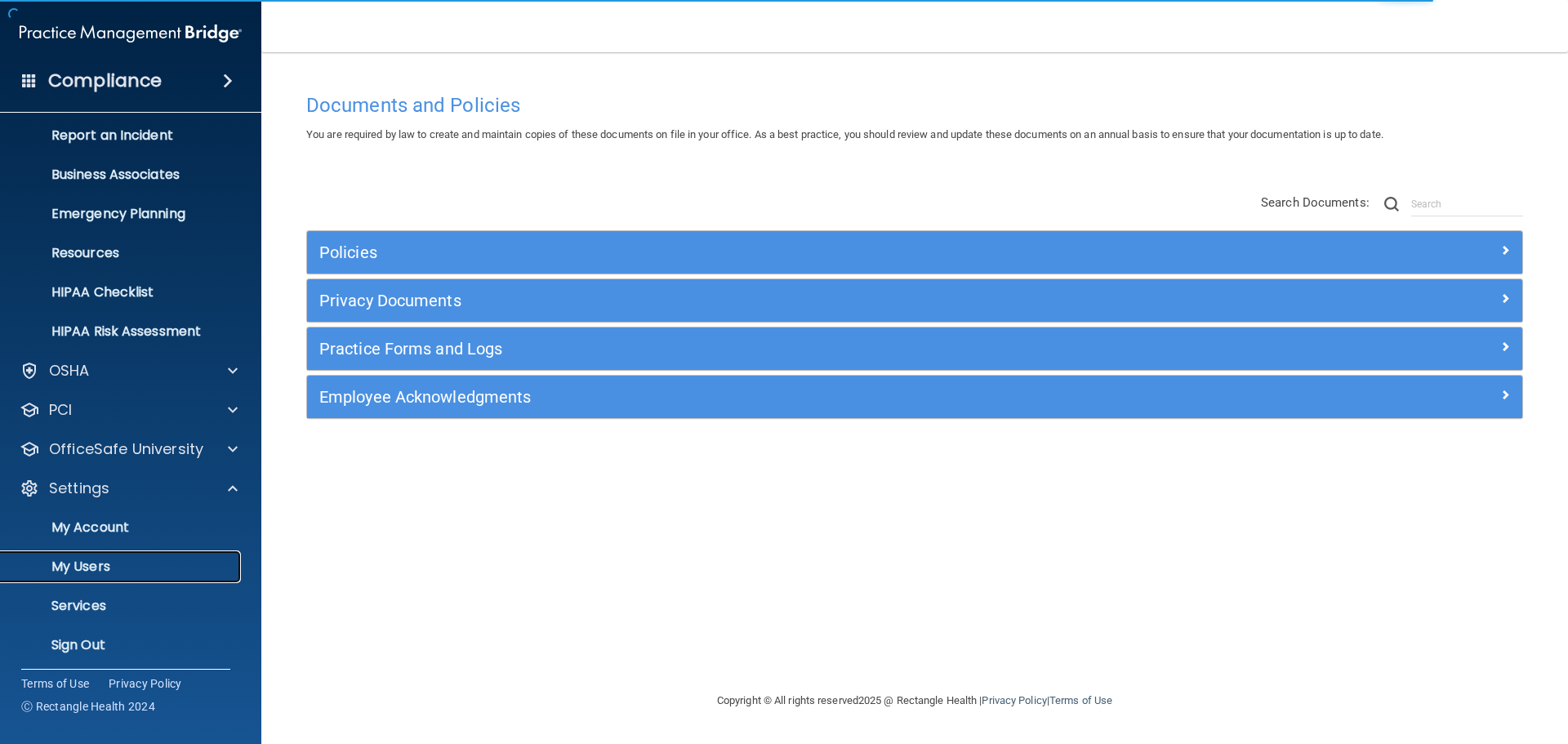
click at [125, 564] on p "My Users" at bounding box center [122, 566] width 223 height 16
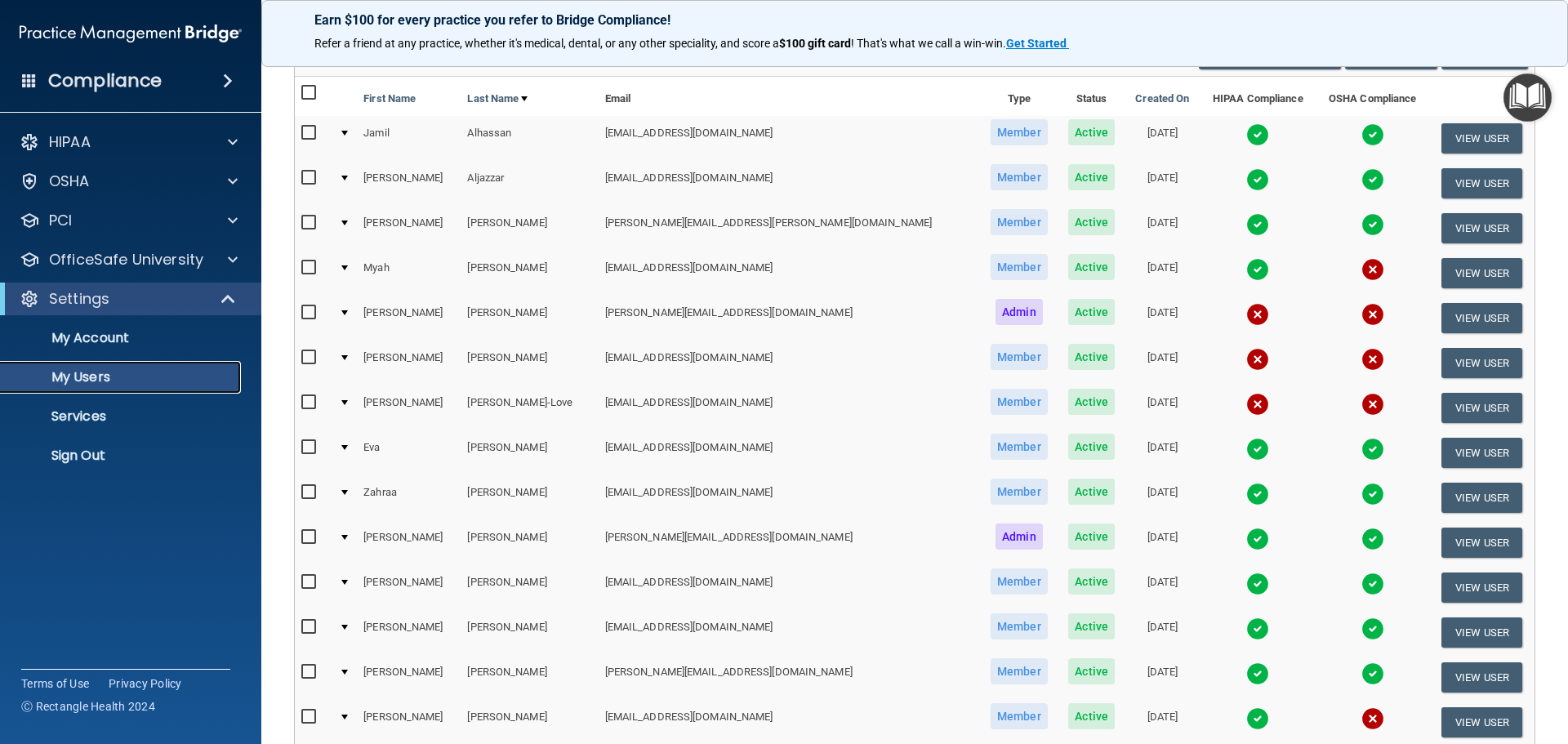
scroll to position [163, 0]
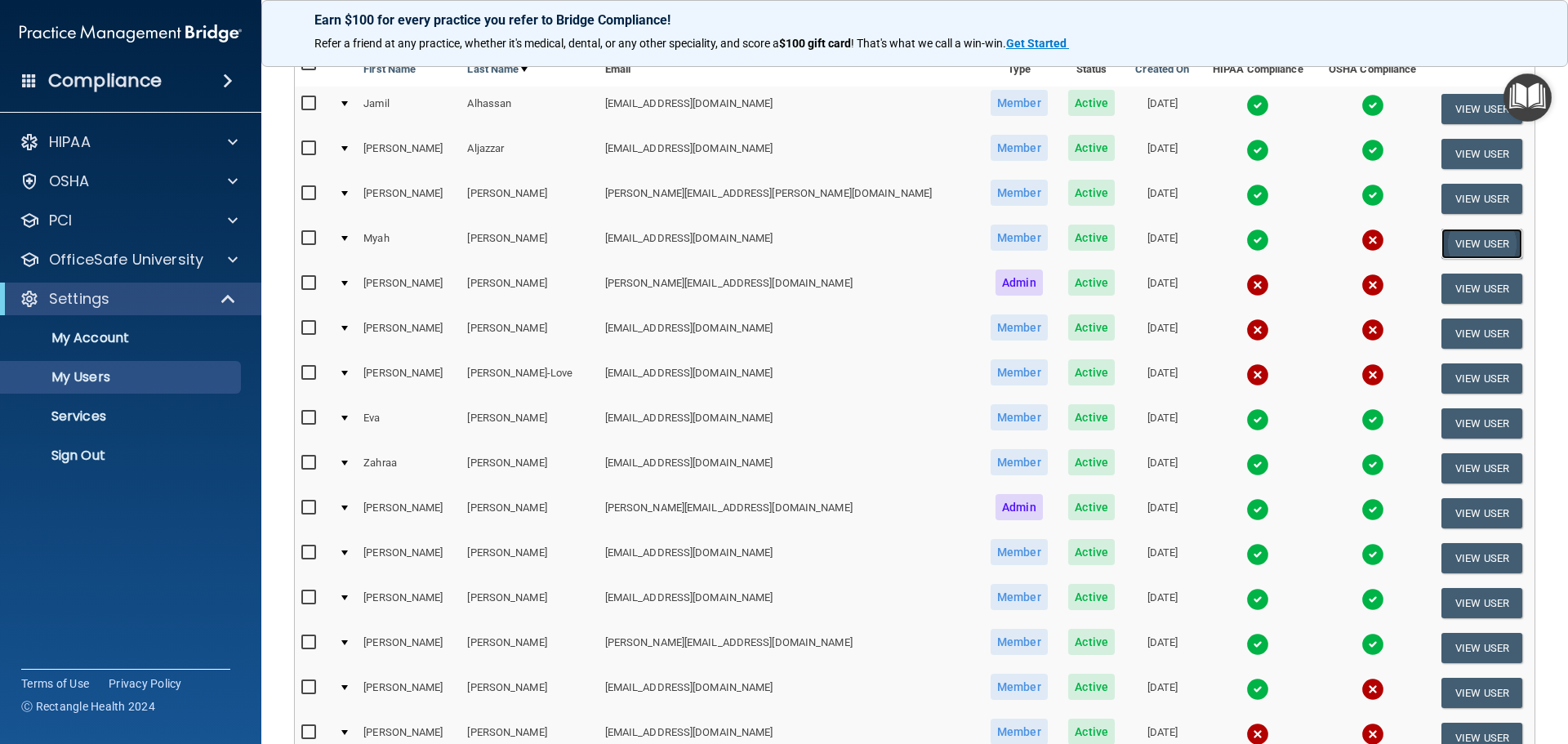
click at [1442, 244] on button "View User" at bounding box center [1482, 244] width 80 height 31
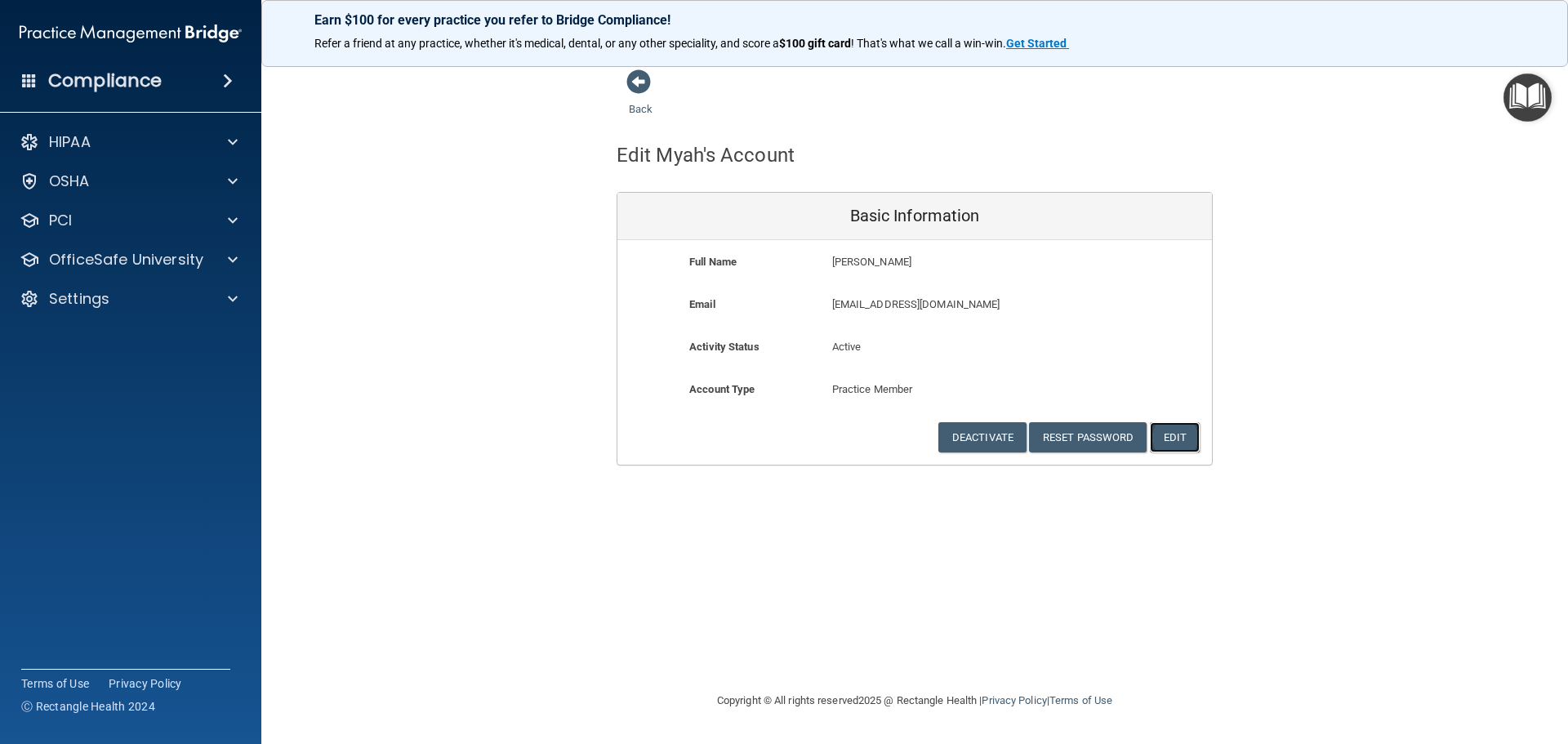
click at [1180, 427] on button "Edit" at bounding box center [1174, 438] width 50 height 31
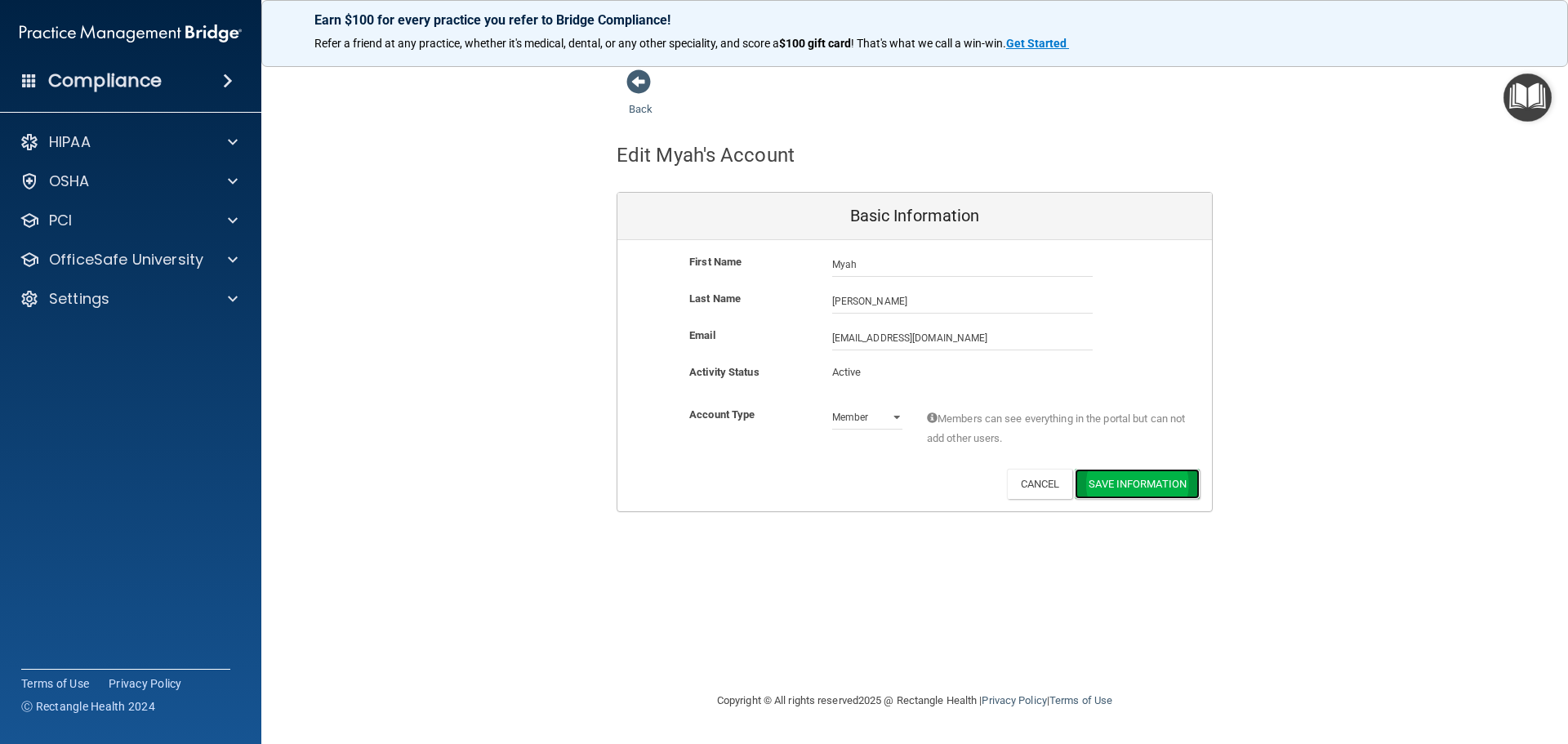
click at [1093, 494] on button "Save Information" at bounding box center [1137, 484] width 125 height 31
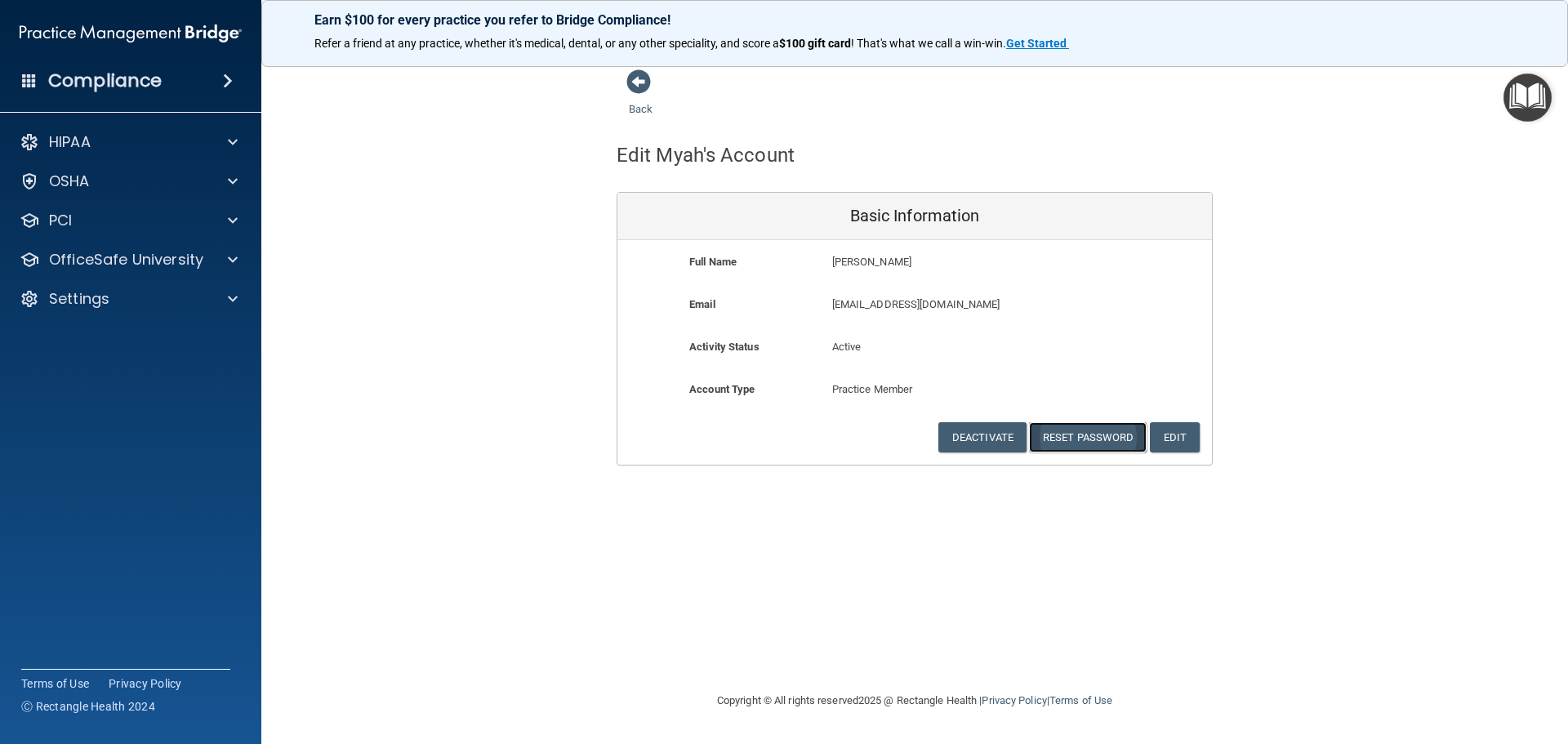
click at [1110, 445] on button "Reset Password" at bounding box center [1087, 438] width 118 height 31
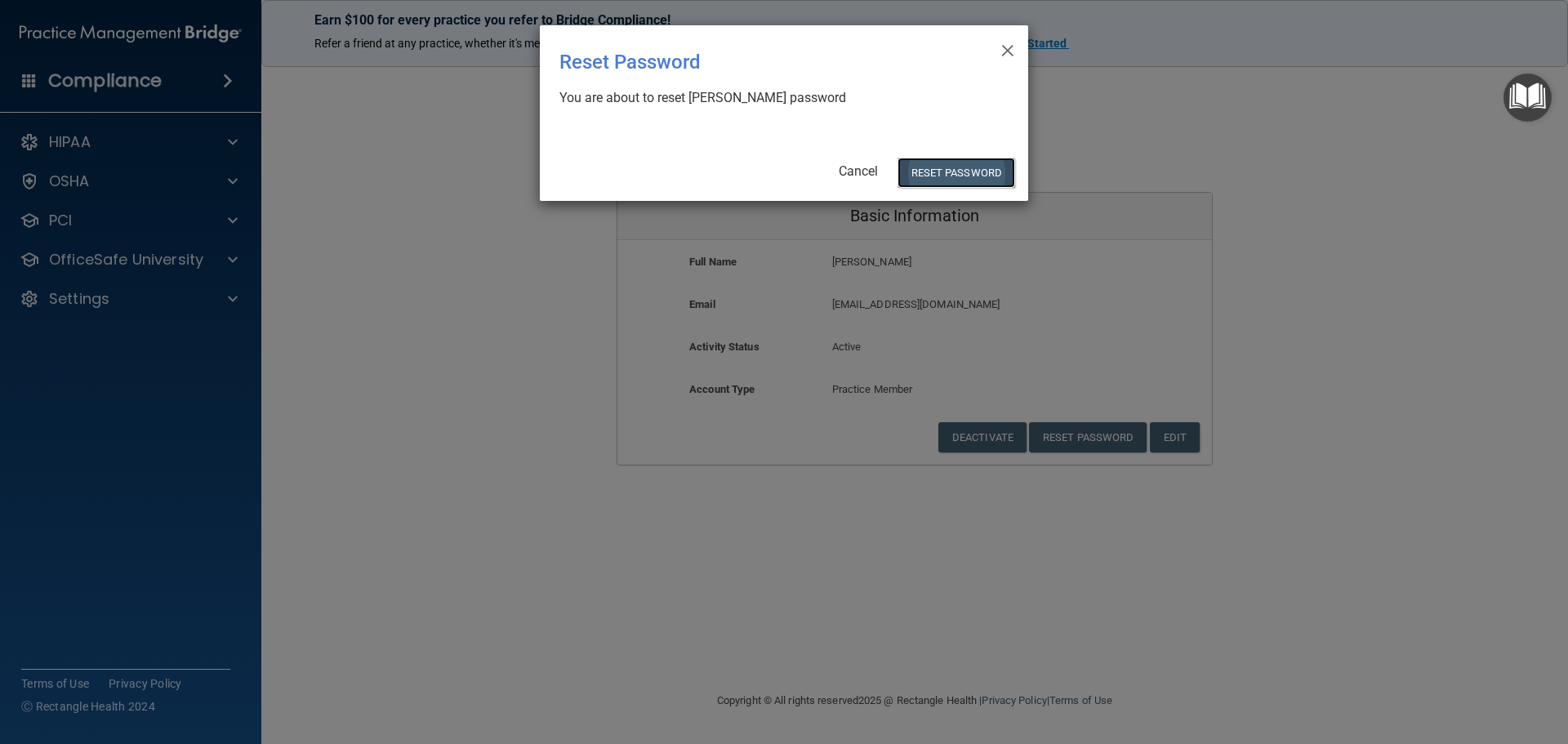
click at [996, 172] on button "Reset Password" at bounding box center [956, 173] width 118 height 31
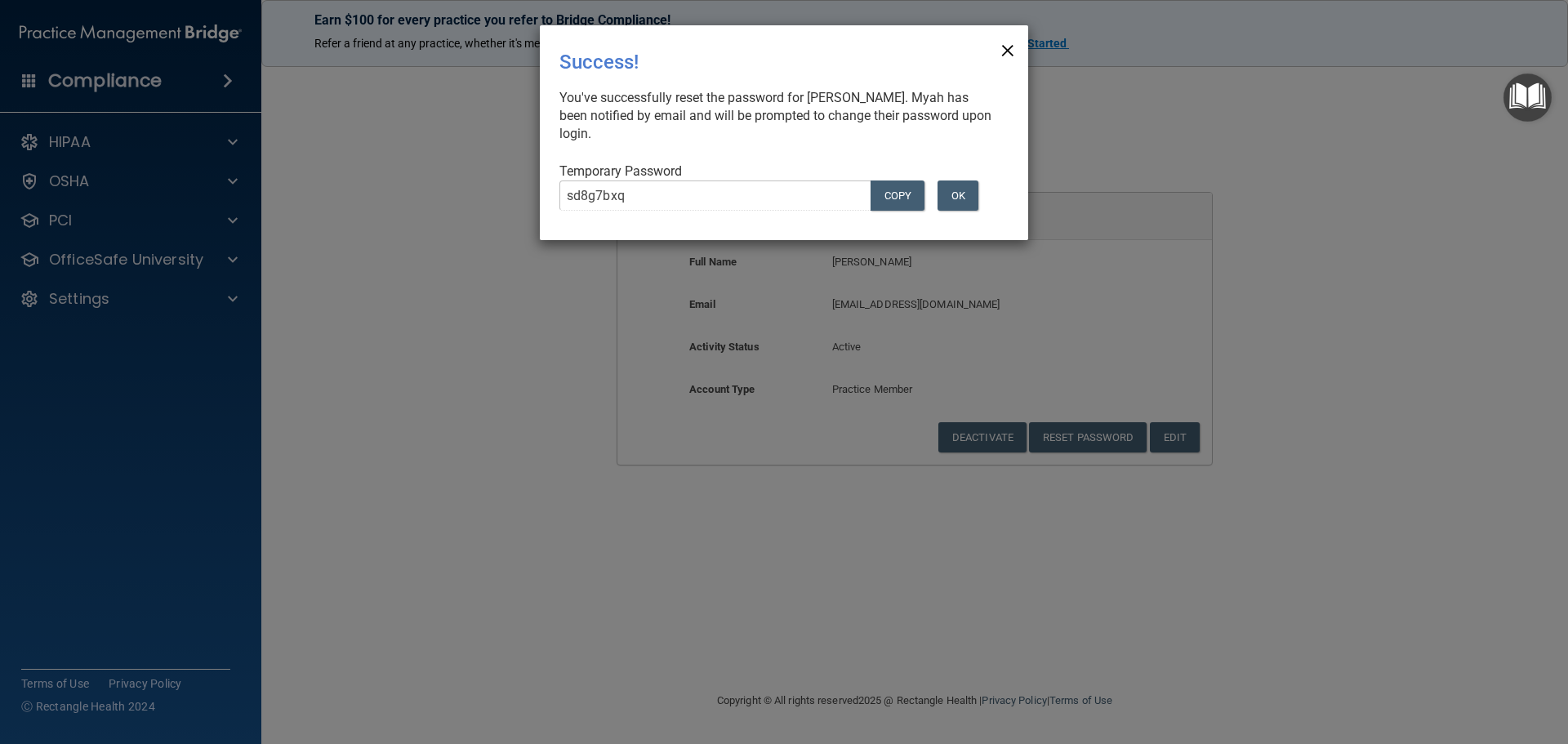
click at [1010, 45] on span "×" at bounding box center [1007, 48] width 14 height 33
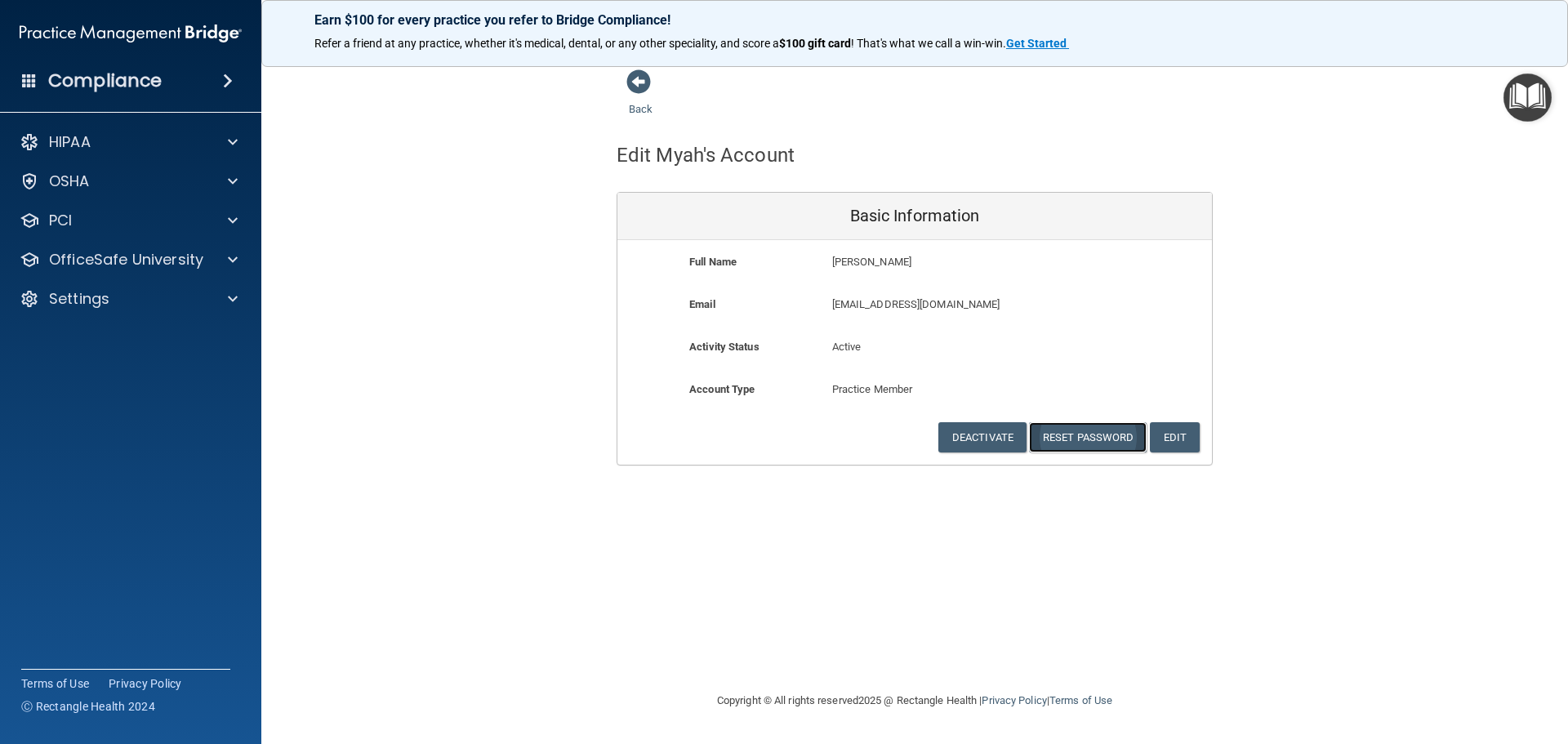
click at [1069, 440] on button "Reset Password" at bounding box center [1087, 438] width 118 height 31
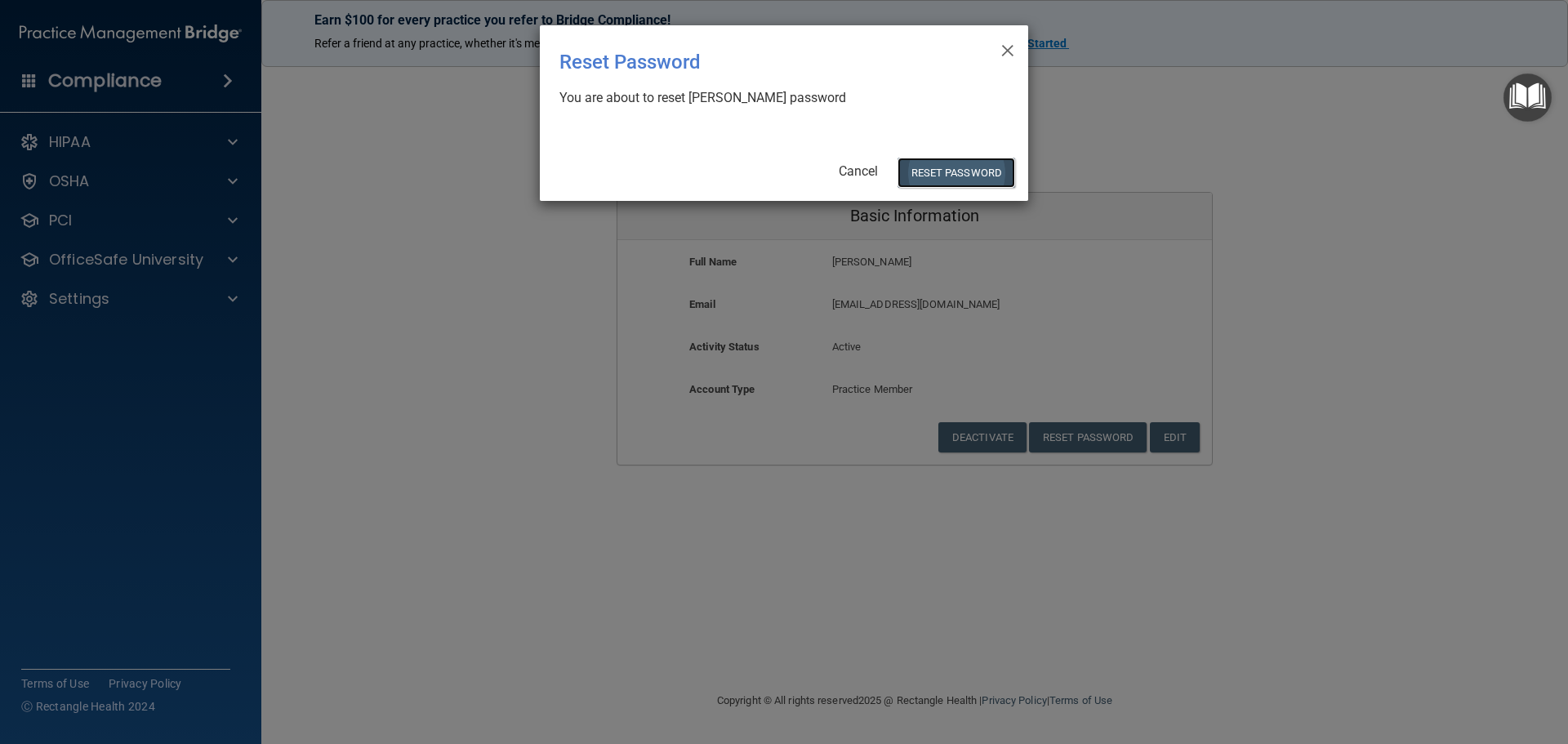
click at [994, 179] on button "Reset Password" at bounding box center [956, 173] width 118 height 31
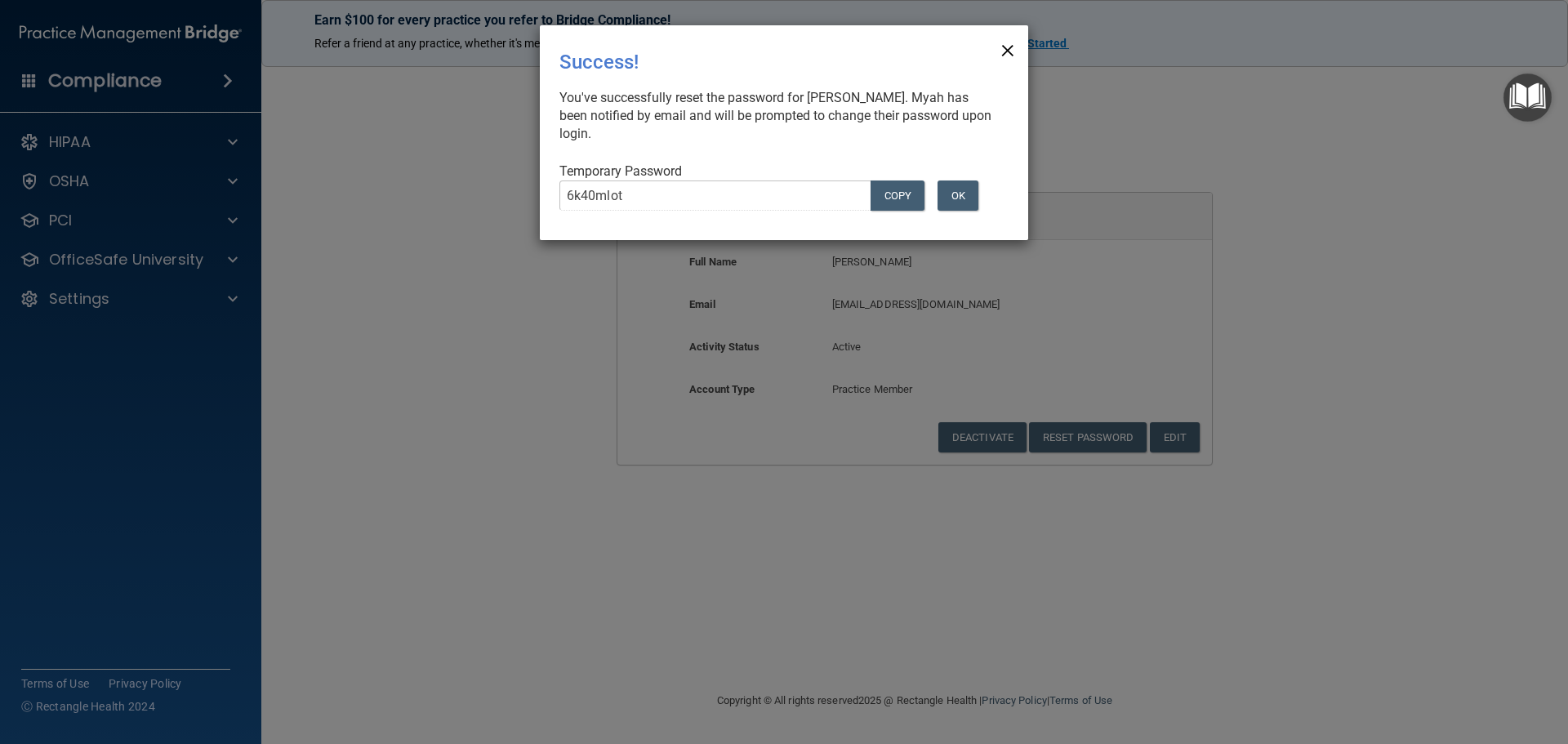
click at [1008, 46] on span "×" at bounding box center [1007, 48] width 14 height 33
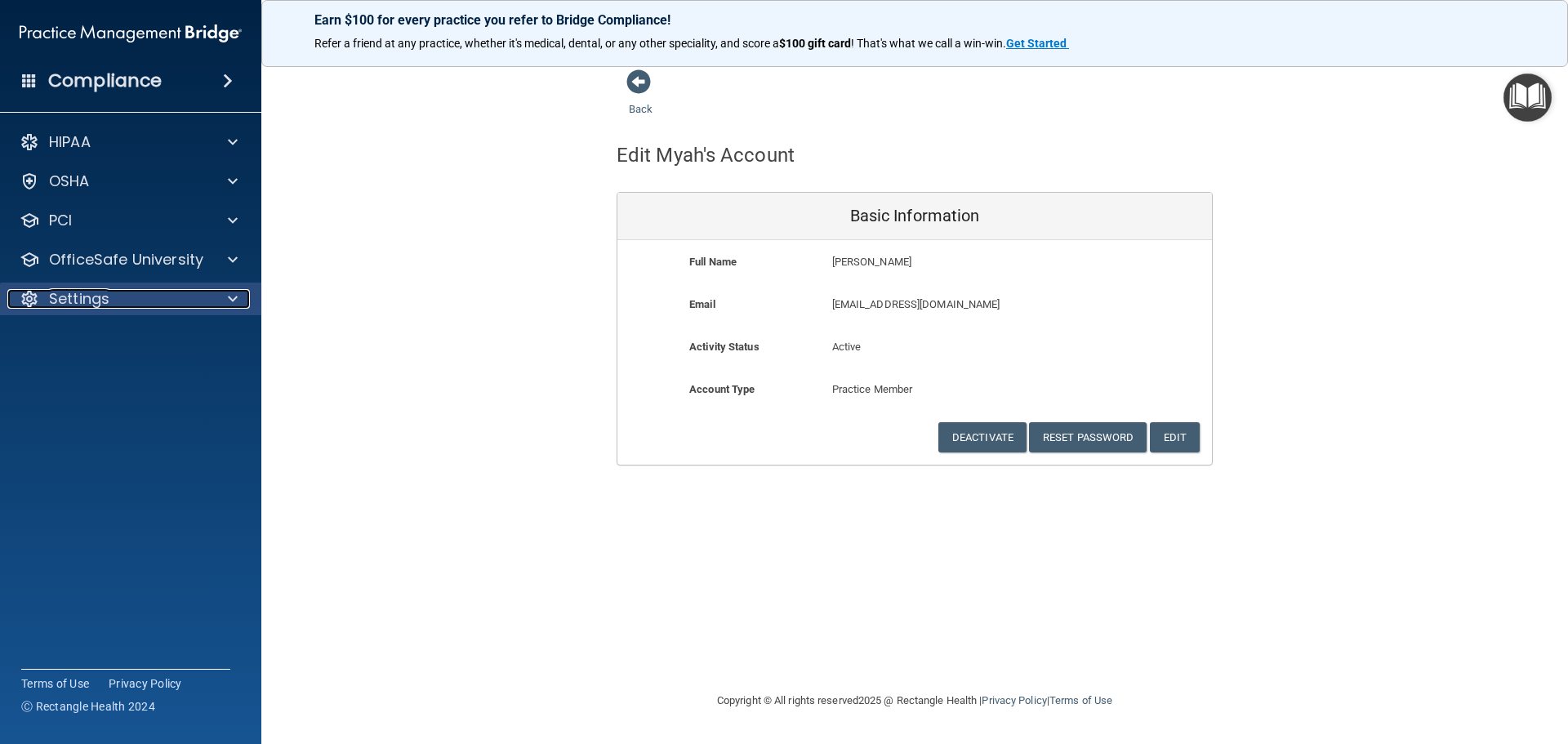
click at [186, 296] on div "Settings" at bounding box center [108, 299] width 202 height 19
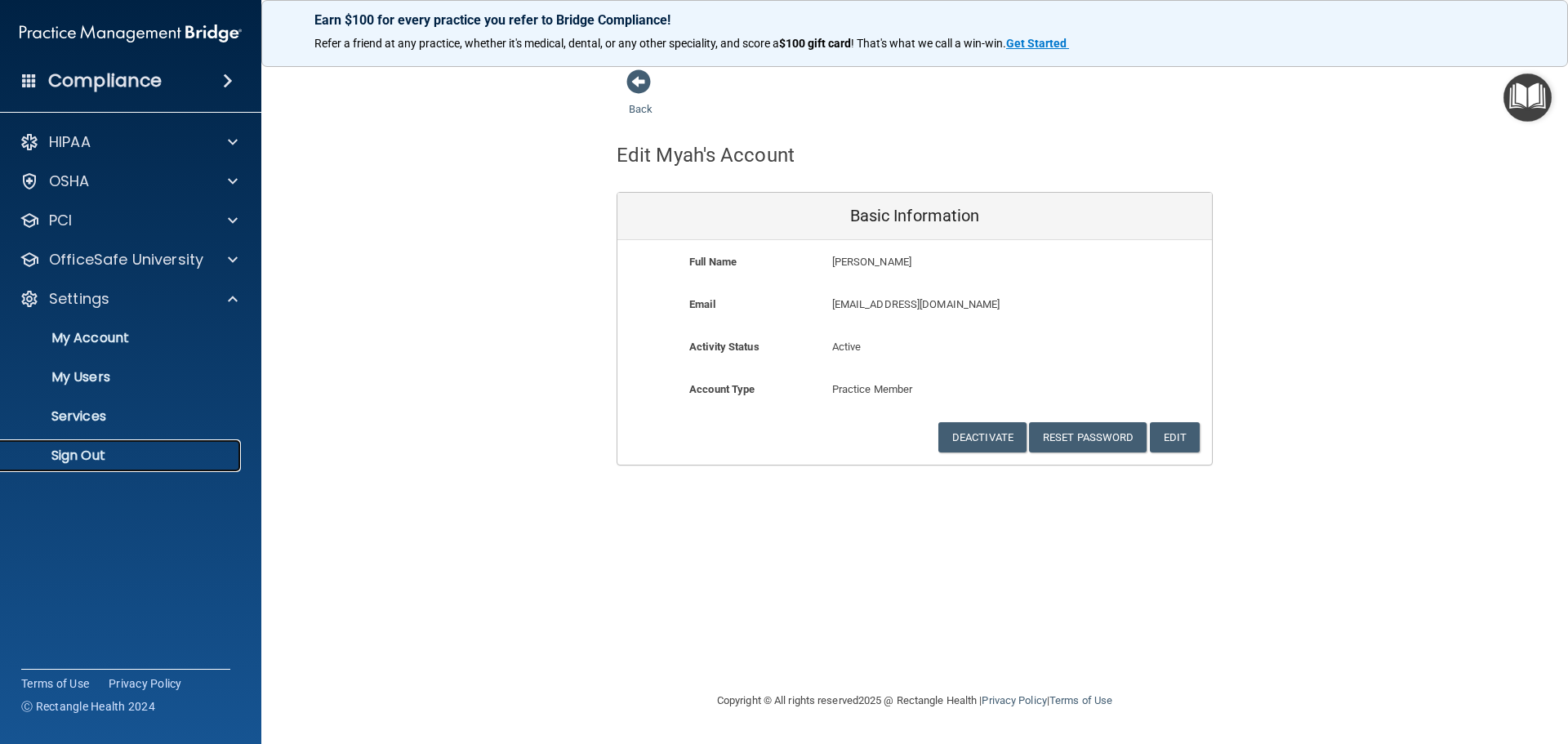
click at [99, 459] on p "Sign Out" at bounding box center [122, 455] width 223 height 16
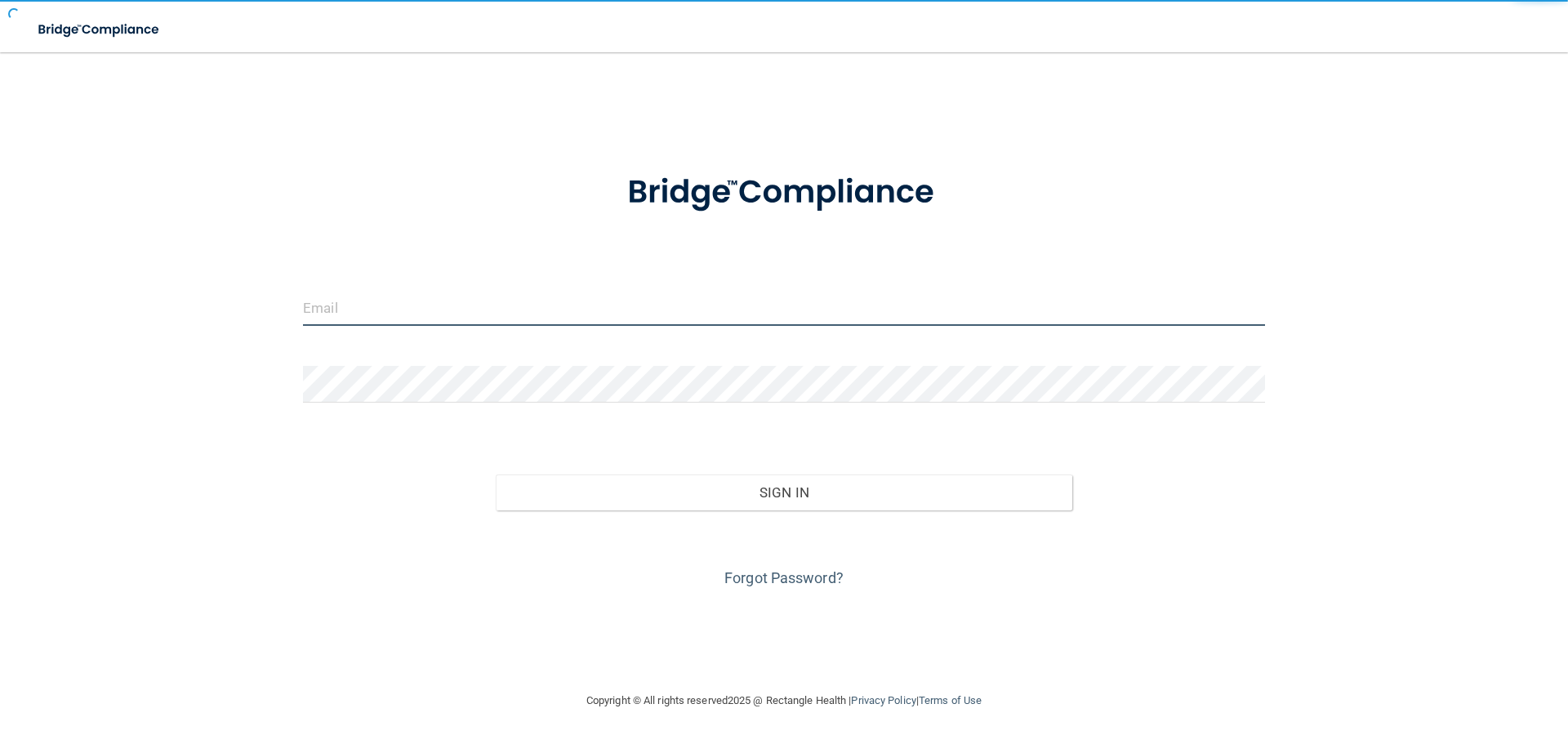
type input "[EMAIL_ADDRESS][DOMAIN_NAME]"
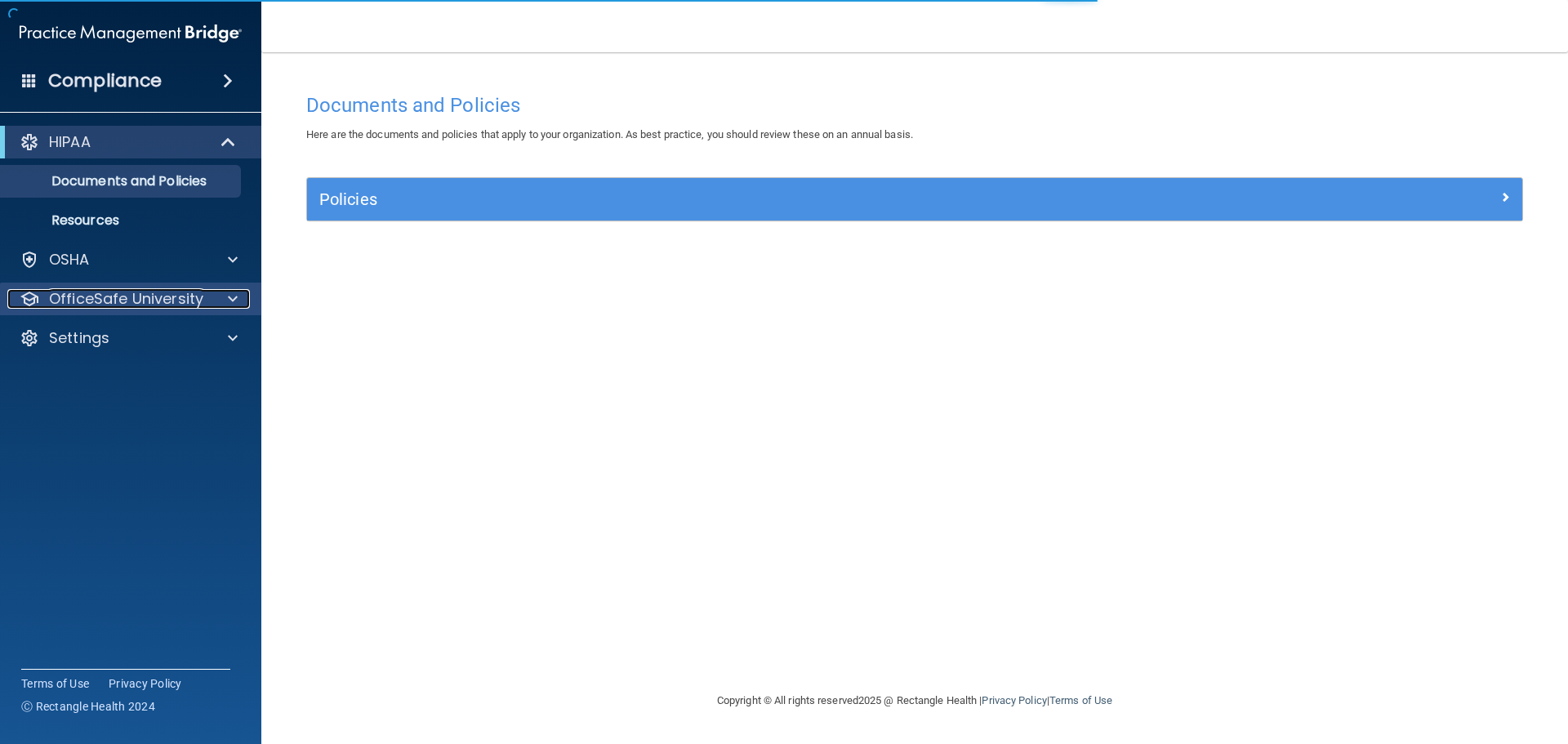
click at [216, 298] on div at bounding box center [230, 299] width 41 height 19
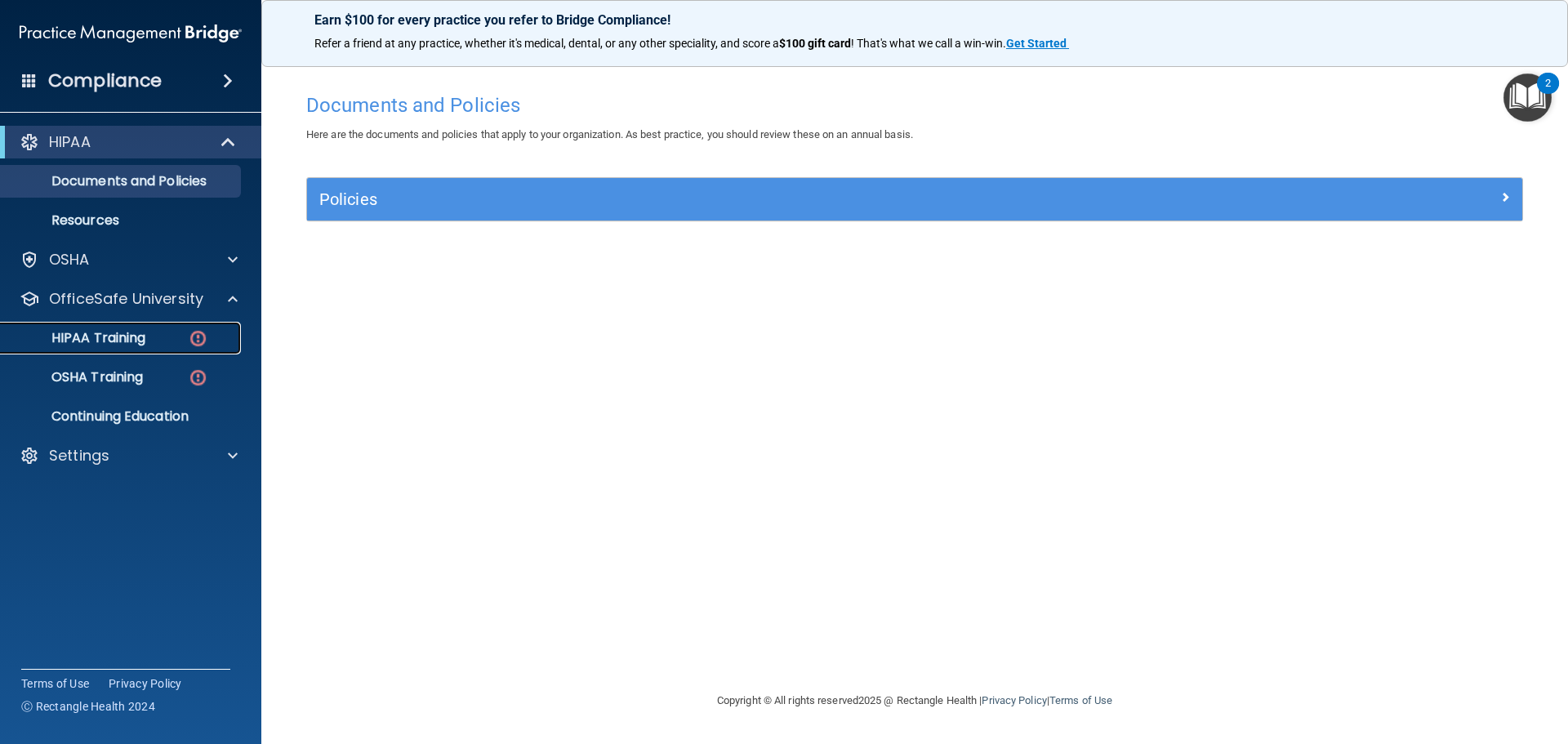
click at [149, 335] on div "HIPAA Training" at bounding box center [122, 337] width 223 height 16
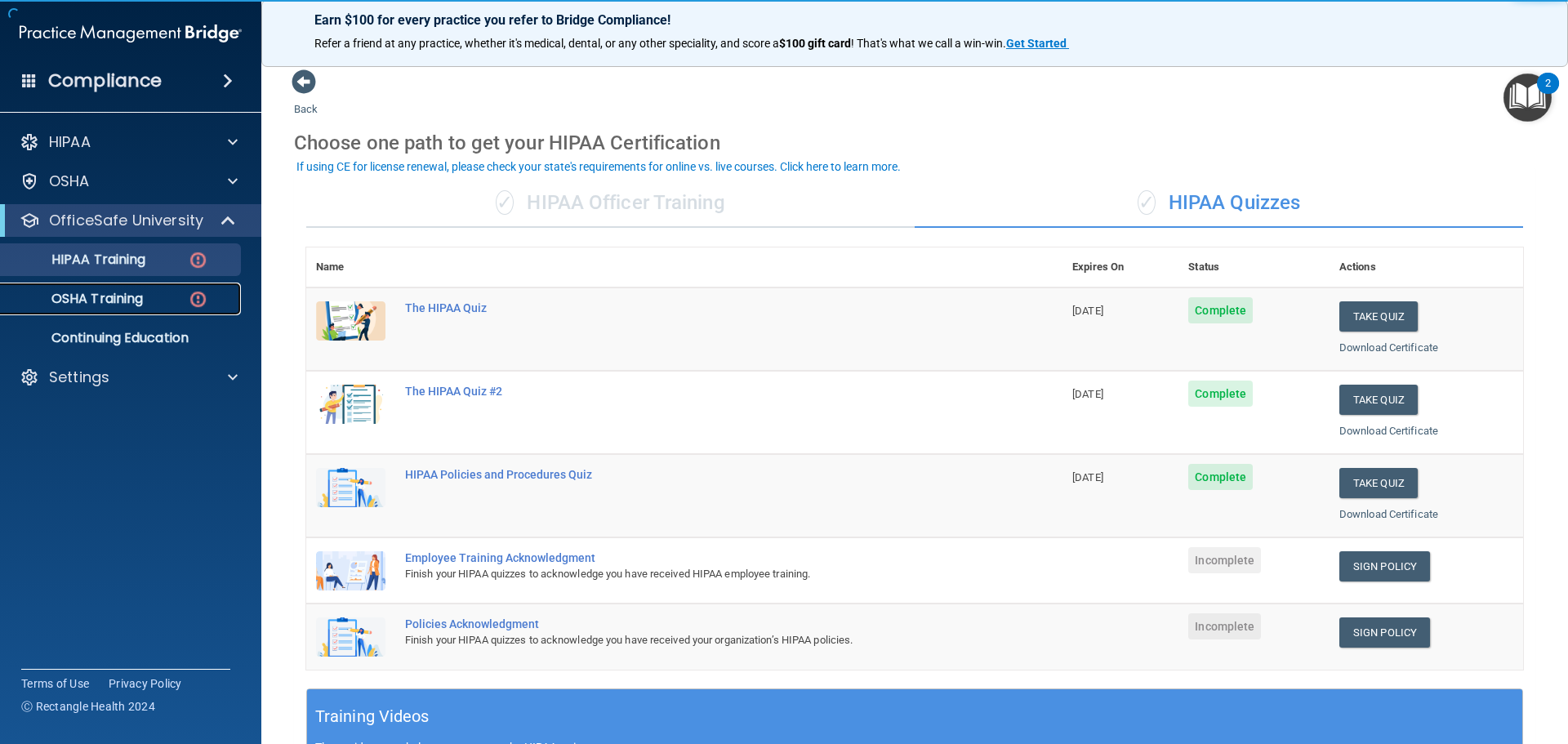
click at [164, 297] on div "OSHA Training" at bounding box center [122, 298] width 223 height 16
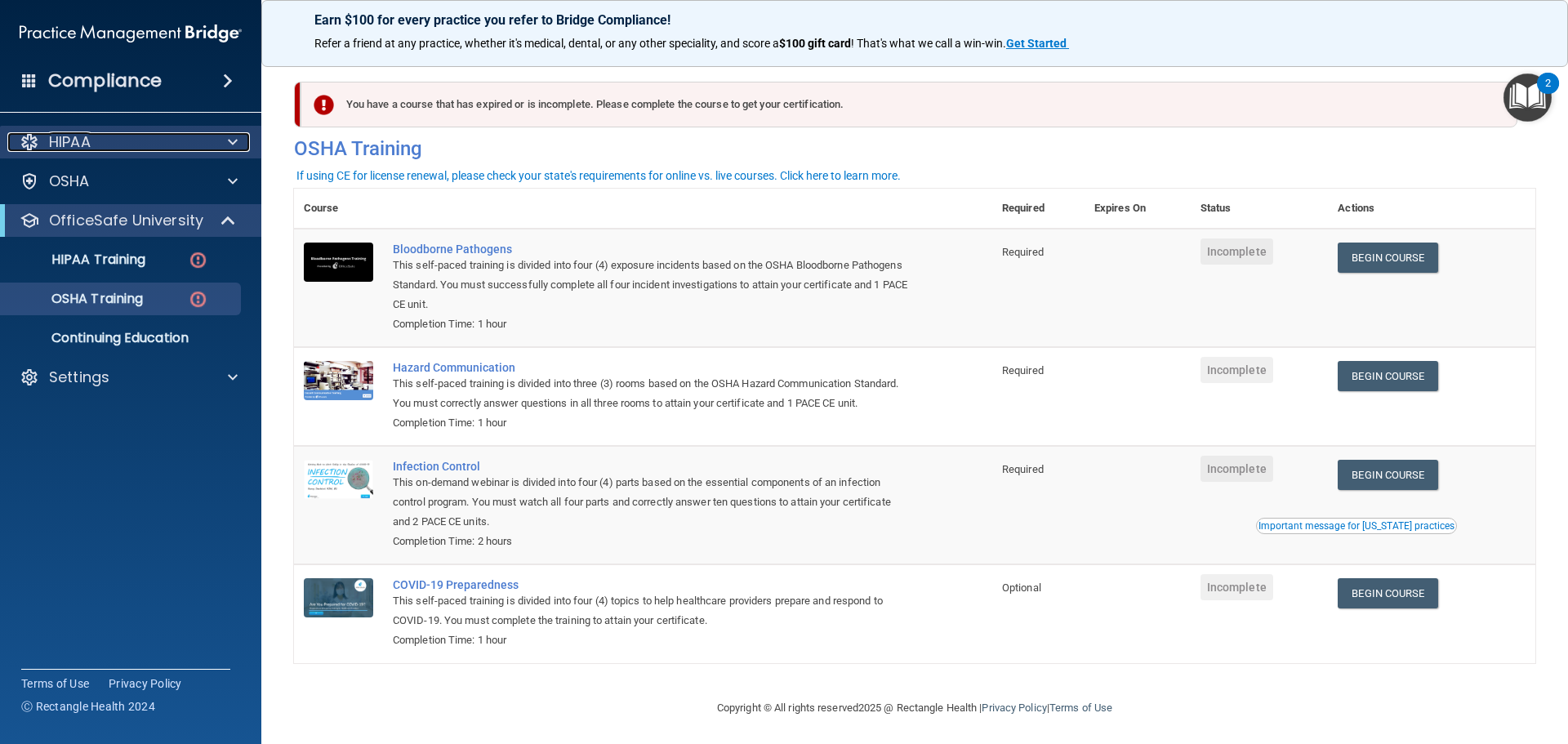
click at [221, 134] on div at bounding box center [230, 142] width 41 height 19
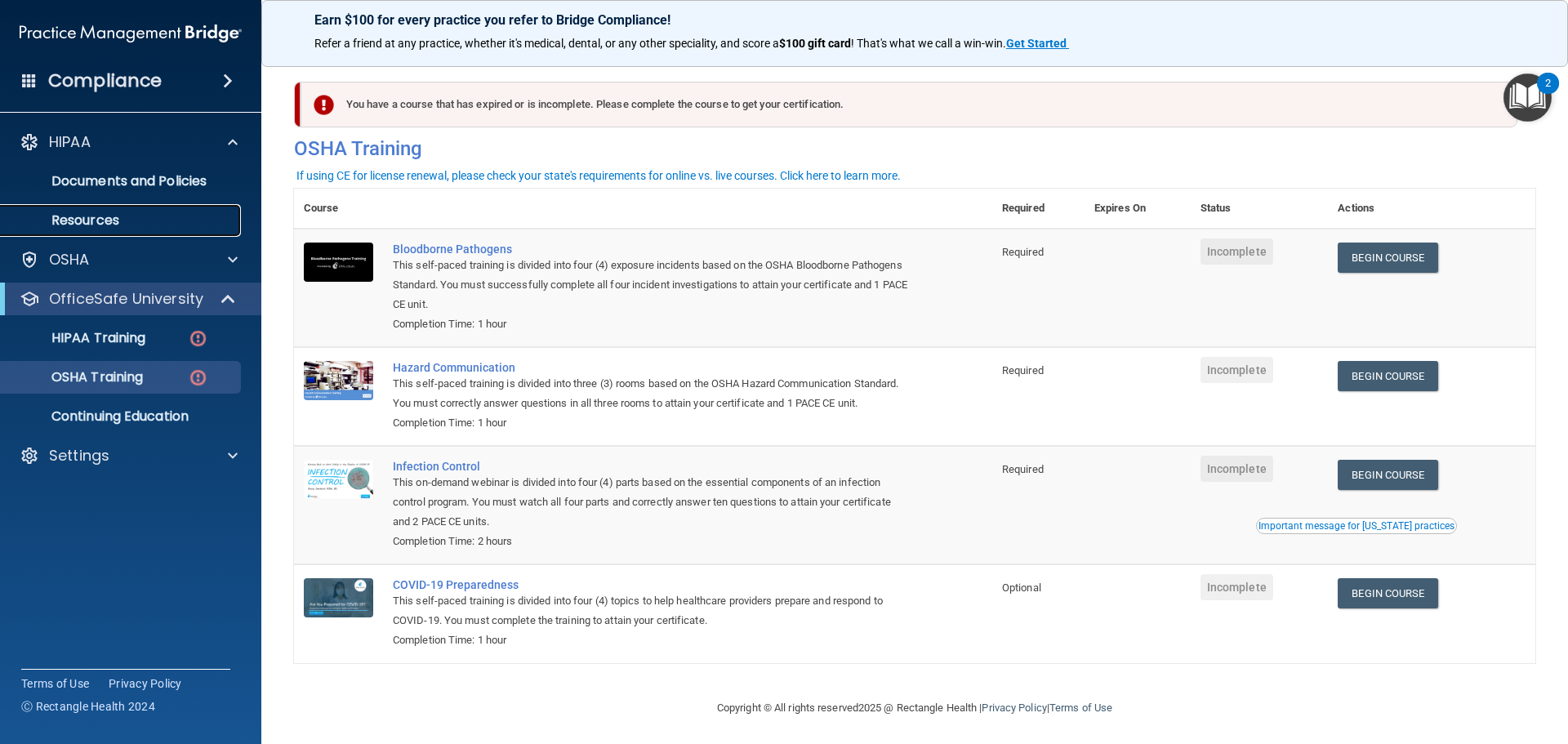
click at [107, 221] on p "Resources" at bounding box center [122, 220] width 223 height 16
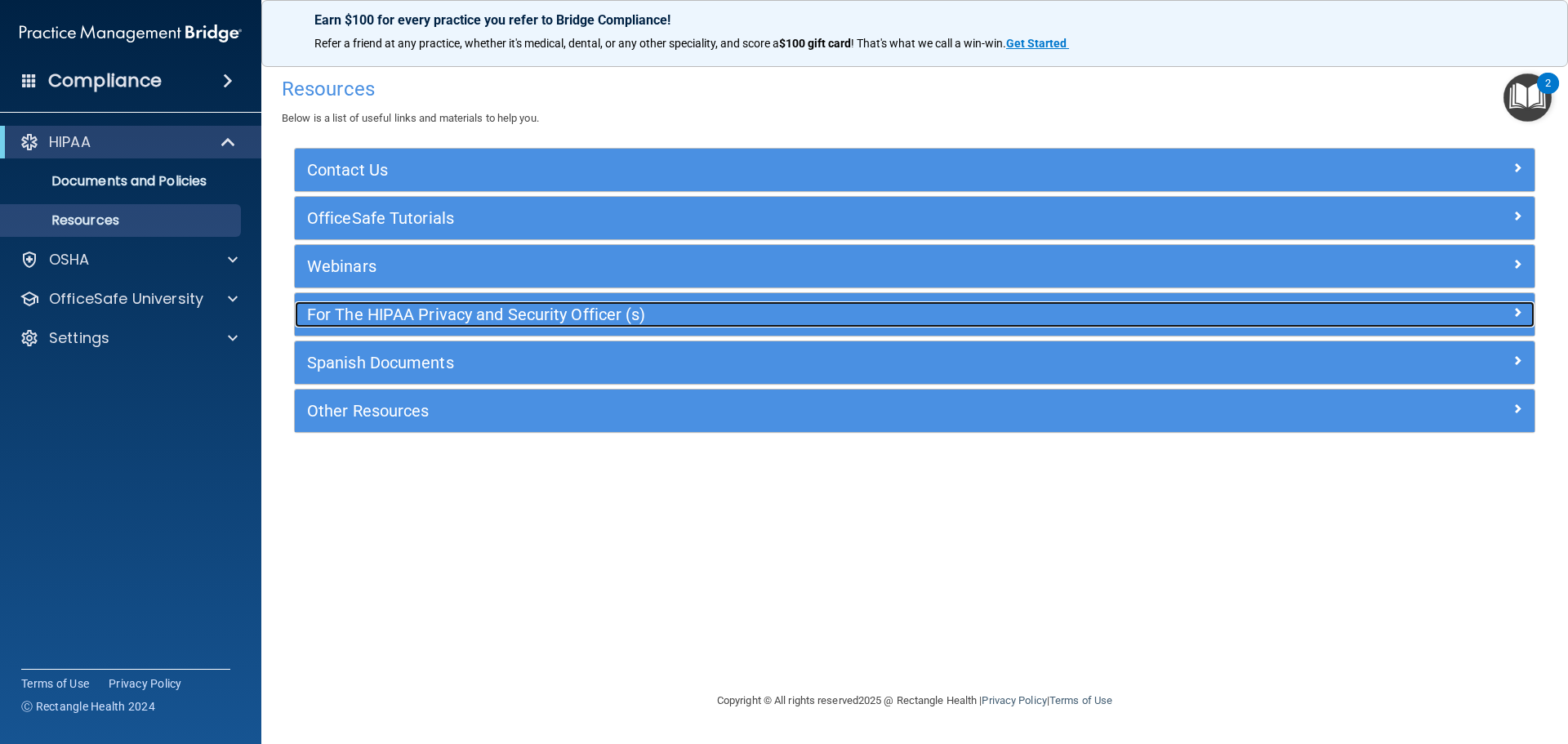
click at [485, 308] on h5 "For The HIPAA Privacy and Security Officer (s)" at bounding box center [760, 314] width 905 height 18
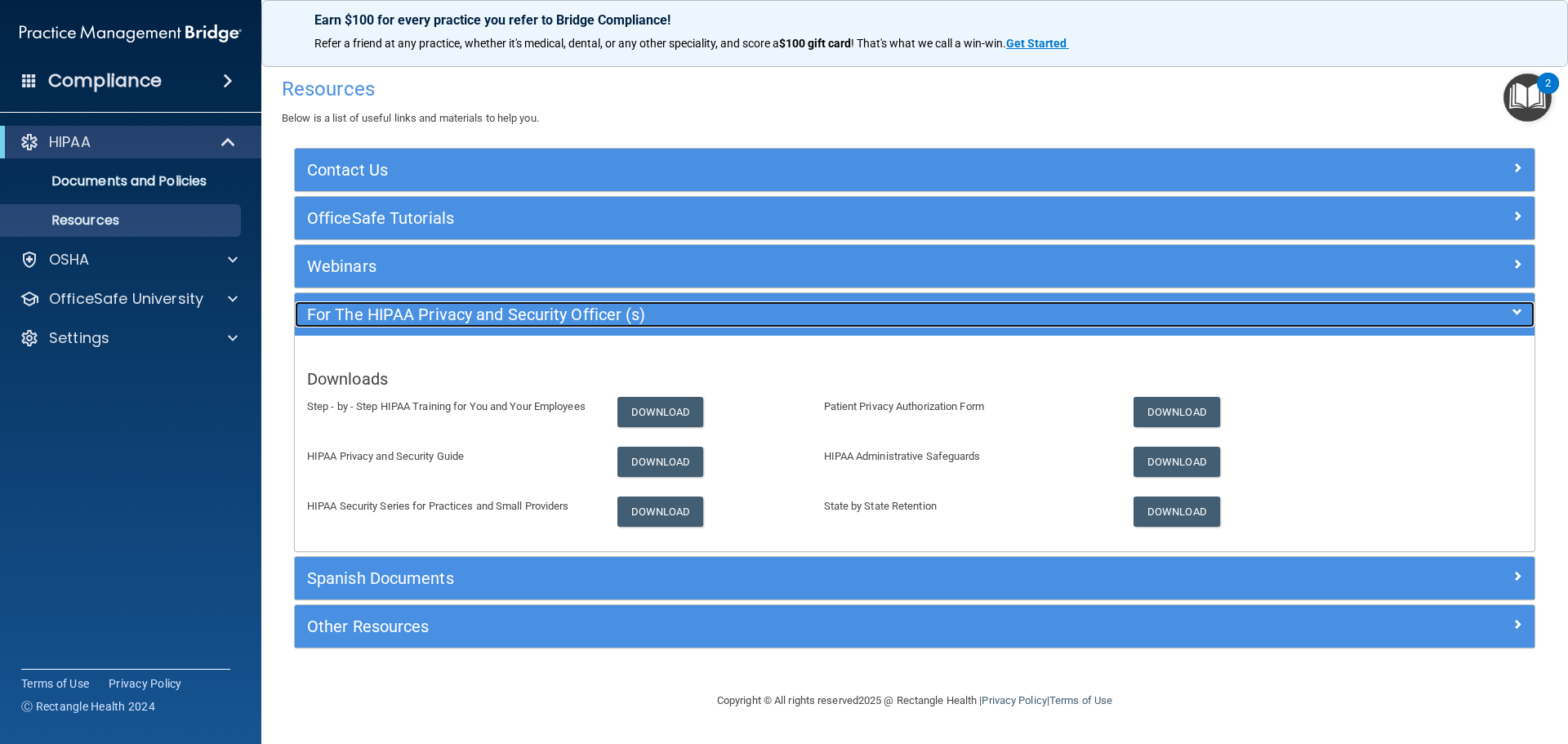
click at [485, 308] on h5 "For The HIPAA Privacy and Security Officer (s)" at bounding box center [760, 314] width 905 height 18
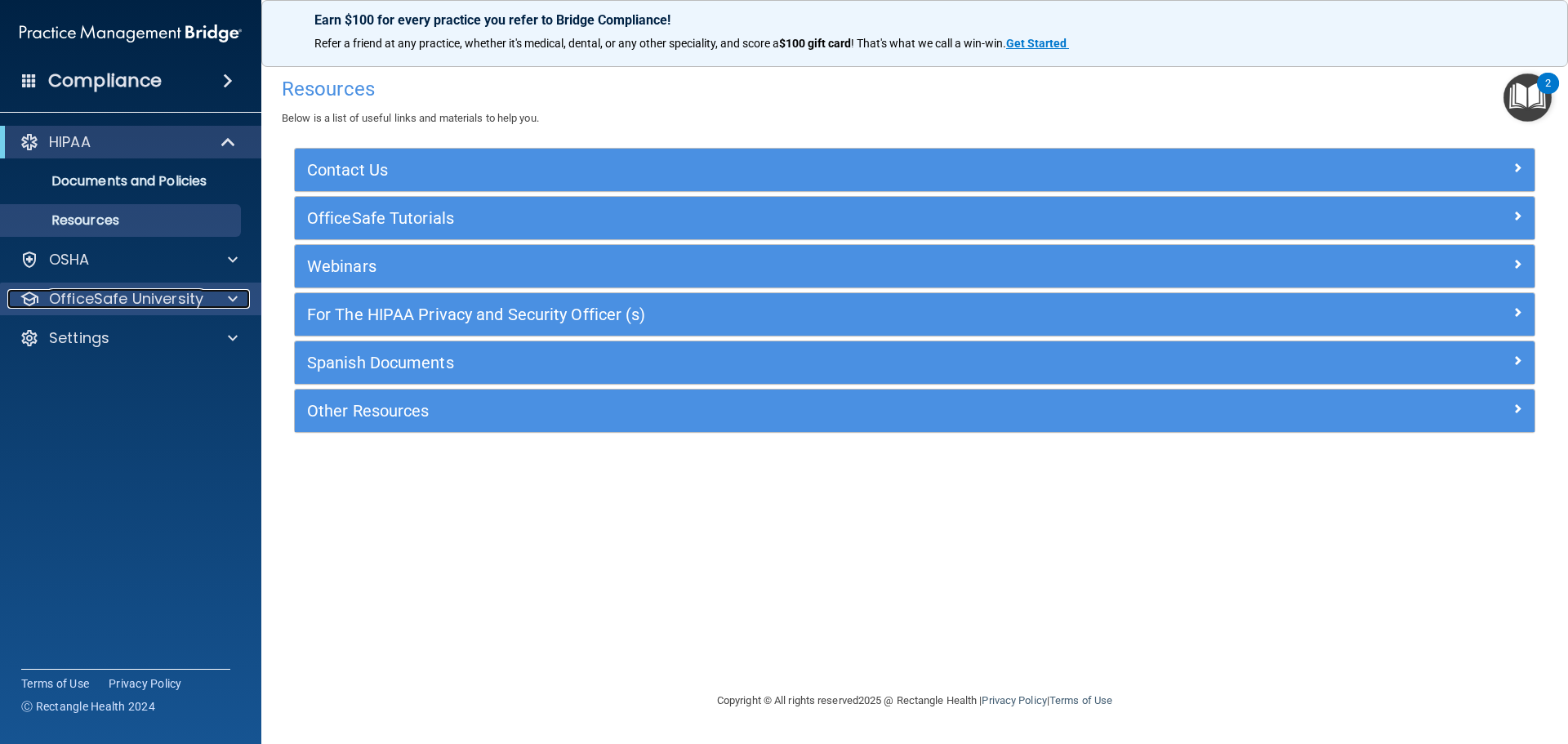
click at [169, 298] on p "OfficeSafe University" at bounding box center [125, 299] width 154 height 19
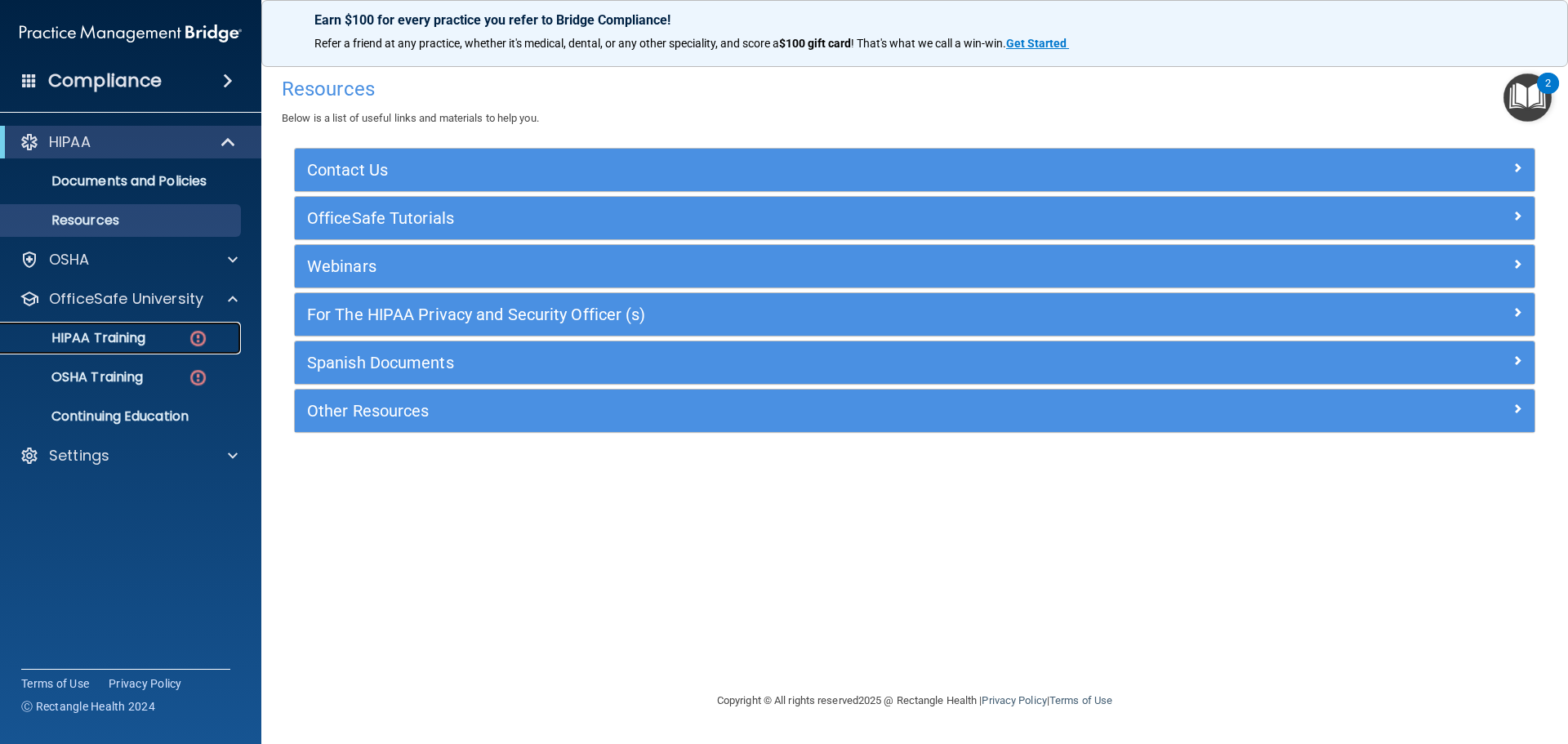
click at [163, 341] on div "HIPAA Training" at bounding box center [122, 337] width 223 height 16
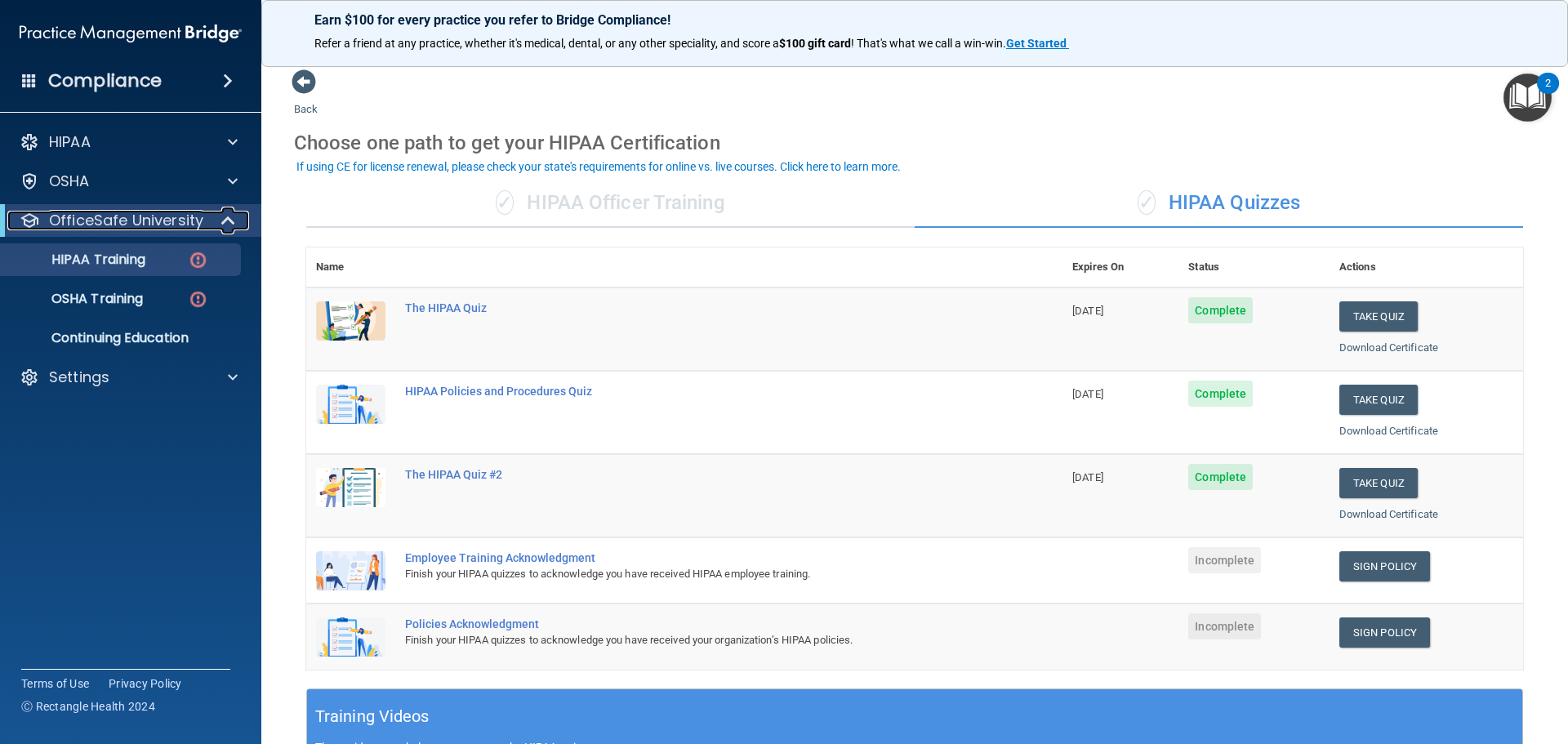
click at [216, 219] on div at bounding box center [229, 220] width 40 height 19
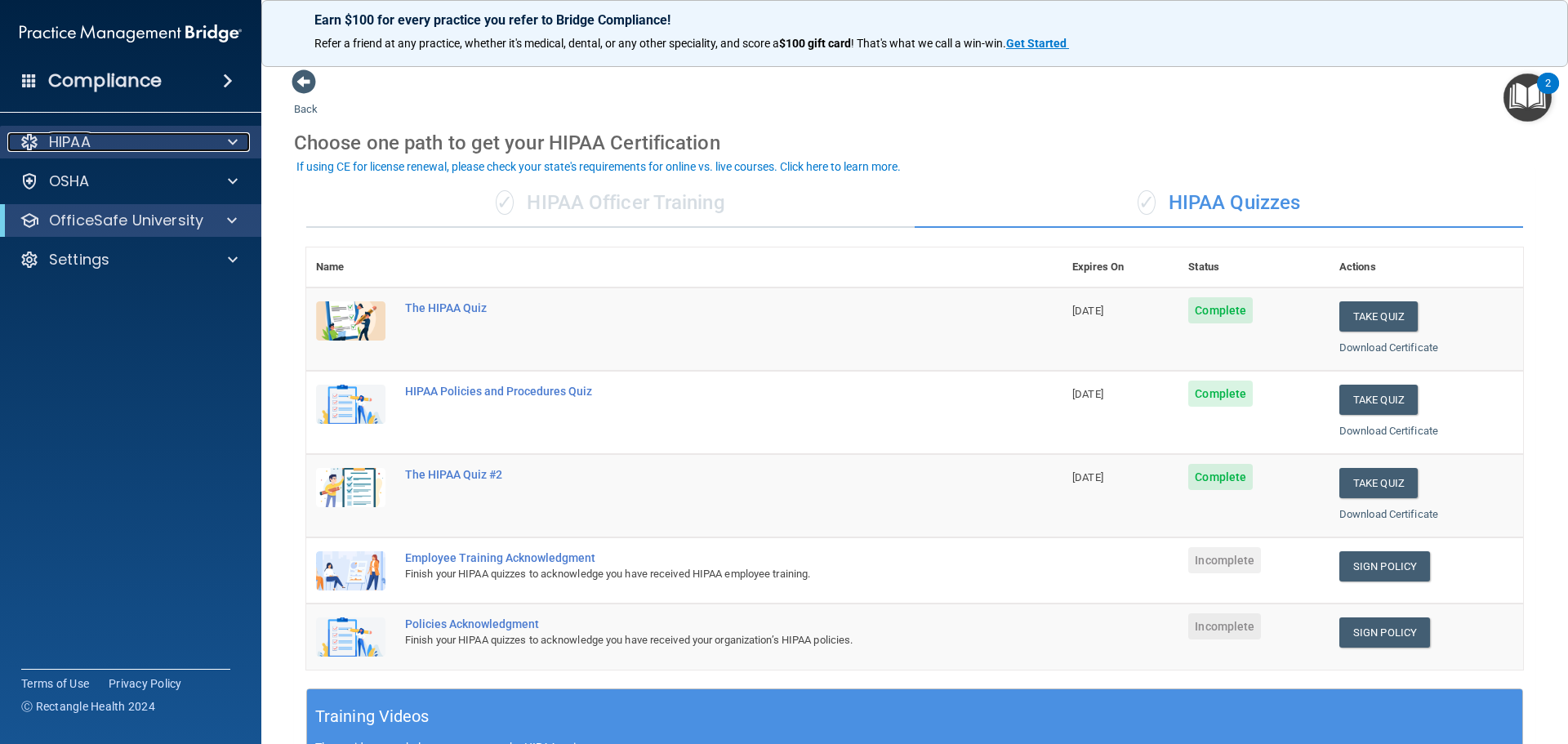
click at [119, 144] on div "HIPAA" at bounding box center [108, 142] width 202 height 19
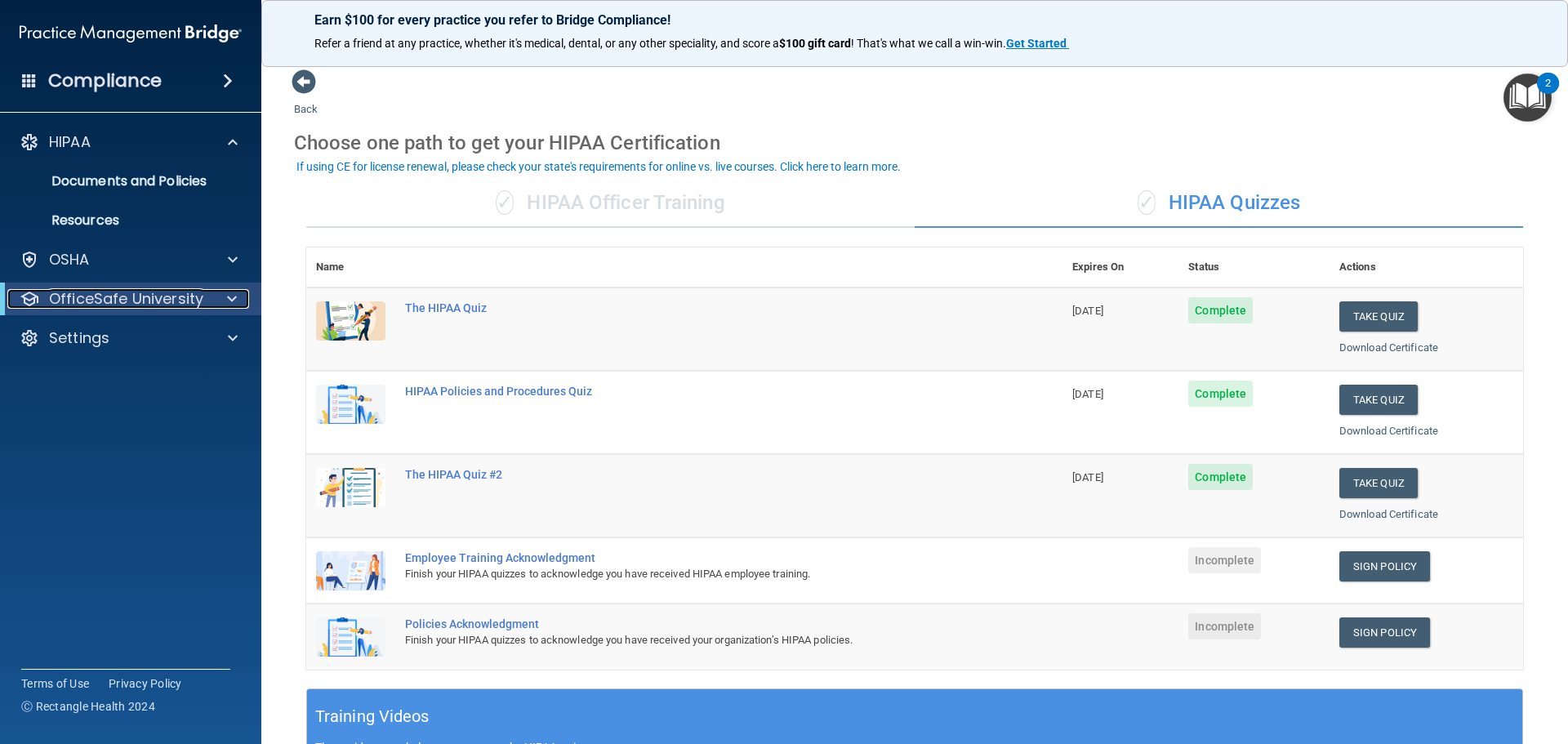
click at [233, 294] on span at bounding box center [232, 299] width 10 height 19
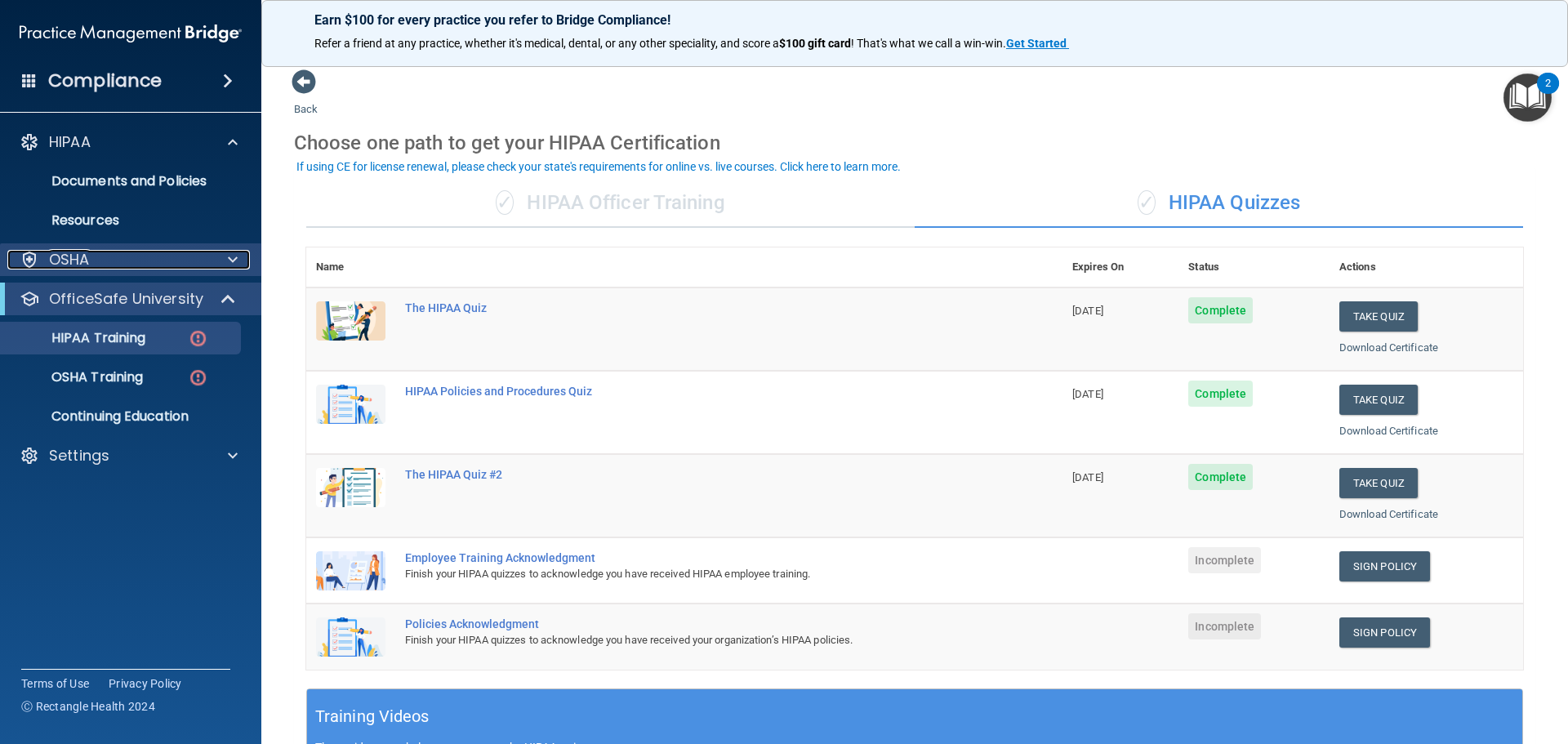
click at [225, 268] on div at bounding box center [230, 259] width 41 height 19
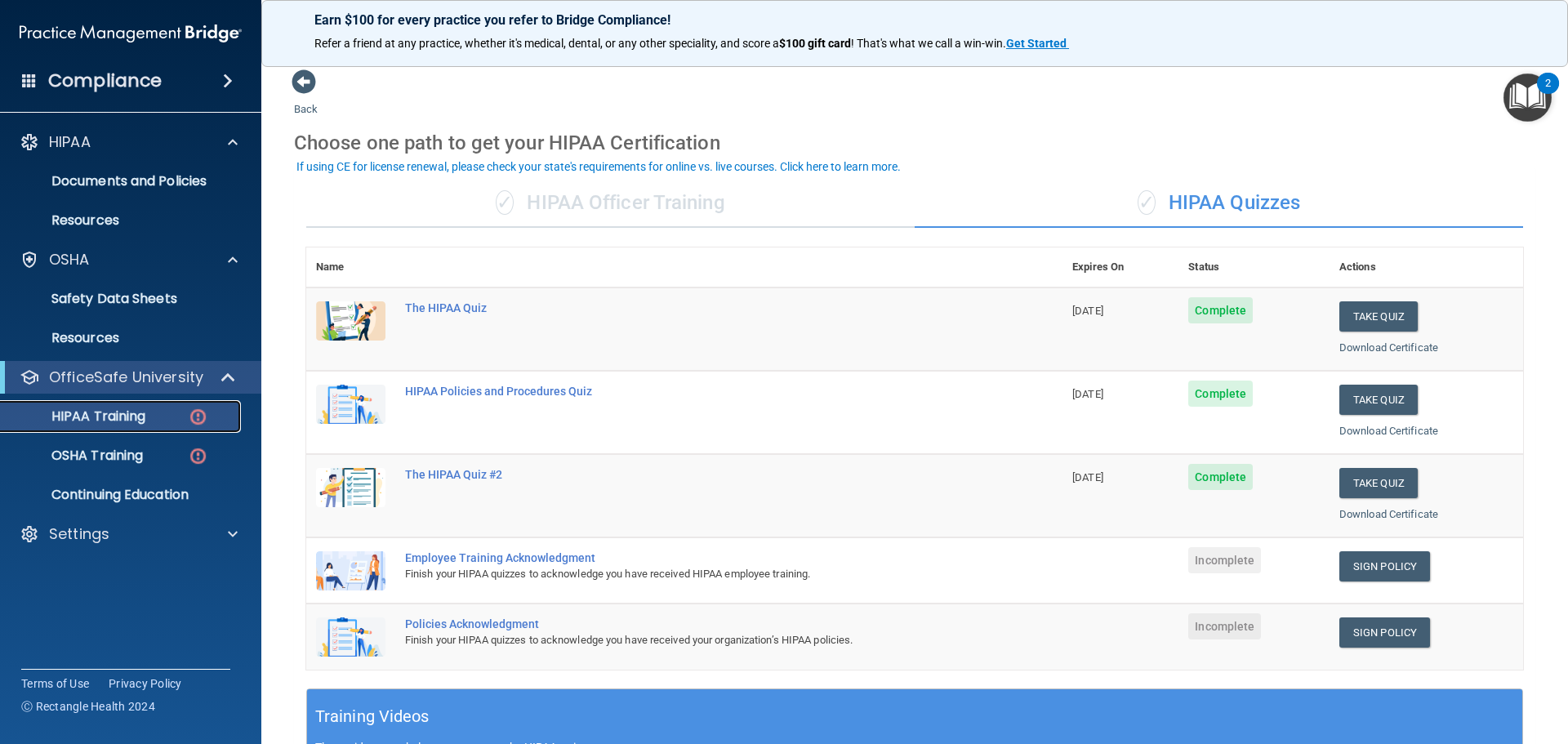
click at [139, 413] on p "HIPAA Training" at bounding box center [78, 416] width 135 height 16
click at [158, 456] on div "OSHA Training" at bounding box center [122, 455] width 223 height 16
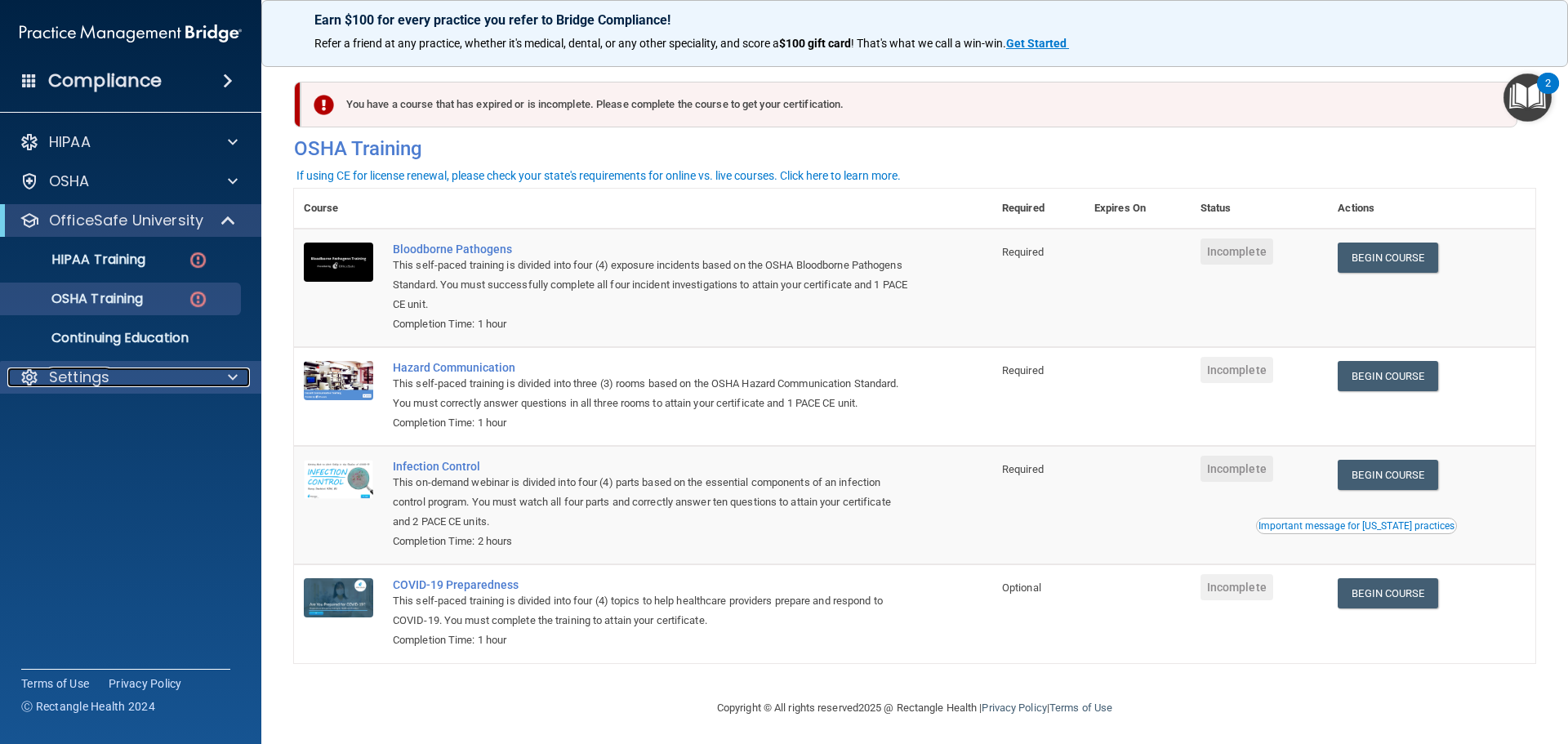
click at [213, 379] on div at bounding box center [230, 377] width 41 height 19
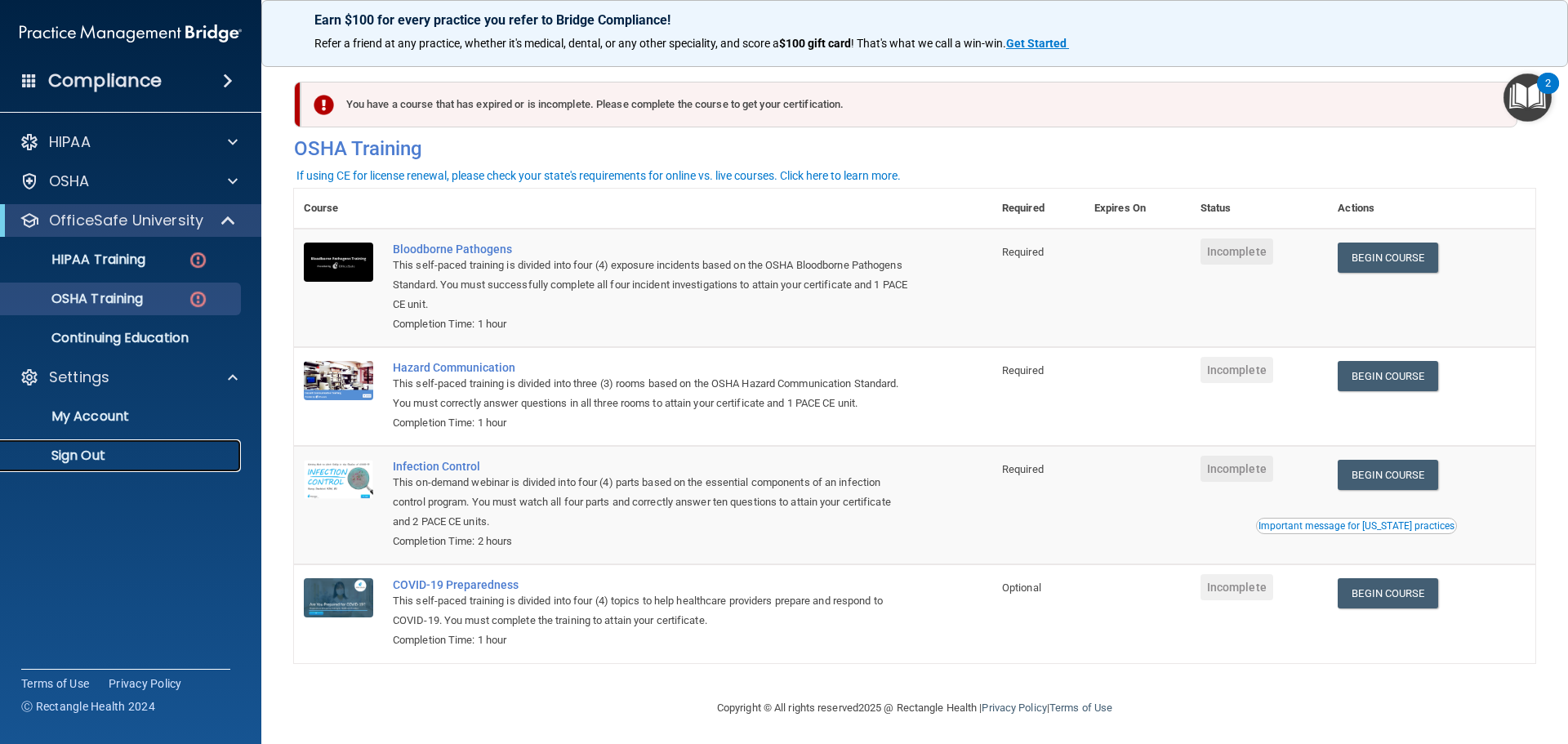
click at [92, 456] on p "Sign Out" at bounding box center [122, 455] width 223 height 16
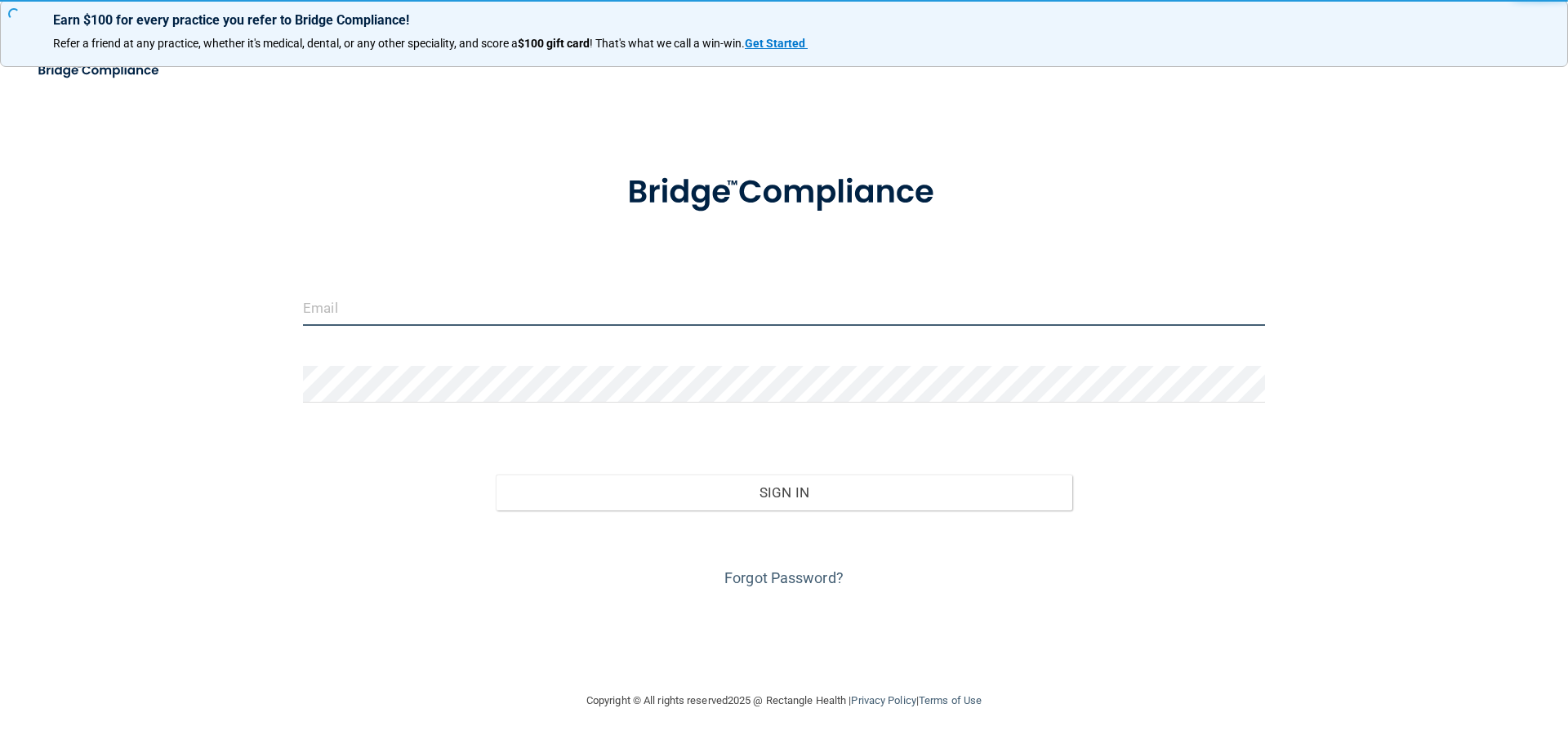
type input "[EMAIL_ADDRESS][DOMAIN_NAME]"
